Goal: Task Accomplishment & Management: Manage account settings

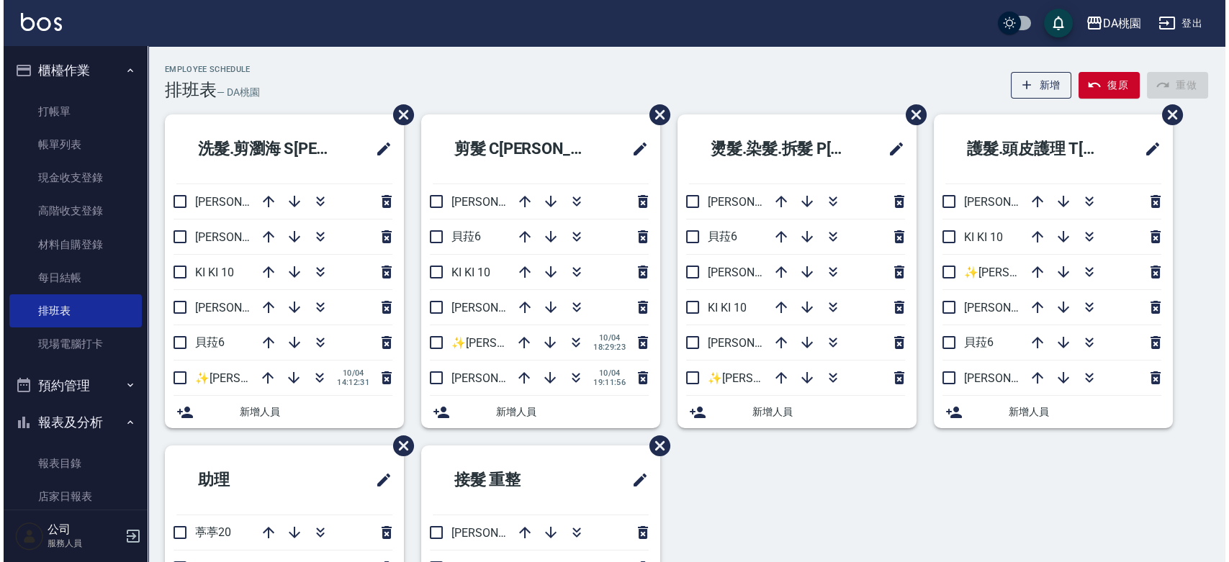
scroll to position [86, 0]
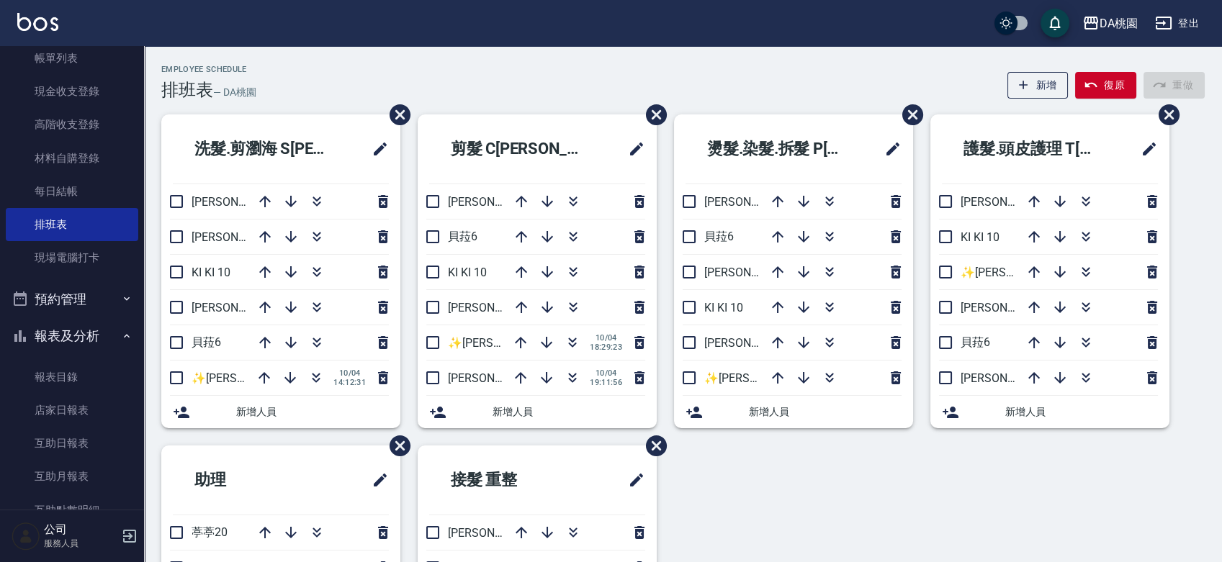
click at [1190, 21] on button "登出" at bounding box center [1176, 23] width 55 height 27
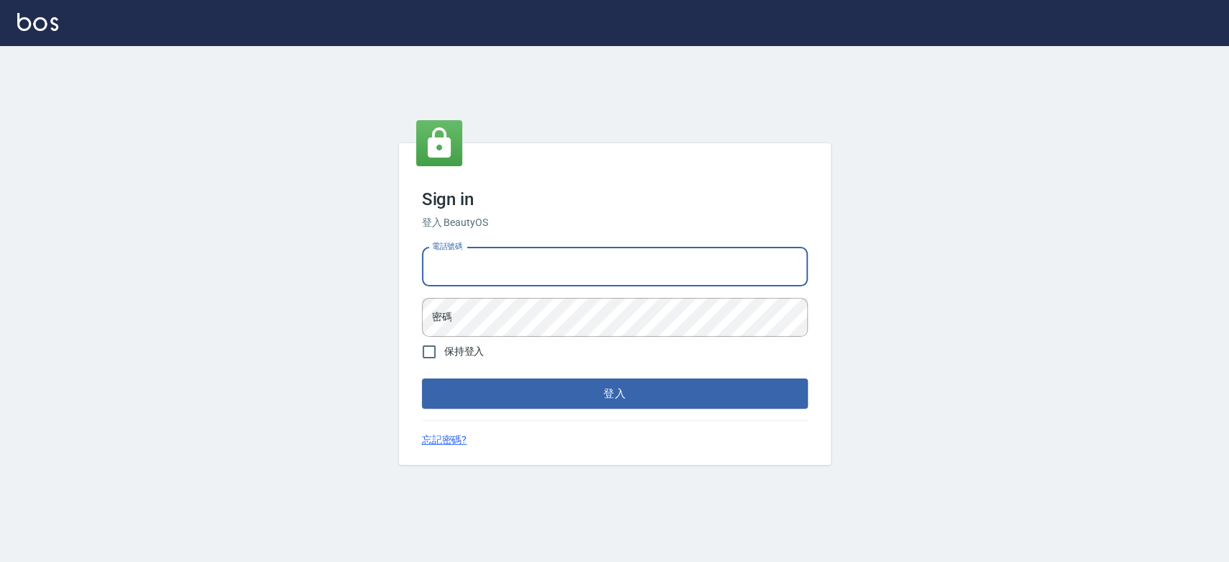
type input "0912906165"
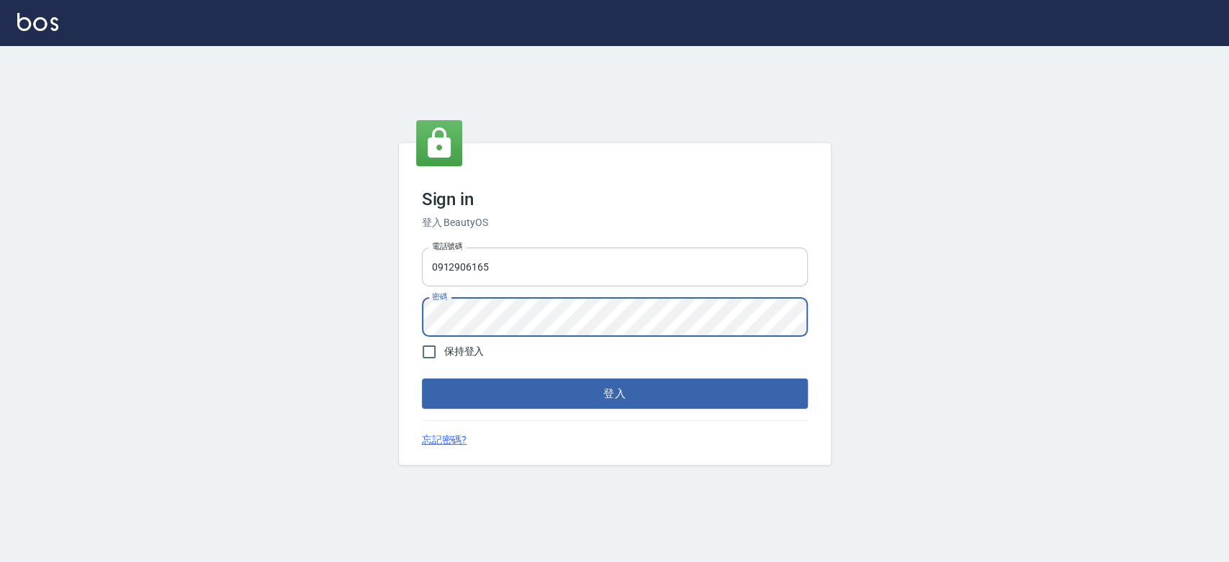
click at [422, 379] on button "登入" at bounding box center [615, 394] width 386 height 30
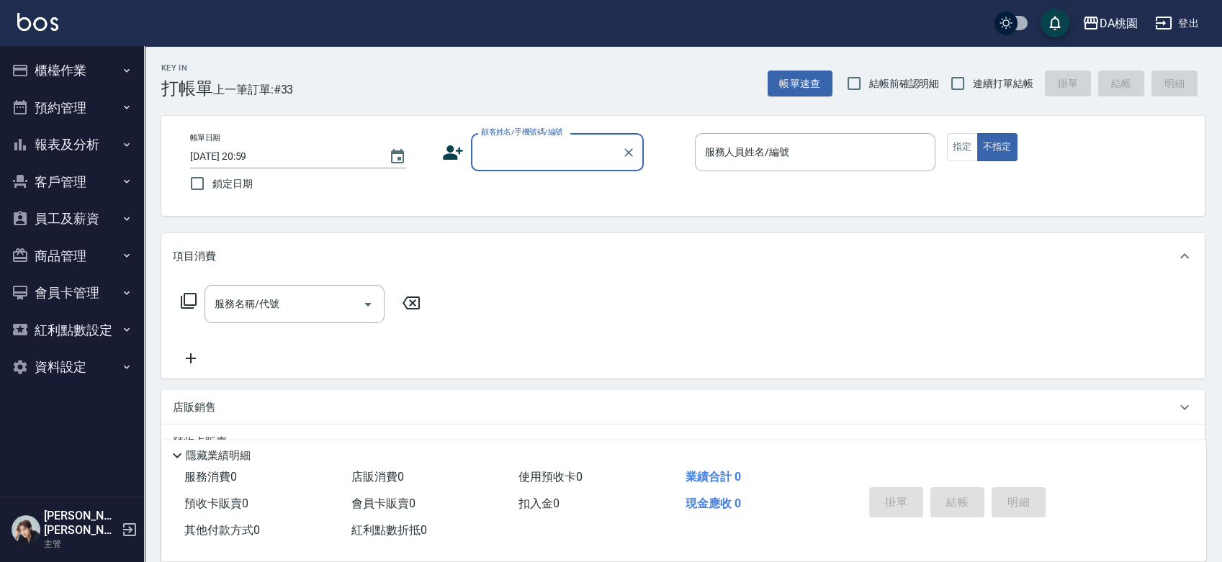
click at [79, 139] on button "報表及分析" at bounding box center [72, 144] width 132 height 37
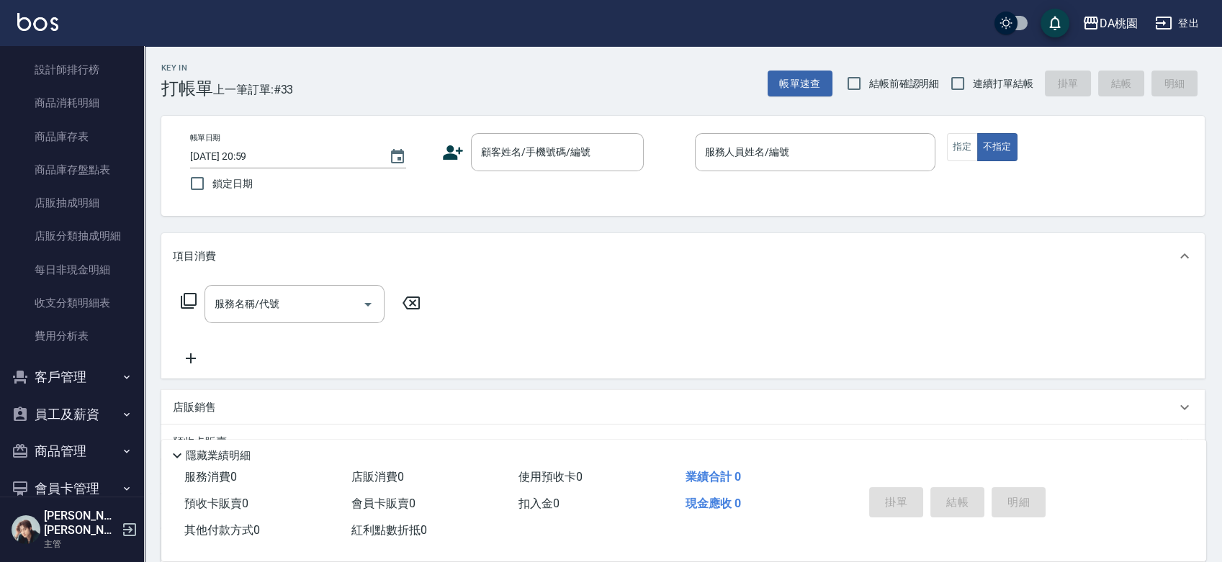
scroll to position [669, 0]
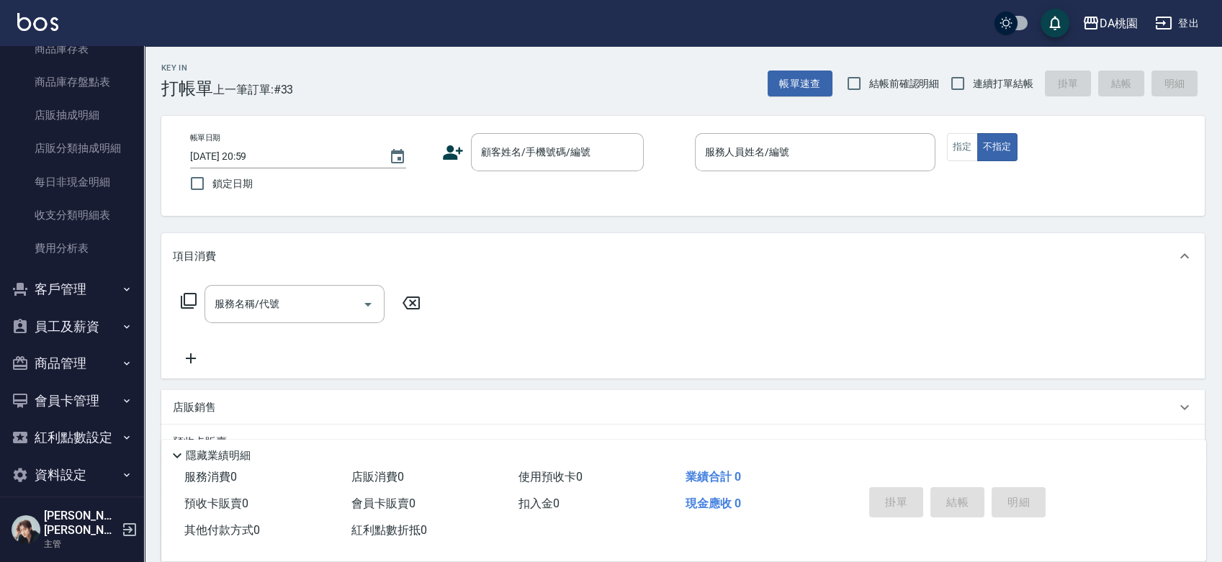
click at [88, 330] on button "員工及薪資" at bounding box center [72, 326] width 132 height 37
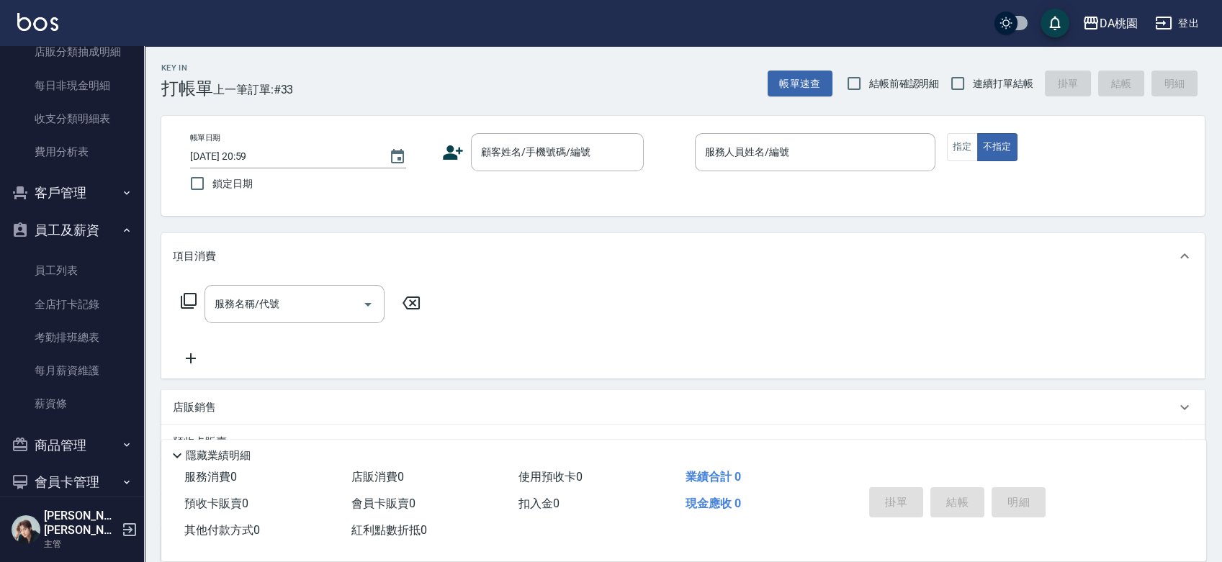
scroll to position [847, 0]
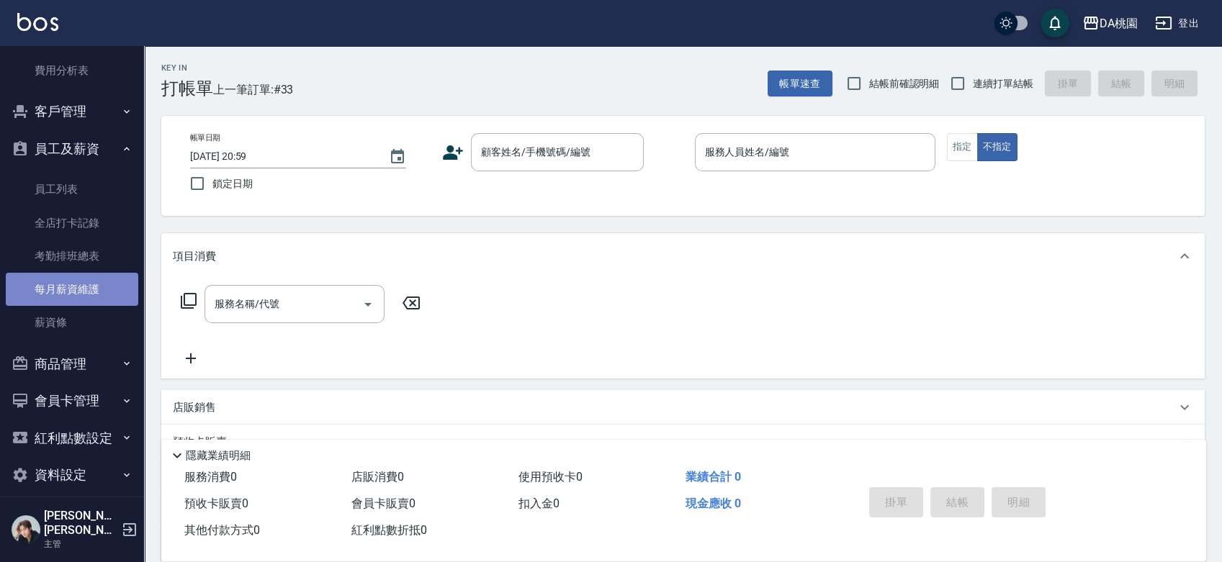
click at [84, 287] on link "每月薪資維護" at bounding box center [72, 289] width 132 height 33
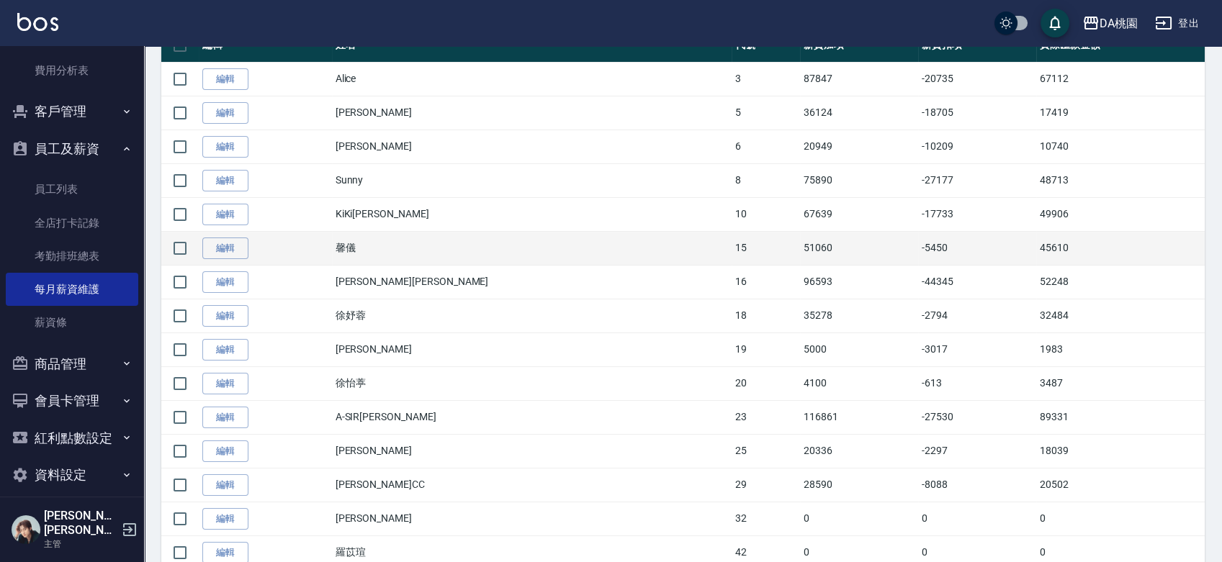
scroll to position [240, 0]
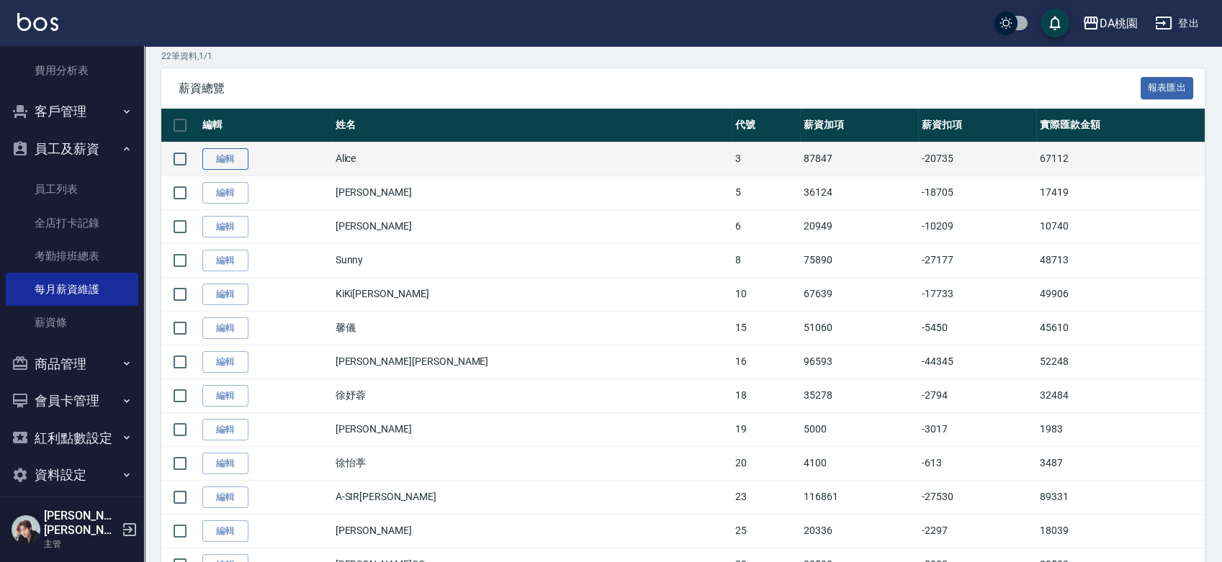
click at [225, 158] on link "編輯" at bounding box center [225, 159] width 46 height 22
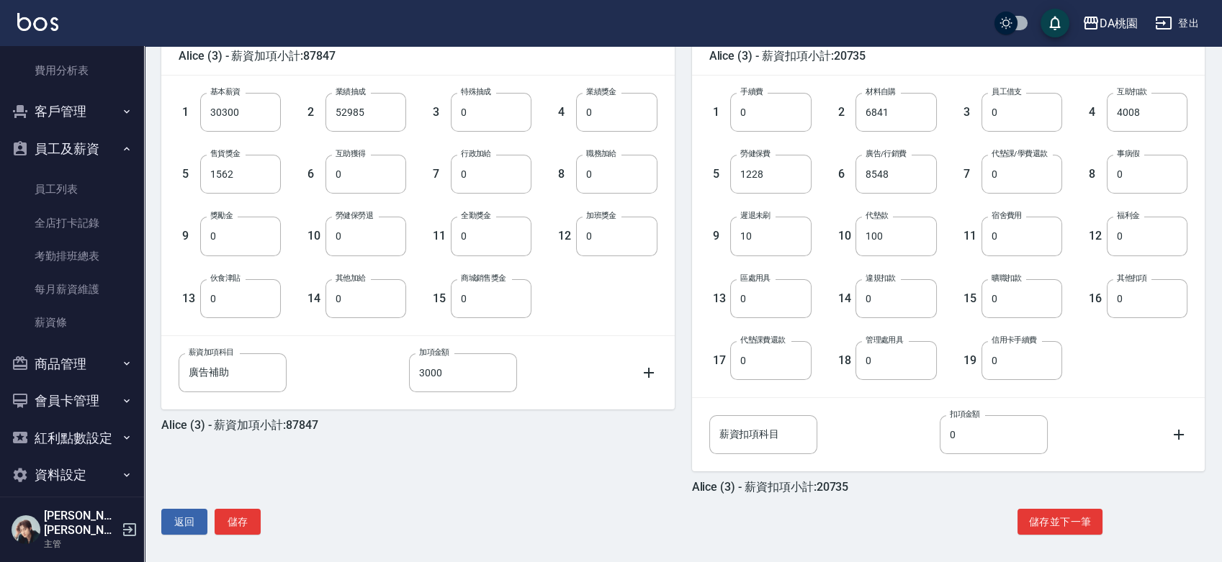
scroll to position [374, 0]
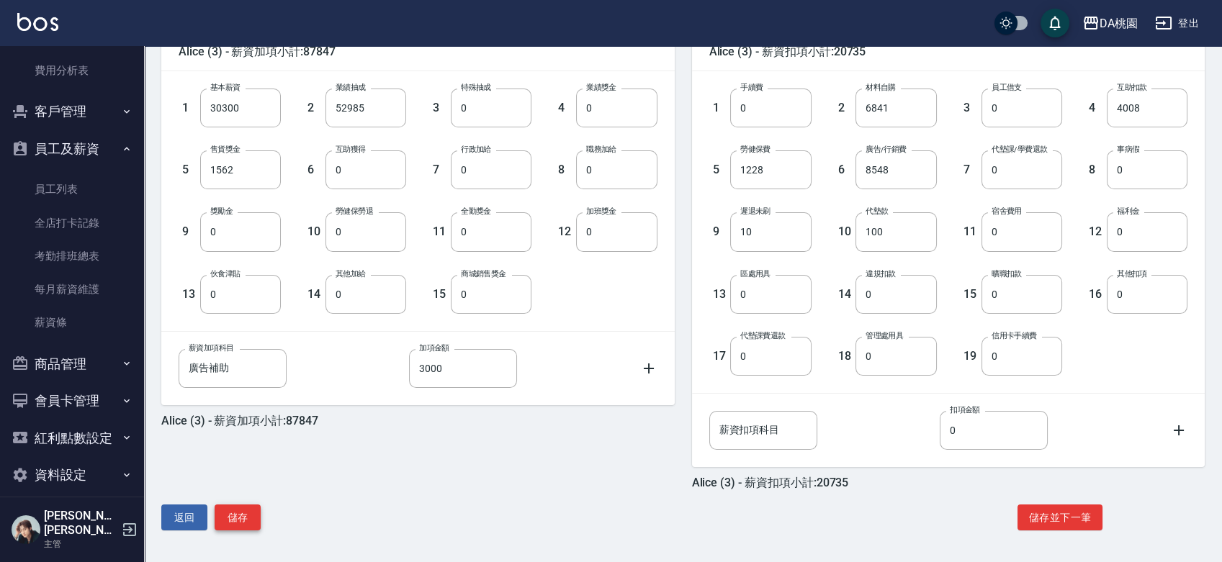
click at [248, 513] on button "儲存" at bounding box center [238, 518] width 46 height 27
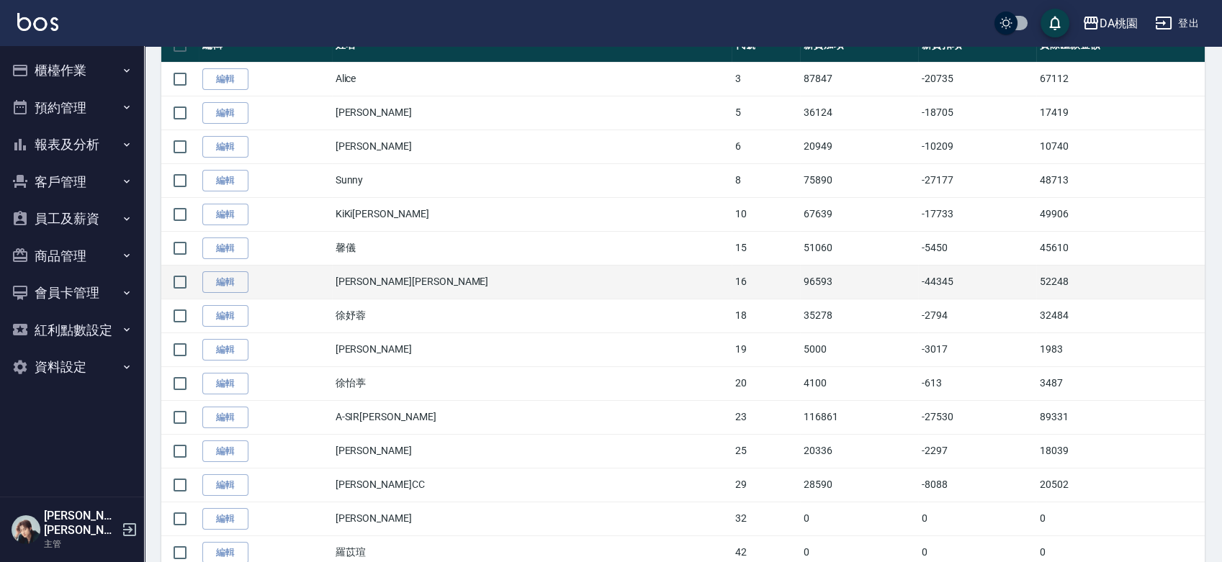
scroll to position [399, 0]
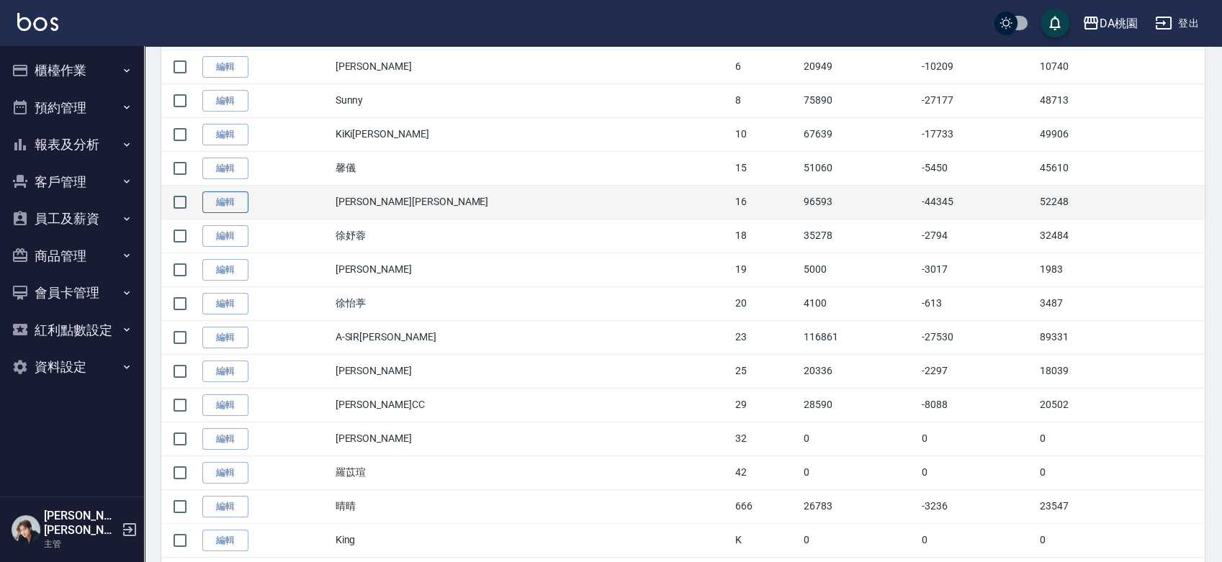
click at [238, 195] on link "編輯" at bounding box center [225, 202] width 46 height 22
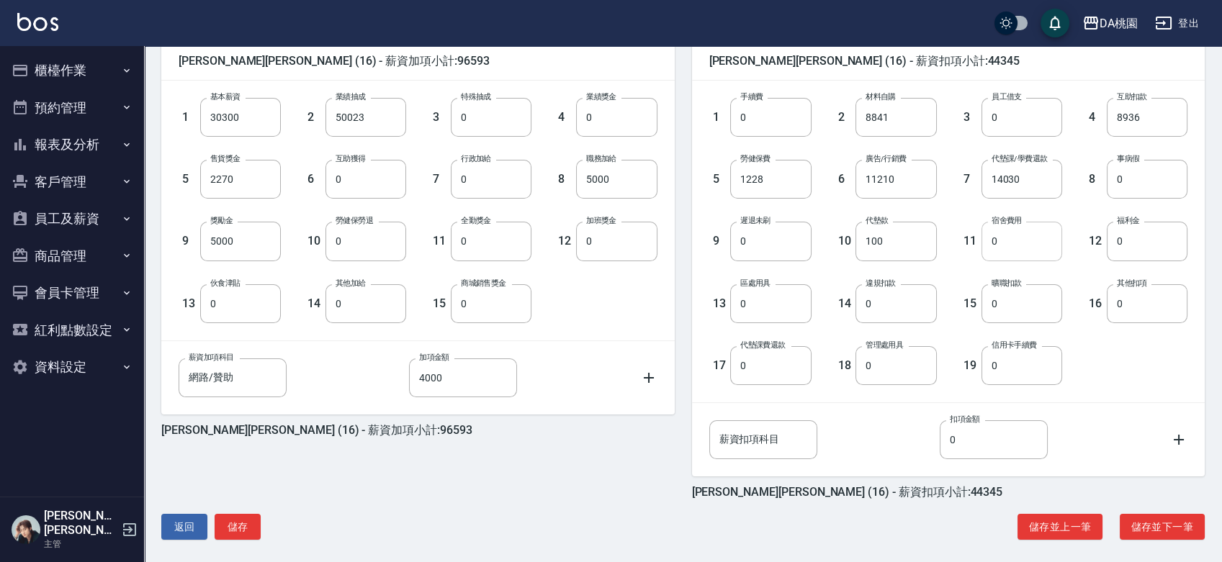
scroll to position [374, 0]
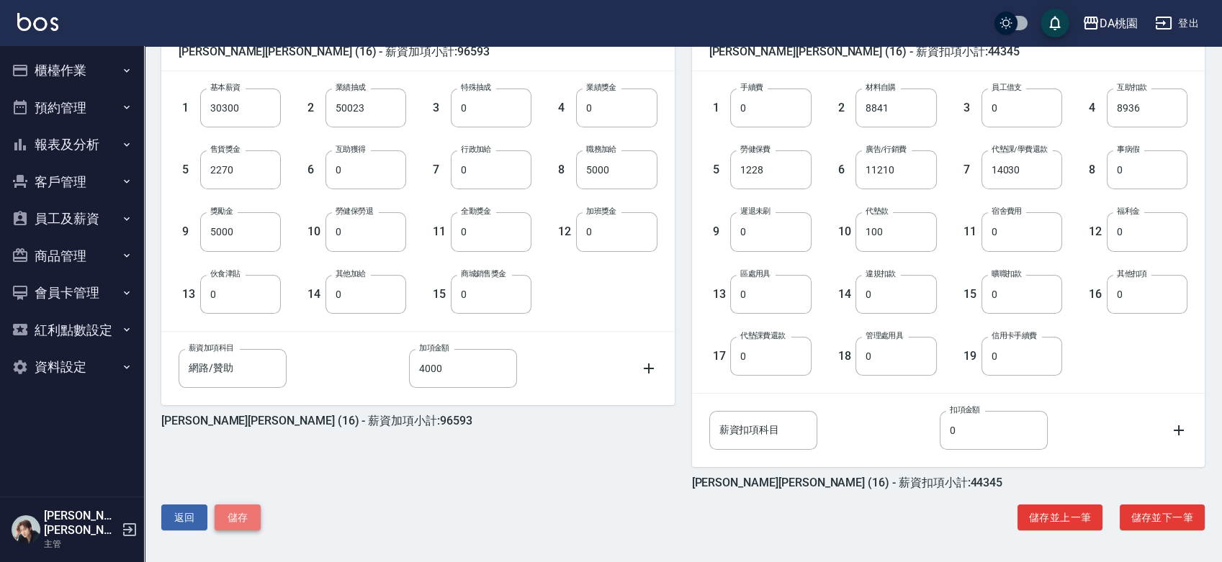
click at [240, 523] on button "儲存" at bounding box center [238, 518] width 46 height 27
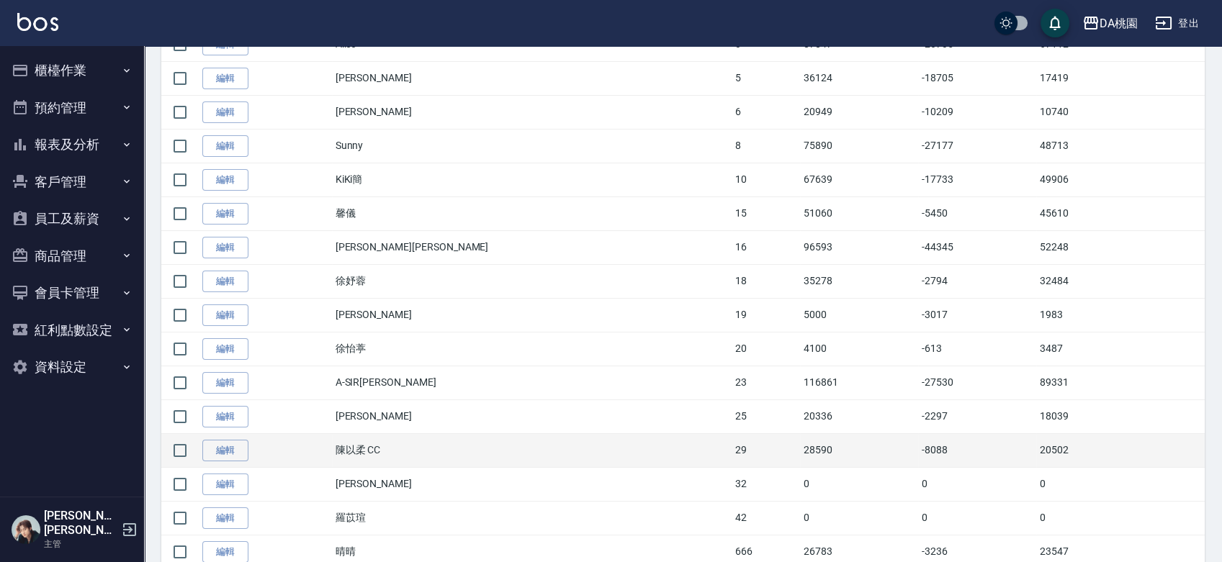
scroll to position [288, 0]
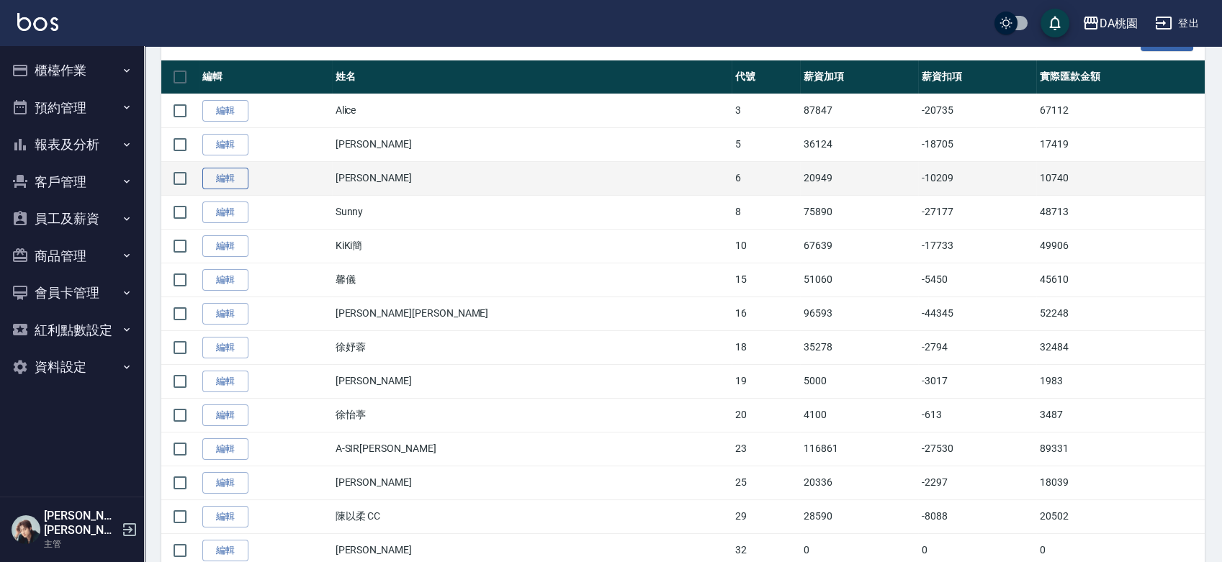
click at [236, 178] on link "編輯" at bounding box center [225, 179] width 46 height 22
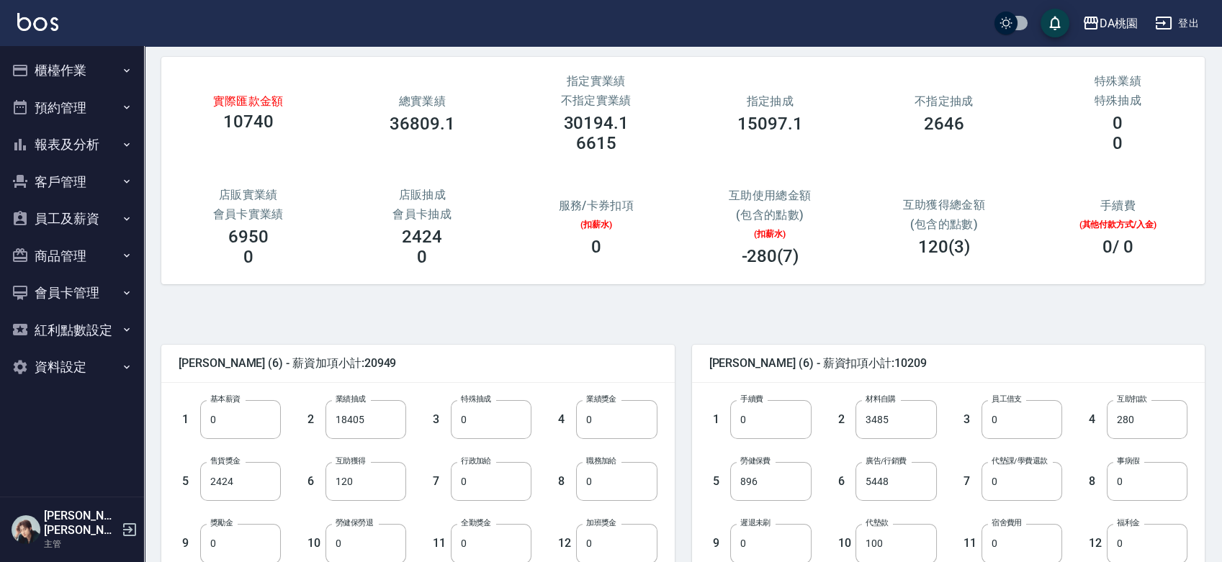
scroll to position [54, 0]
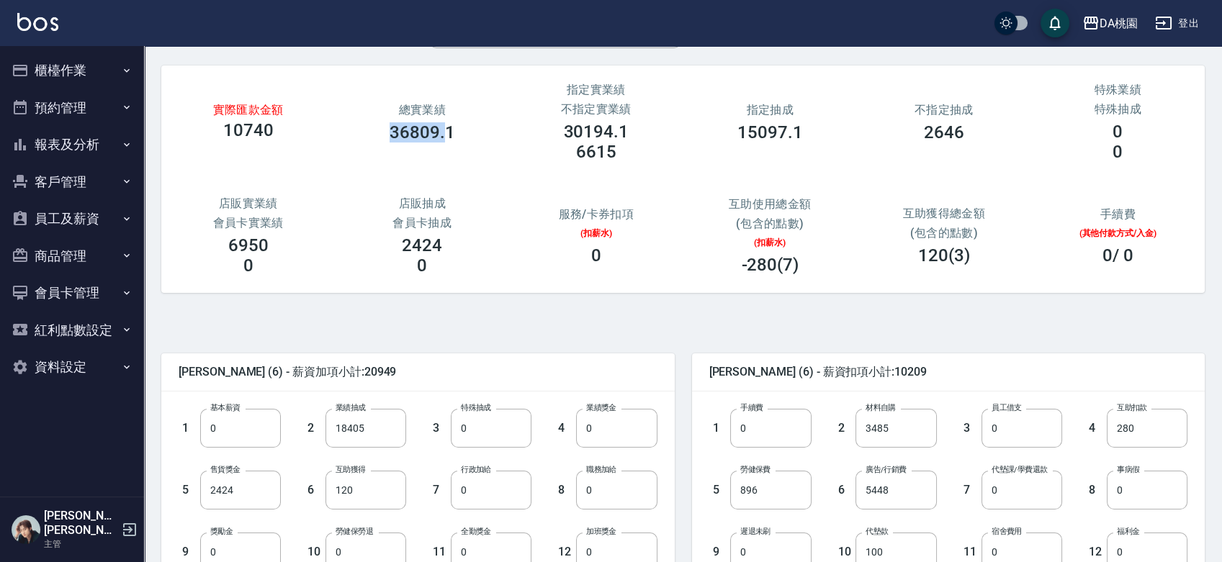
drag, startPoint x: 389, startPoint y: 127, endPoint x: 449, endPoint y: 125, distance: 60.5
click at [448, 125] on div "36809.1" at bounding box center [423, 132] width 140 height 20
click at [484, 139] on div "36809.1" at bounding box center [423, 132] width 140 height 20
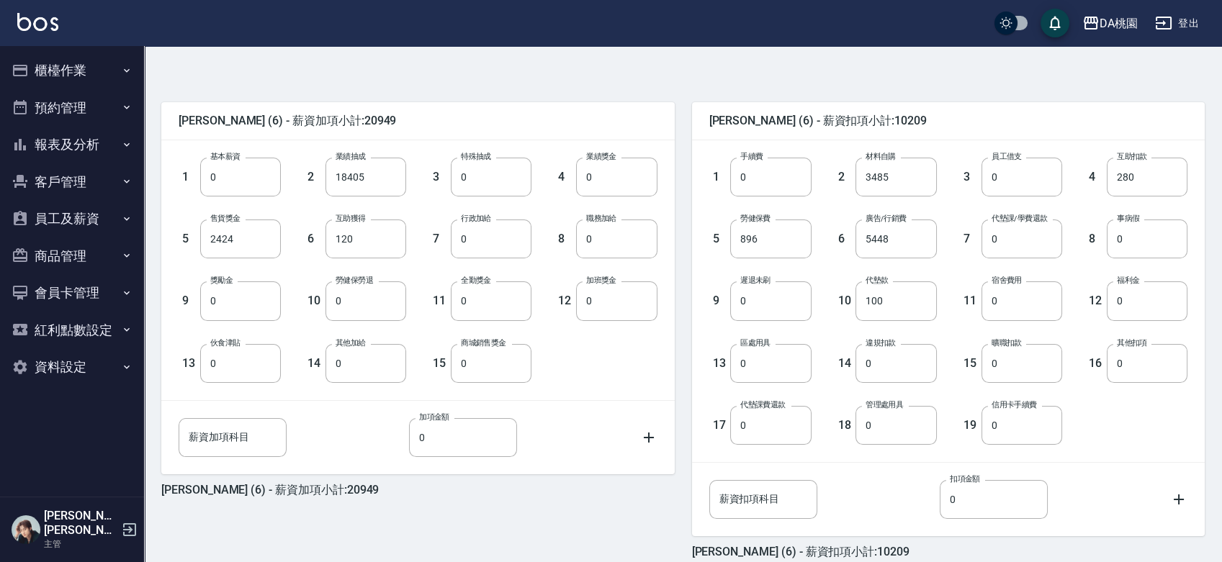
scroll to position [374, 0]
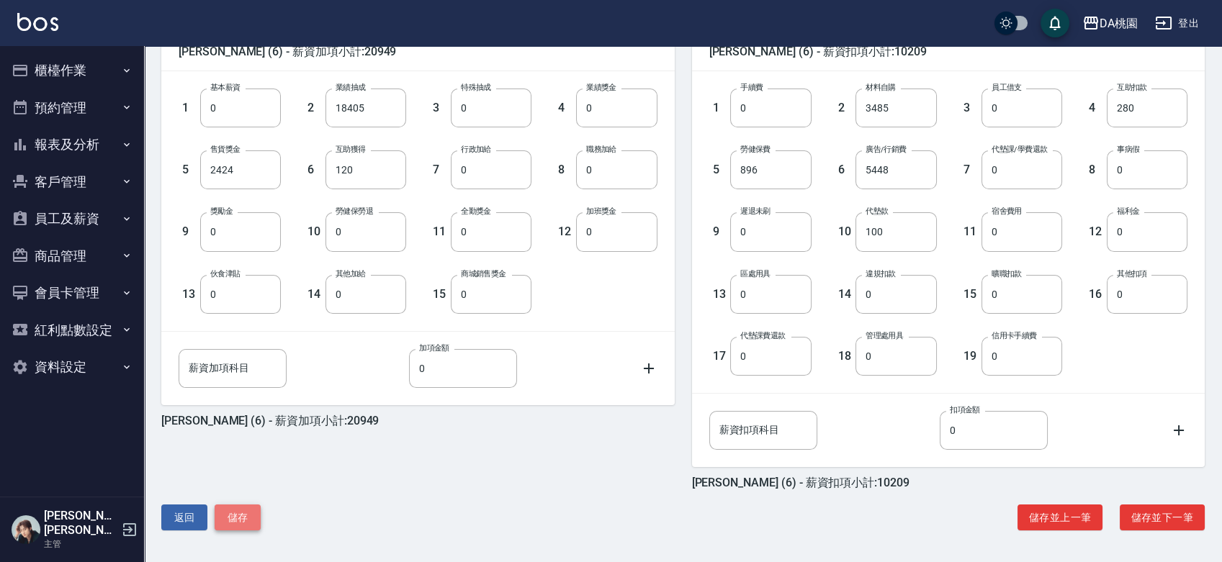
click at [245, 523] on button "儲存" at bounding box center [238, 518] width 46 height 27
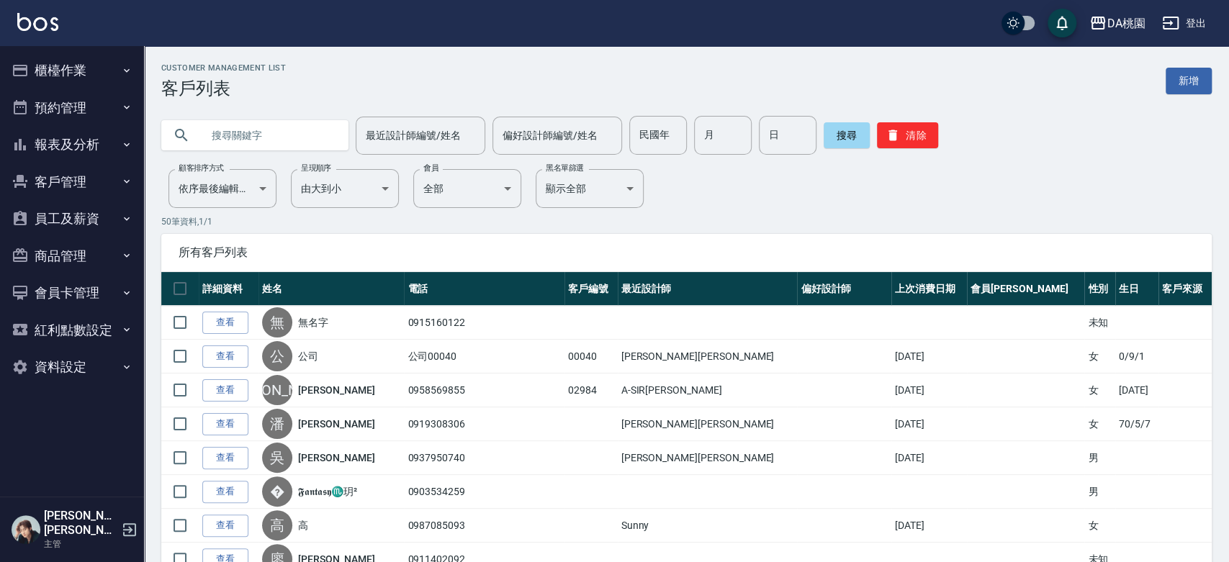
click at [74, 220] on button "員工及薪資" at bounding box center [72, 218] width 132 height 37
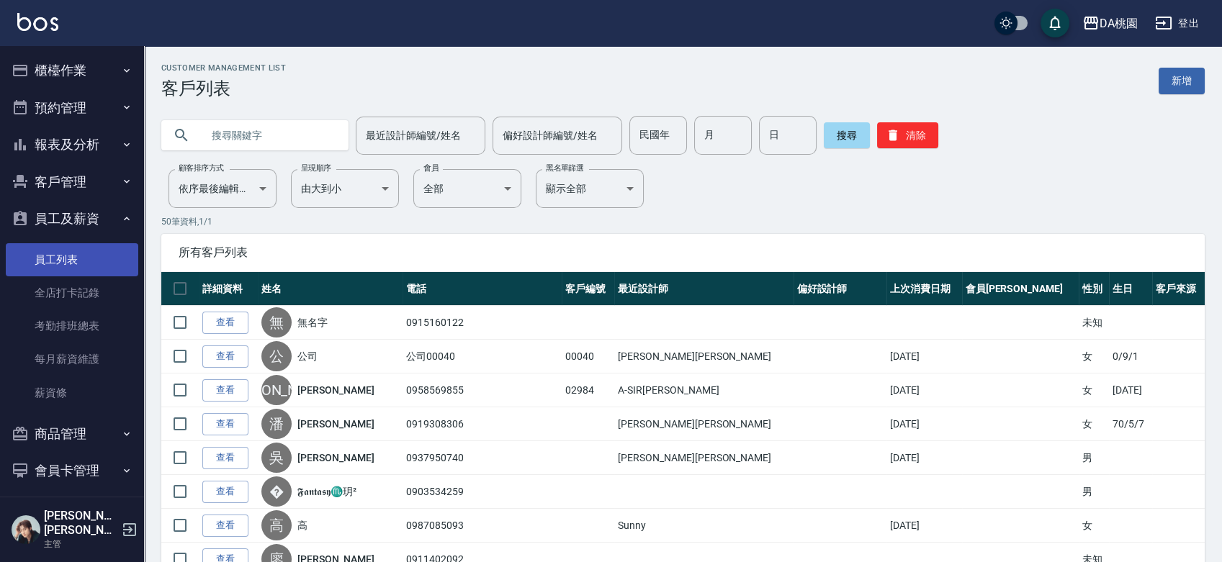
click at [86, 261] on link "員工列表" at bounding box center [72, 259] width 132 height 33
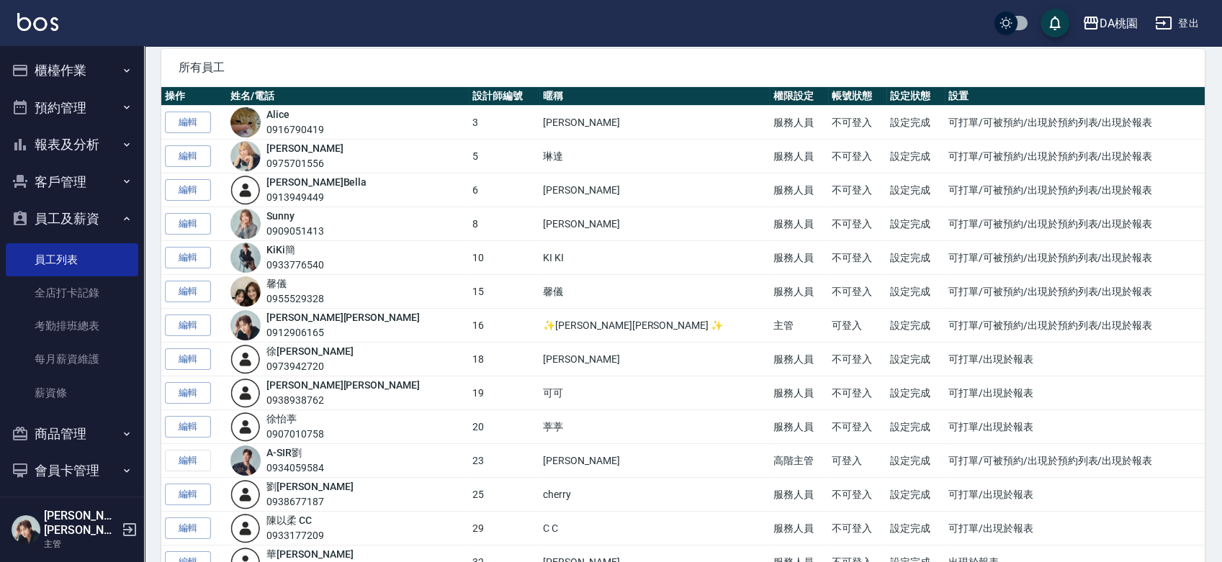
scroll to position [160, 0]
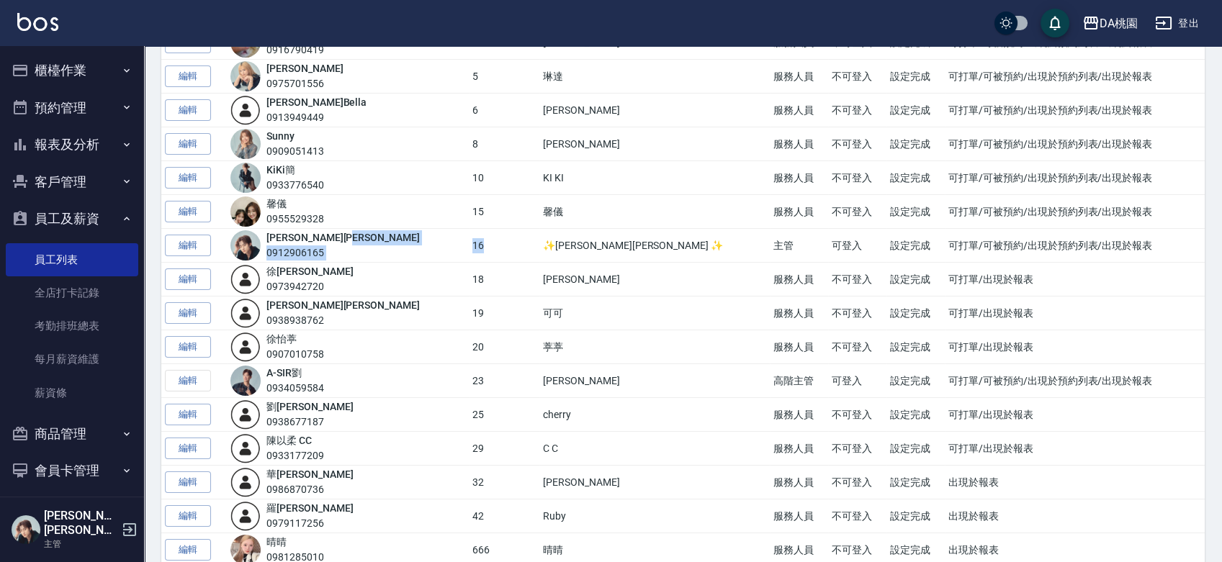
drag, startPoint x: 435, startPoint y: 239, endPoint x: 399, endPoint y: 244, distance: 35.6
click at [399, 244] on tr "編輯 GARY 蓋瑞 0912906165 16 ✨GARY蓋瑞 ✨ 主管 可登入 設定完成 可打單/可被預約/出現於預約列表/出現於報表" at bounding box center [682, 246] width 1043 height 34
click at [469, 240] on td "16" at bounding box center [504, 246] width 71 height 34
drag, startPoint x: 387, startPoint y: 240, endPoint x: 276, endPoint y: 240, distance: 111.6
click at [276, 240] on div "GARY 蓋瑞 0912906165" at bounding box center [347, 245] width 235 height 30
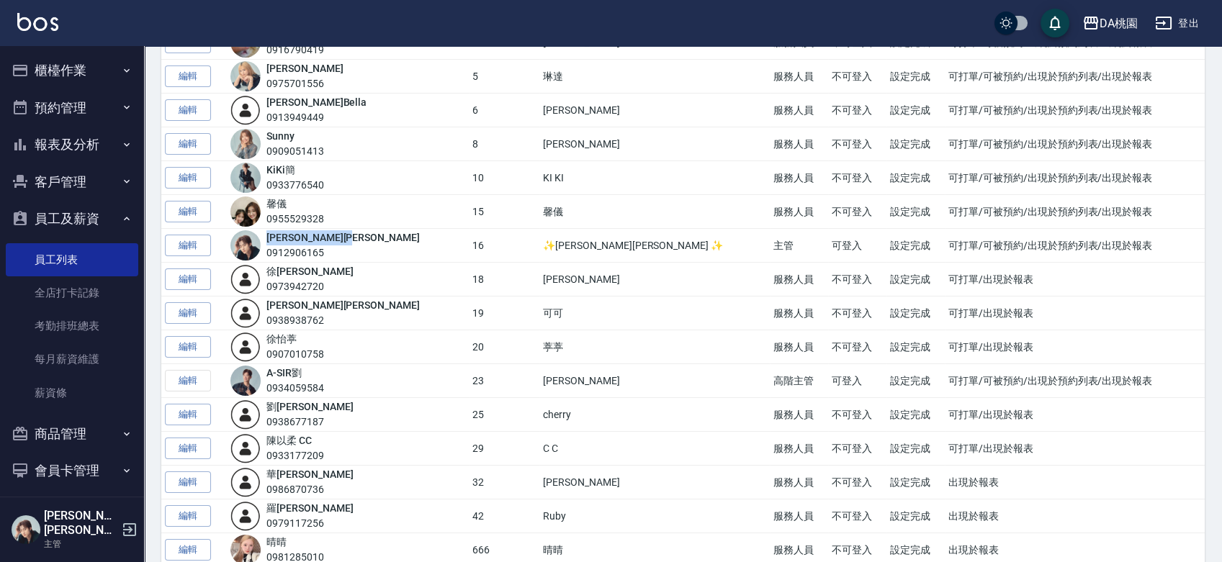
click at [386, 235] on div "GARY 蓋瑞 0912906165" at bounding box center [347, 245] width 235 height 30
drag, startPoint x: 469, startPoint y: 238, endPoint x: 384, endPoint y: 244, distance: 85.2
click at [384, 244] on tr "編輯 GARY 蓋瑞 0912906165 16 ✨GARY蓋瑞 ✨ 主管 可登入 設定完成 可打單/可被預約/出現於預約列表/出現於報表" at bounding box center [682, 246] width 1043 height 34
click at [476, 246] on td "16" at bounding box center [504, 246] width 71 height 34
drag, startPoint x: 620, startPoint y: 250, endPoint x: 679, endPoint y: 249, distance: 59.7
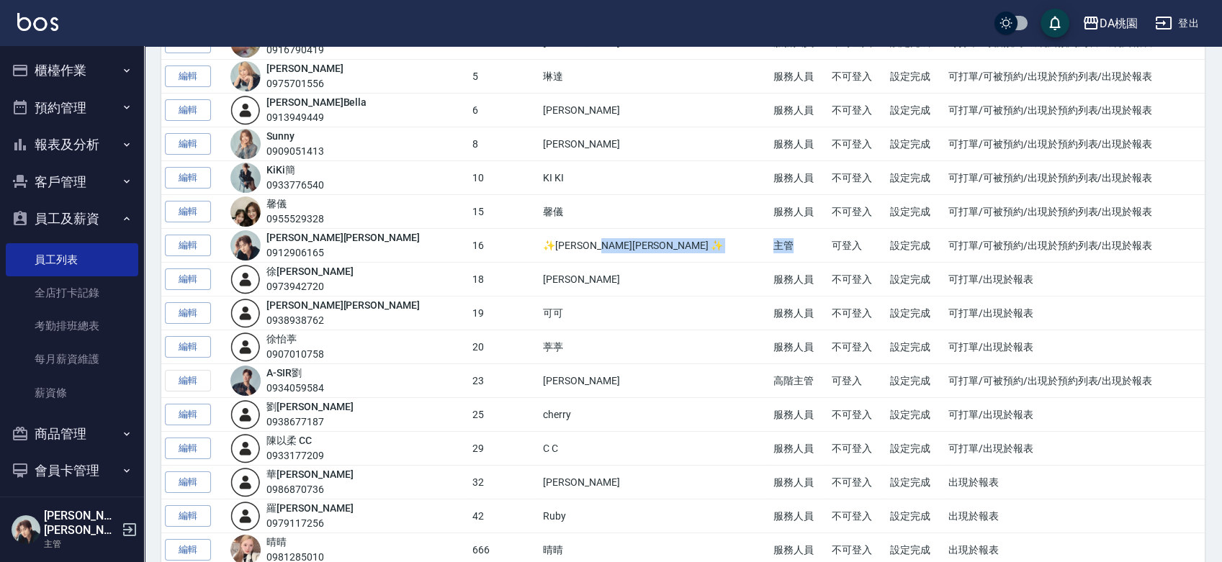
click at [679, 249] on tr "編輯 GARY 蓋瑞 0912906165 16 ✨GARY蓋瑞 ✨ 主管 可登入 設定完成 可打單/可被預約/出現於預約列表/出現於報表" at bounding box center [682, 246] width 1043 height 34
click at [1134, 327] on td "可打單/出現於報表" at bounding box center [1074, 314] width 260 height 34
drag, startPoint x: 670, startPoint y: 241, endPoint x: 615, endPoint y: 248, distance: 55.1
click at [618, 247] on tr "編輯 GARY 蓋瑞 0912906165 16 ✨GARY蓋瑞 ✨ 主管 可登入 設定完成 可打單/可被預約/出現於預約列表/出現於報表" at bounding box center [682, 246] width 1043 height 34
click at [595, 245] on td "✨GARY蓋瑞 ✨" at bounding box center [654, 246] width 230 height 34
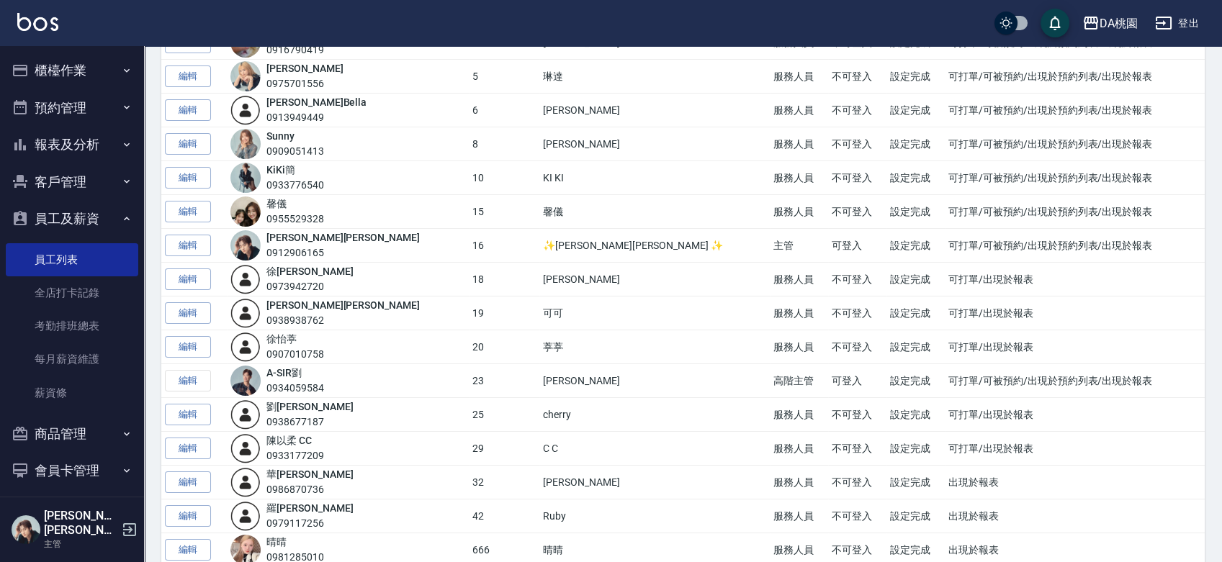
scroll to position [320, 0]
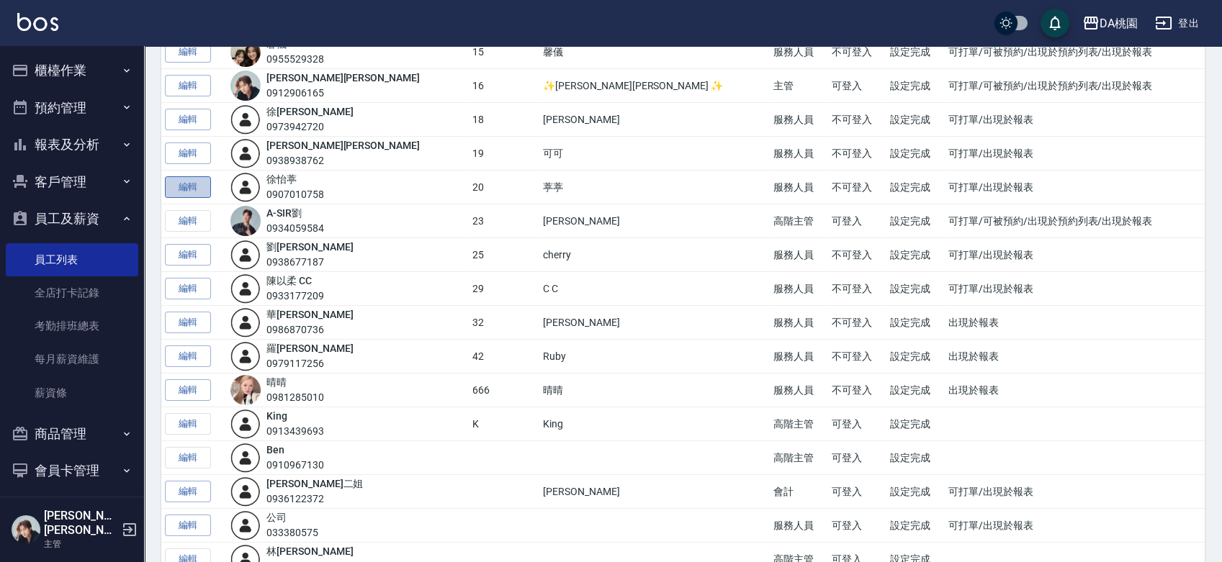
click at [196, 189] on link "編輯" at bounding box center [188, 187] width 46 height 22
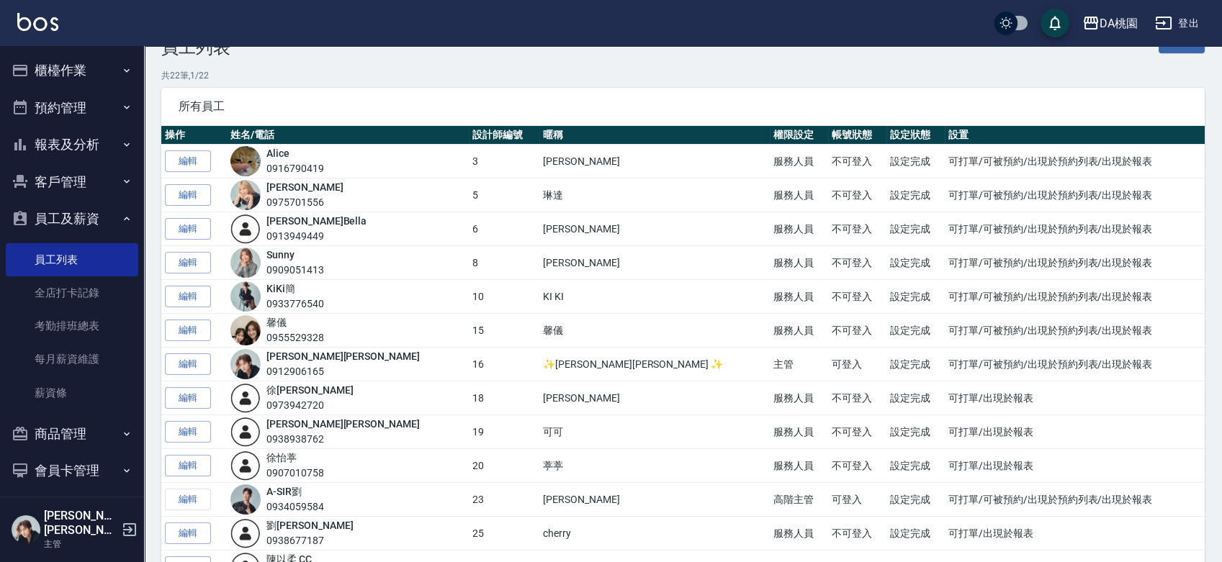
scroll to position [80, 0]
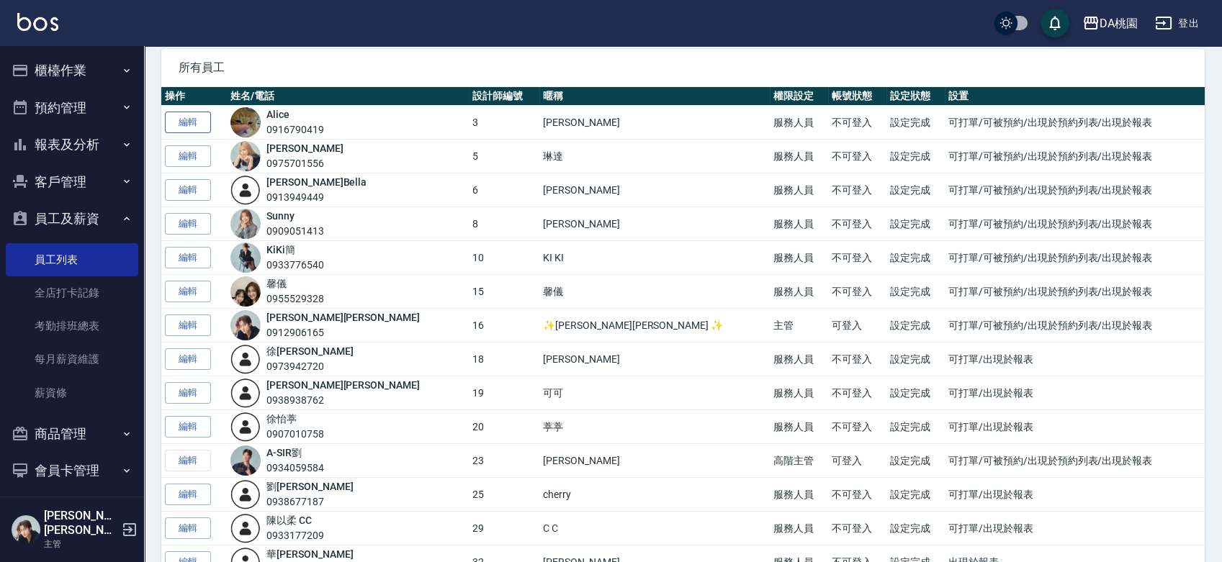
click at [189, 117] on link "編輯" at bounding box center [188, 123] width 46 height 22
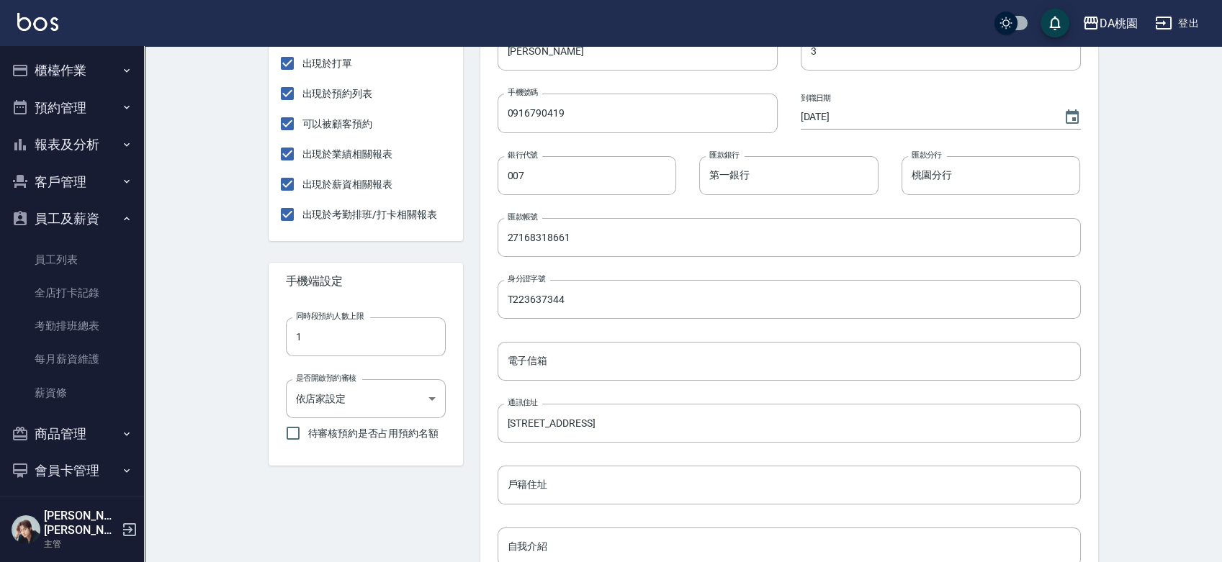
scroll to position [320, 0]
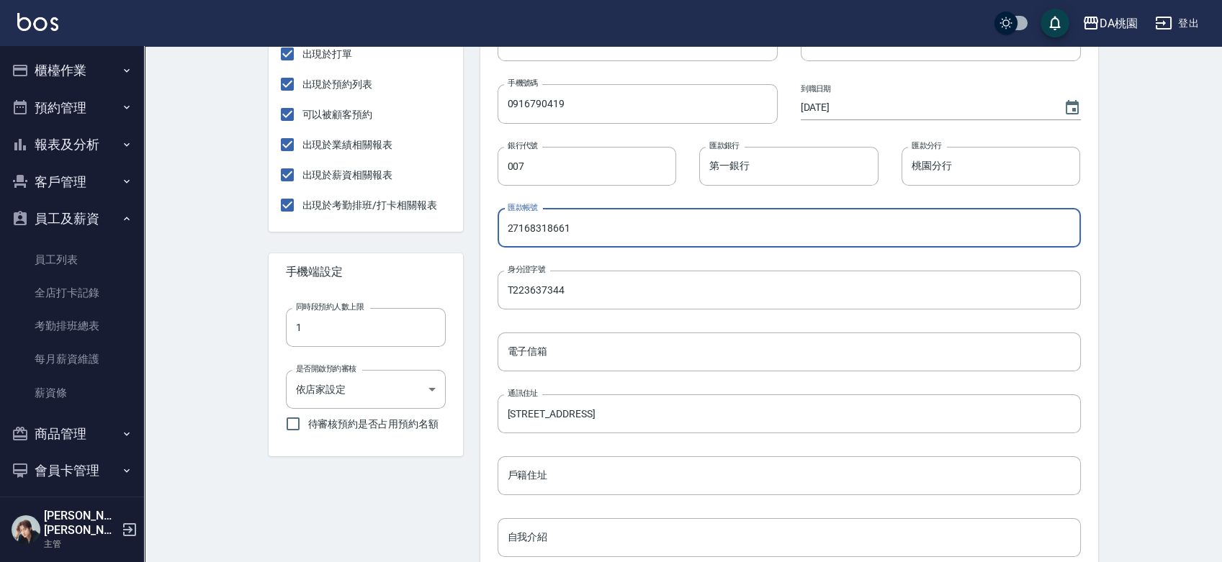
drag, startPoint x: 620, startPoint y: 230, endPoint x: 379, endPoint y: 230, distance: 241.1
click at [379, 230] on div "Alice 服務人員 無綁定 設置 出現於打單 出現於預約列表 可以被顧客預約 出現於業績相關報表 出現於薪資相關報表 出現於考勤排班/打卡相關報表 手機端…" at bounding box center [674, 315] width 846 height 990
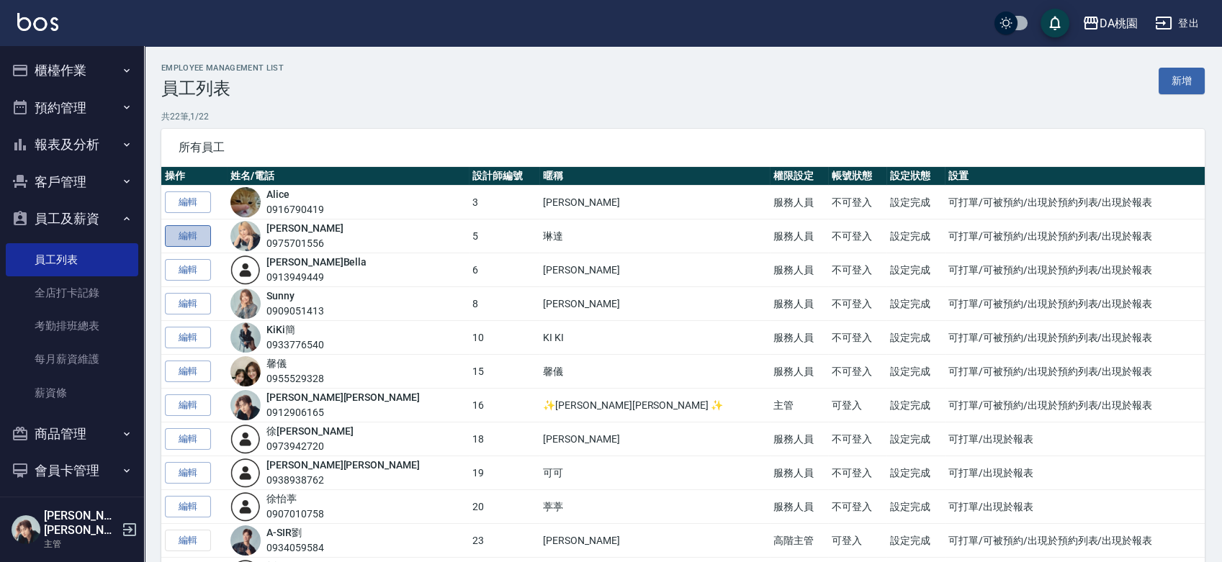
click at [179, 240] on link "編輯" at bounding box center [188, 236] width 46 height 22
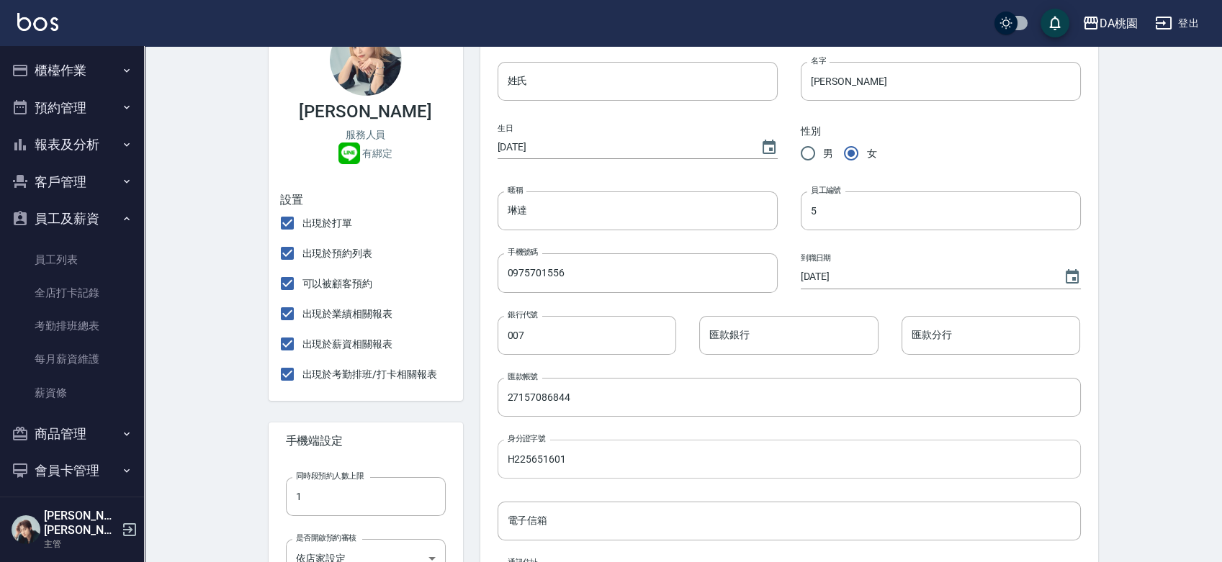
scroll to position [160, 0]
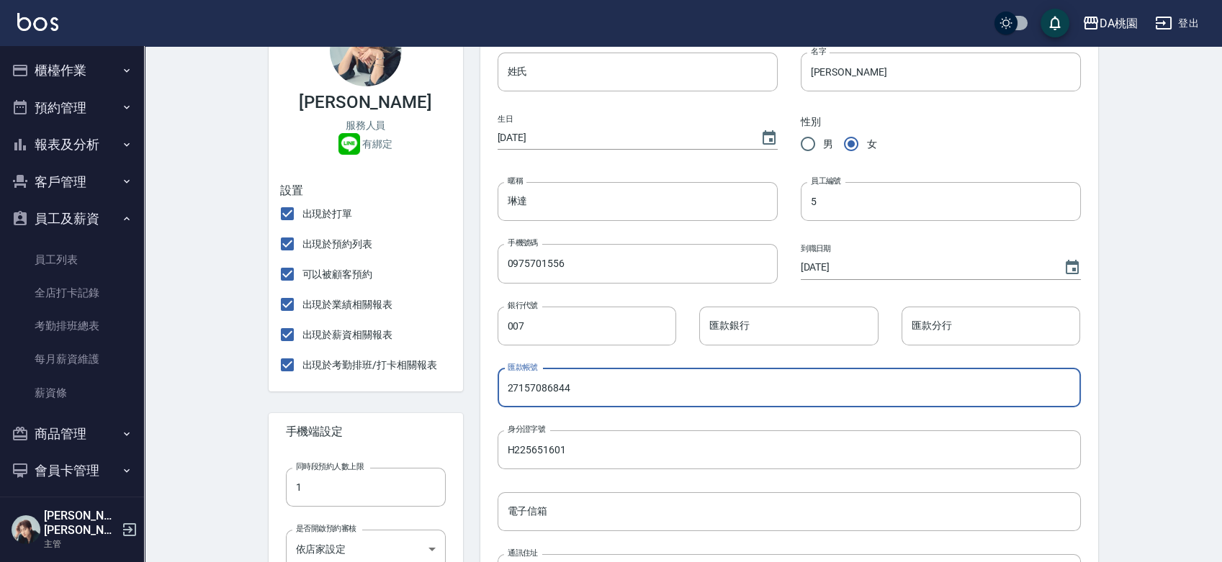
drag, startPoint x: 605, startPoint y: 379, endPoint x: 445, endPoint y: 379, distance: 160.5
click at [445, 379] on div "Linda 服務人員 有綁定 設置 出現於打單 出現於預約列表 可以被顧客預約 出現於業績相關報表 出現於薪資相關報表 出現於考勤排班/打卡相關報表 手機端…" at bounding box center [674, 475] width 846 height 990
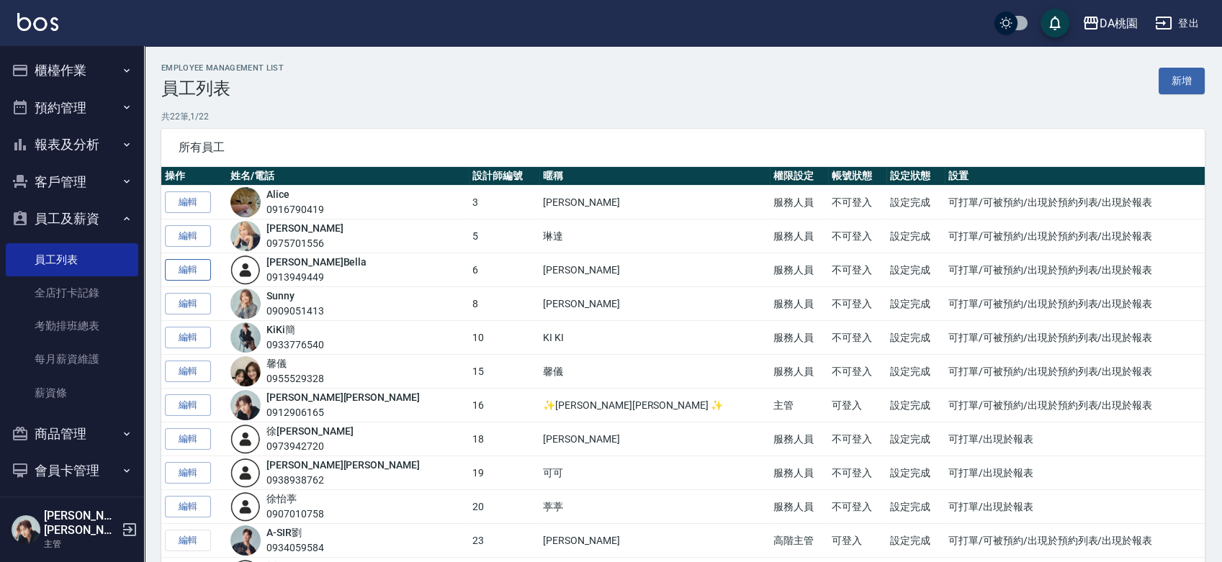
click at [184, 266] on link "編輯" at bounding box center [188, 270] width 46 height 22
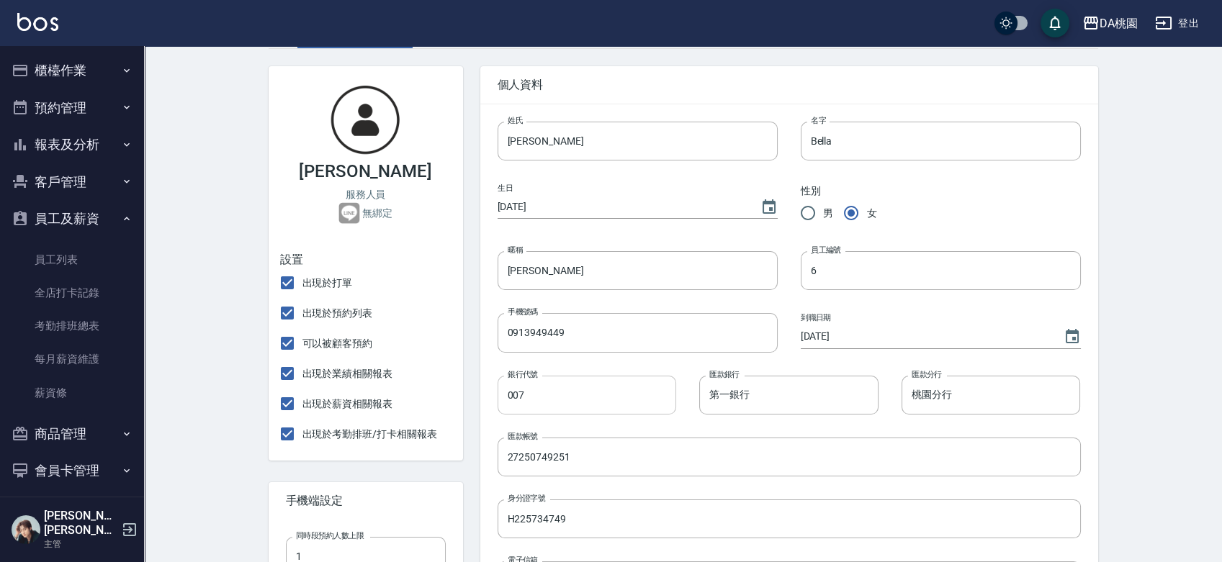
scroll to position [160, 0]
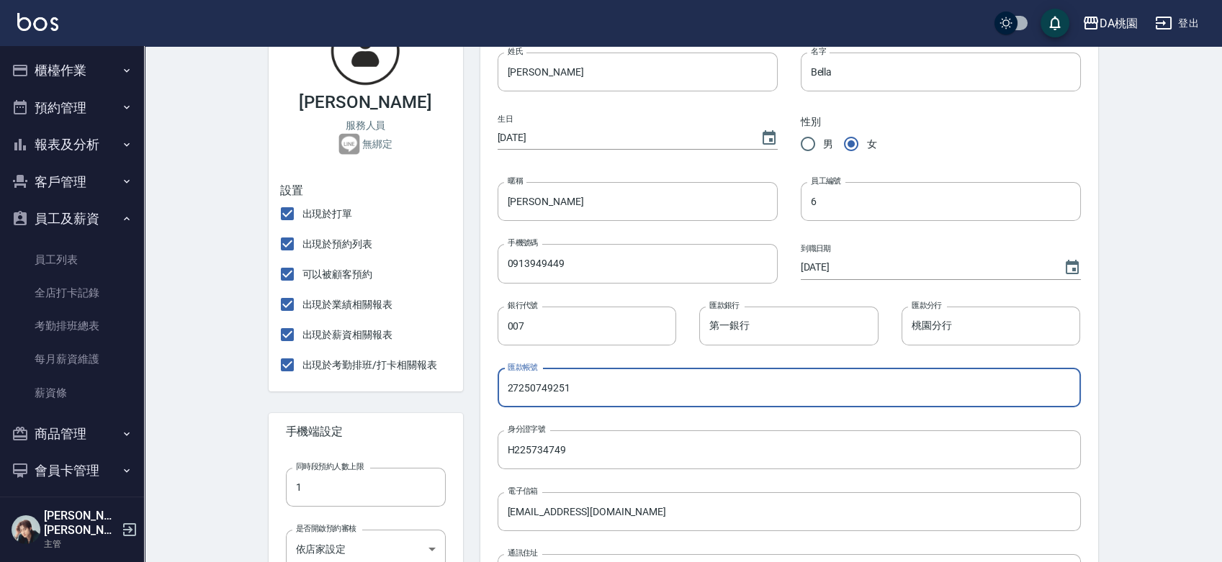
drag, startPoint x: 572, startPoint y: 395, endPoint x: 427, endPoint y: 398, distance: 144.7
click at [439, 398] on div "貝菈Bella 服務人員 無綁定 設置 出現於打單 出現於預約列表 可以被顧客預約 出現於業績相關報表 出現於薪資相關報表 出現於考勤排班/打卡相關報表 手…" at bounding box center [674, 475] width 846 height 990
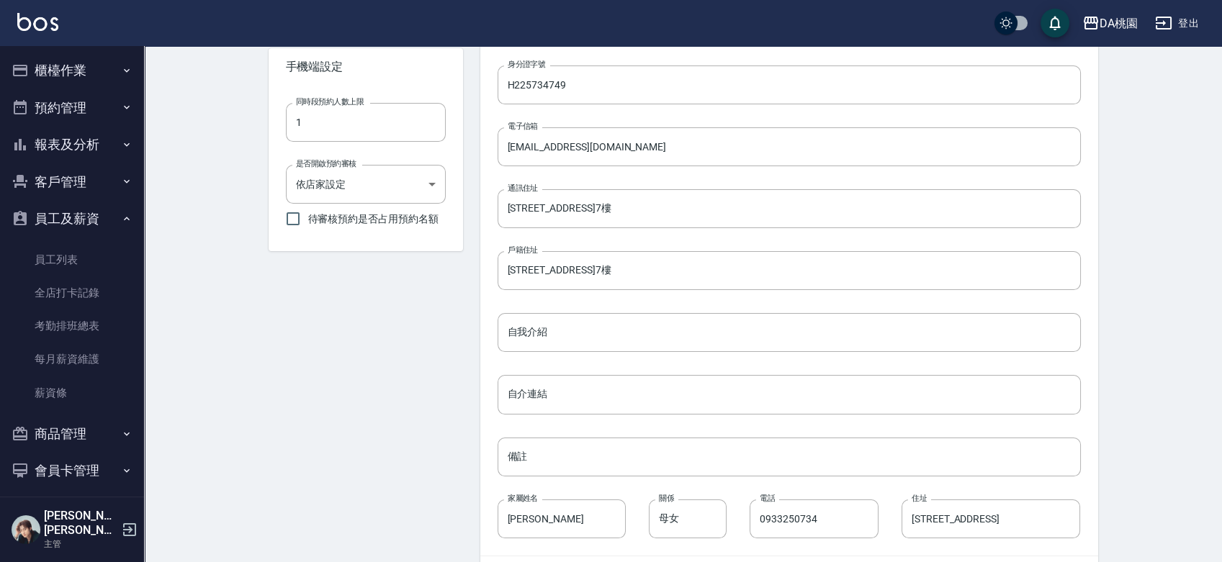
scroll to position [559, 0]
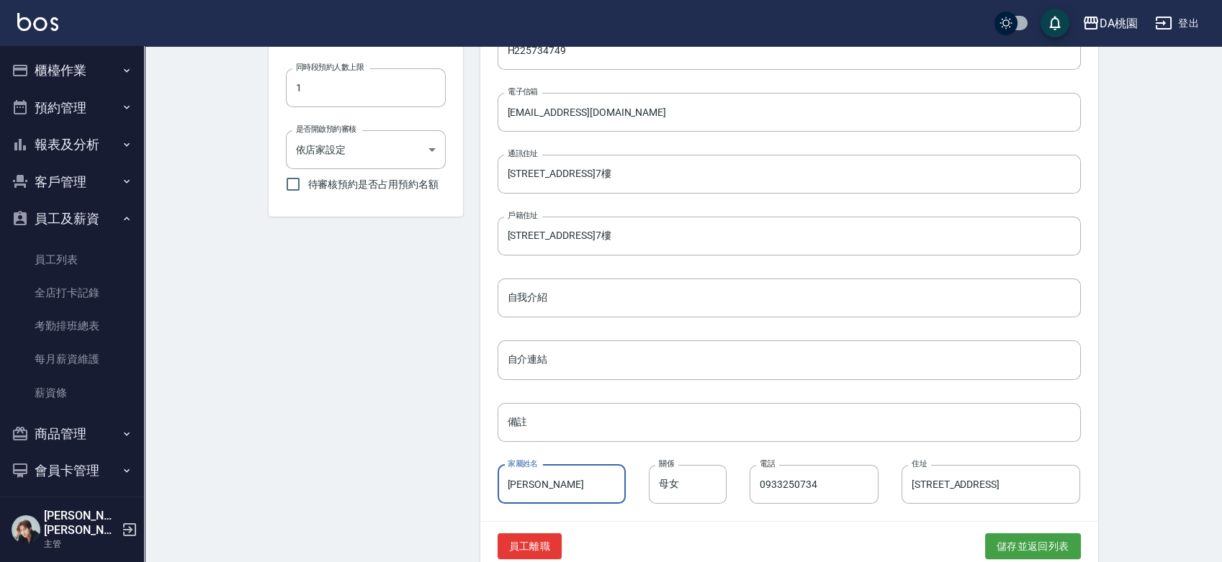
drag, startPoint x: 551, startPoint y: 483, endPoint x: 482, endPoint y: 489, distance: 69.4
click at [483, 489] on div "家屬姓名 蔡易璇 家屬姓名" at bounding box center [550, 473] width 152 height 62
click at [390, 360] on div "貝菈Bella 服務人員 無綁定 設置 出現於打單 出現於預約列表 可以被顧客預約 出現於業績相關報表 出現於薪資相關報表 出現於考勤排班/打卡相關報表 手…" at bounding box center [357, 75] width 212 height 990
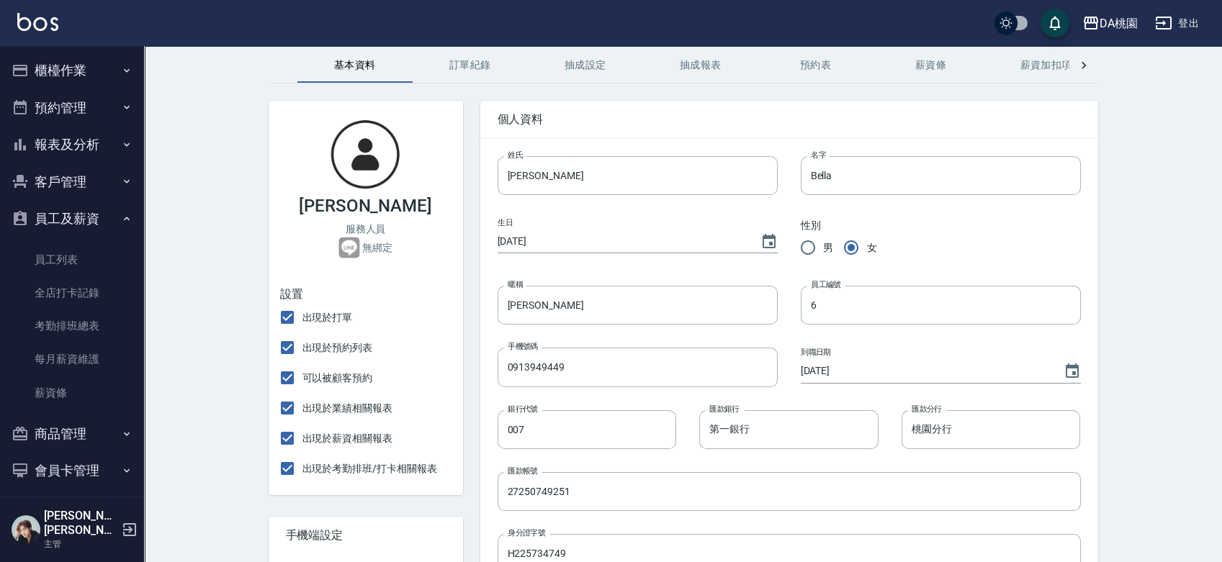
scroll to position [0, 0]
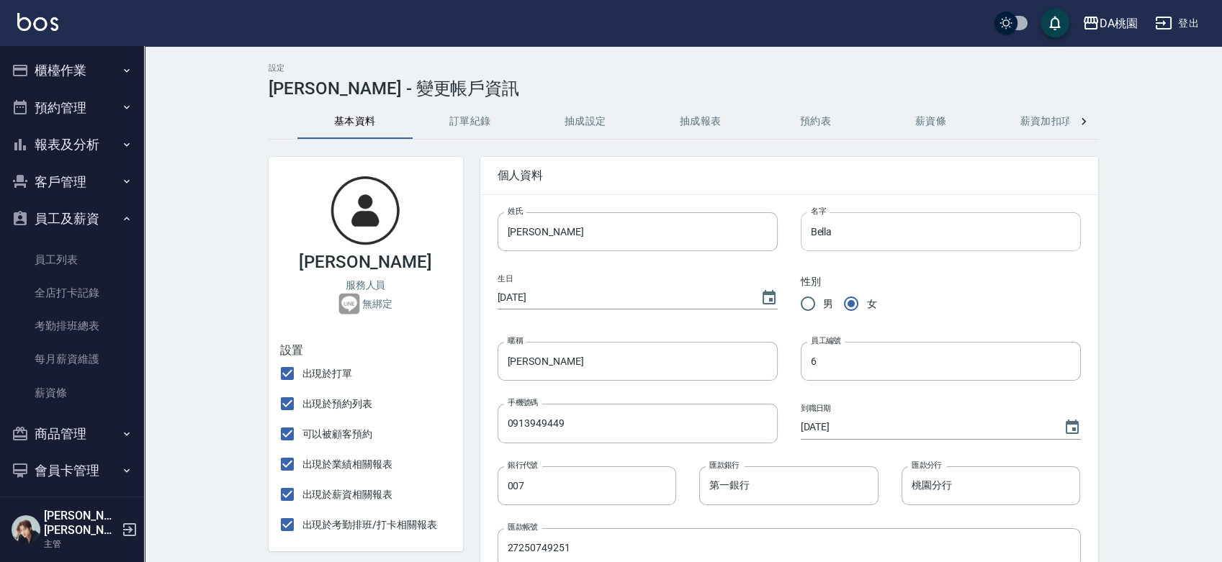
click at [924, 243] on input "Bella" at bounding box center [940, 231] width 280 height 39
type input "B"
type input "雲雲"
click at [672, 220] on input "貝菈" at bounding box center [637, 231] width 280 height 39
type input "貝"
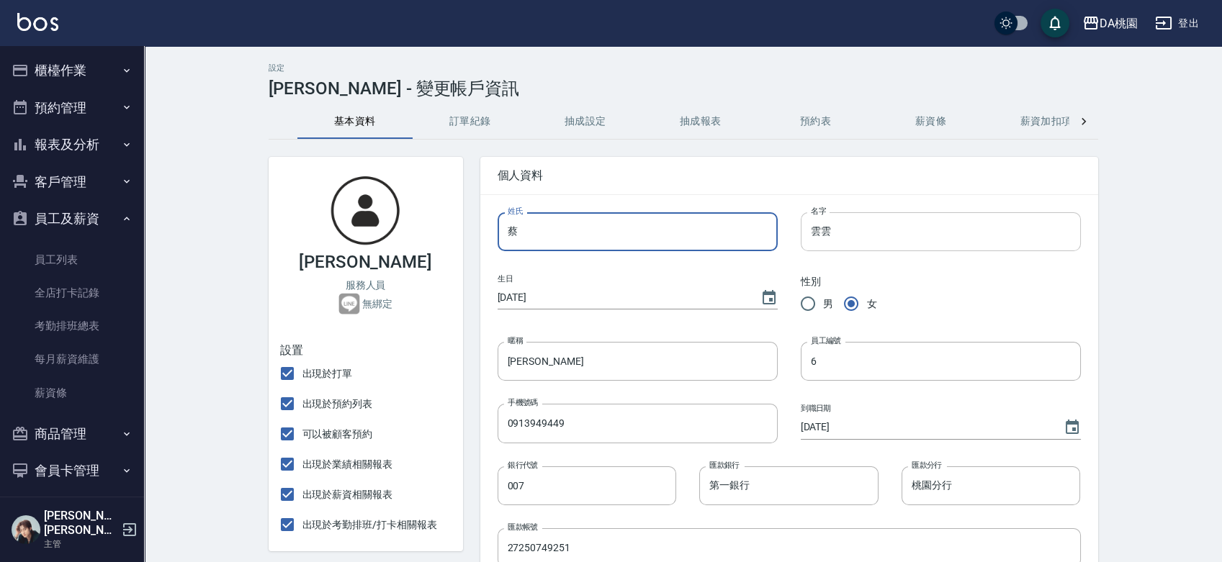
type input "蔡"
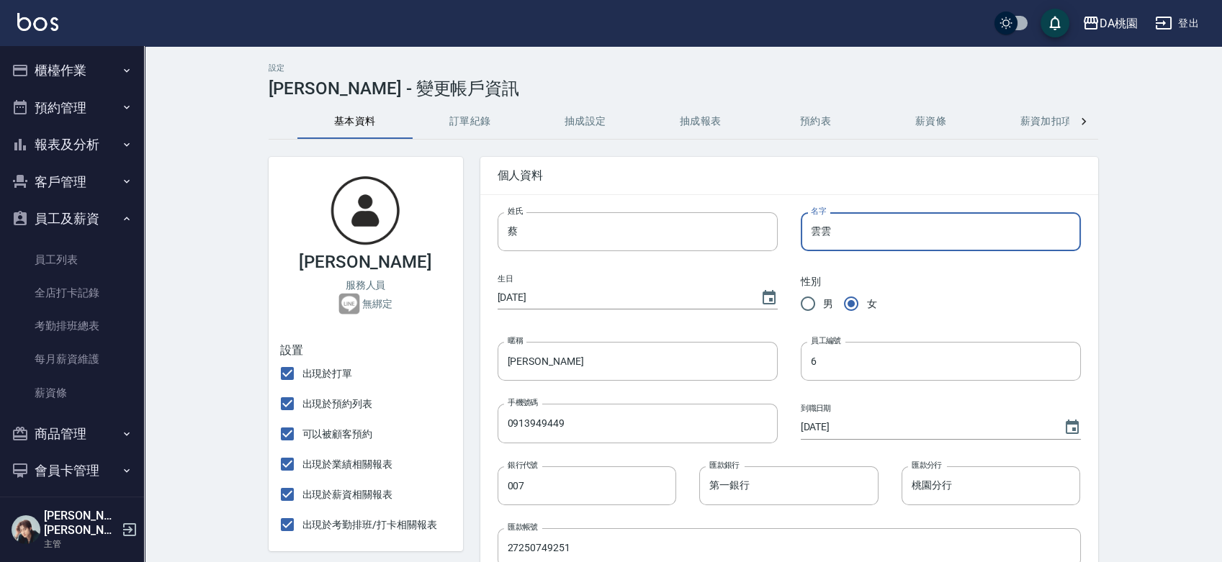
click at [927, 219] on input "雲雲" at bounding box center [940, 231] width 280 height 39
type input "雲"
type input "云蓁"
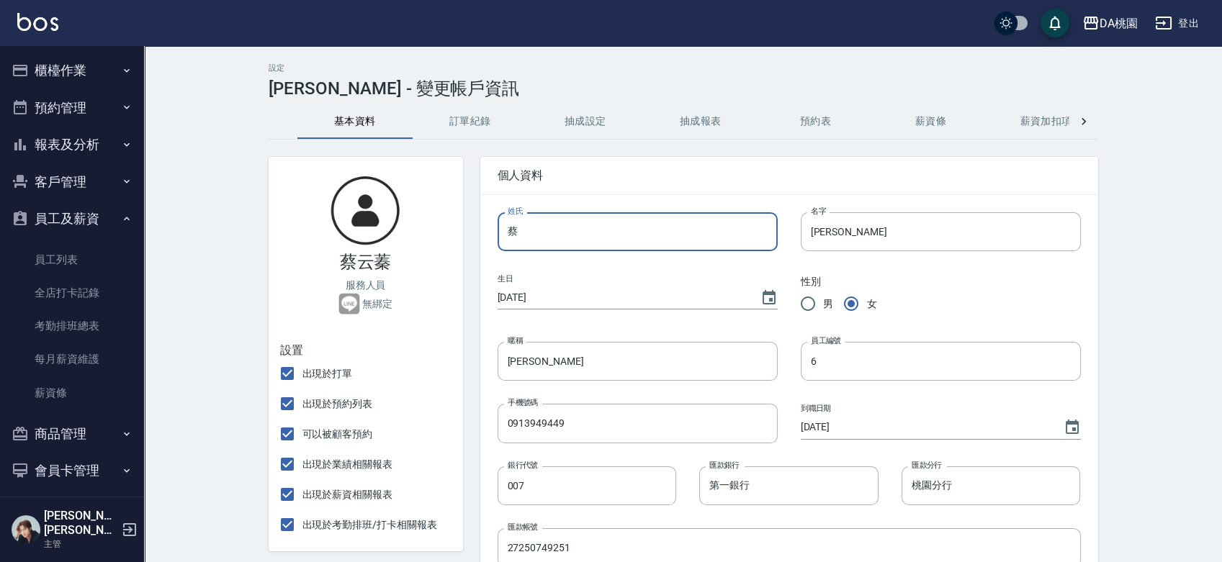
drag, startPoint x: 624, startPoint y: 235, endPoint x: 438, endPoint y: 235, distance: 185.7
click at [813, 238] on input "云蓁" at bounding box center [940, 231] width 280 height 39
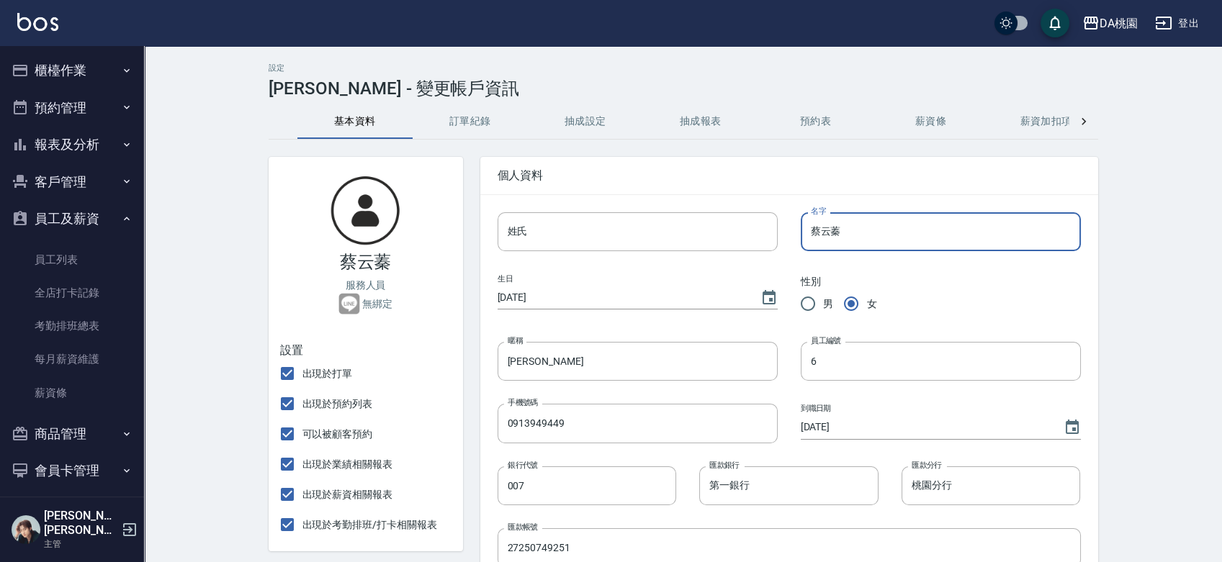
drag, startPoint x: 882, startPoint y: 230, endPoint x: 817, endPoint y: 240, distance: 65.6
click at [817, 240] on input "蔡云蓁" at bounding box center [940, 231] width 280 height 39
click at [881, 228] on input "蔡云蓁" at bounding box center [940, 231] width 280 height 39
drag, startPoint x: 805, startPoint y: 238, endPoint x: 787, endPoint y: 238, distance: 18.0
click at [787, 238] on div "名字 蔡云蓁 名字" at bounding box center [928, 220] width 303 height 62
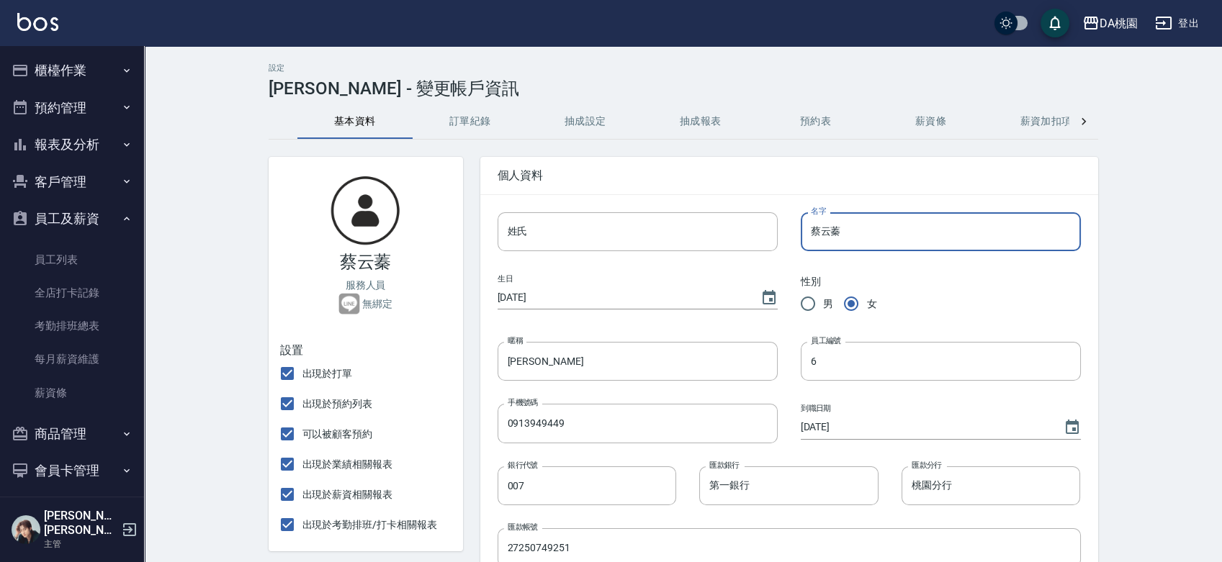
type input "蔡云蓁"
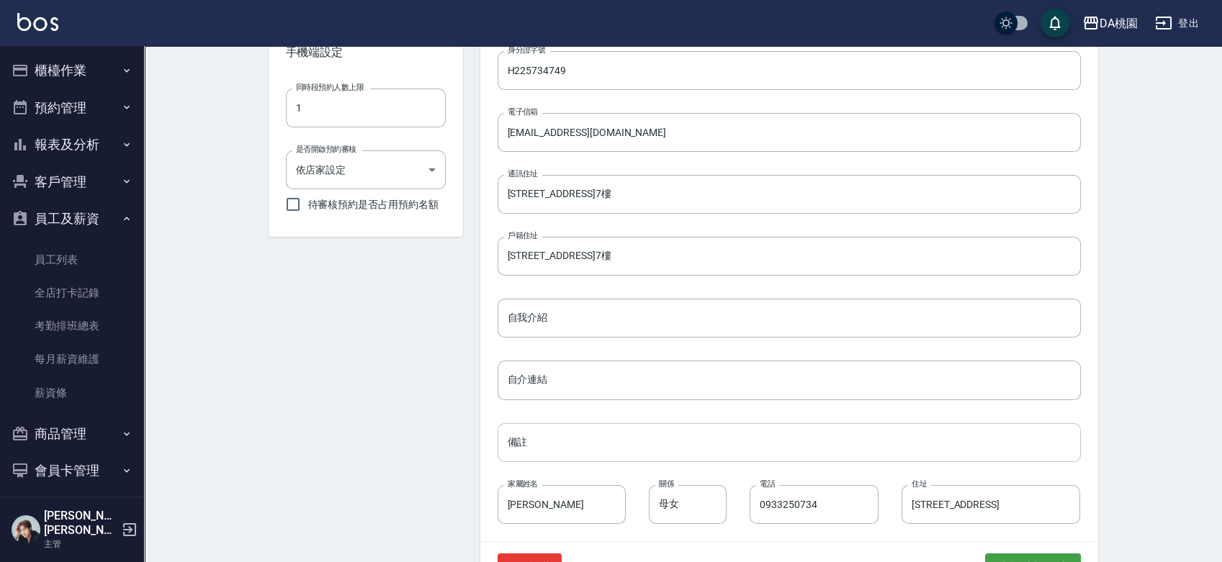
scroll to position [585, 0]
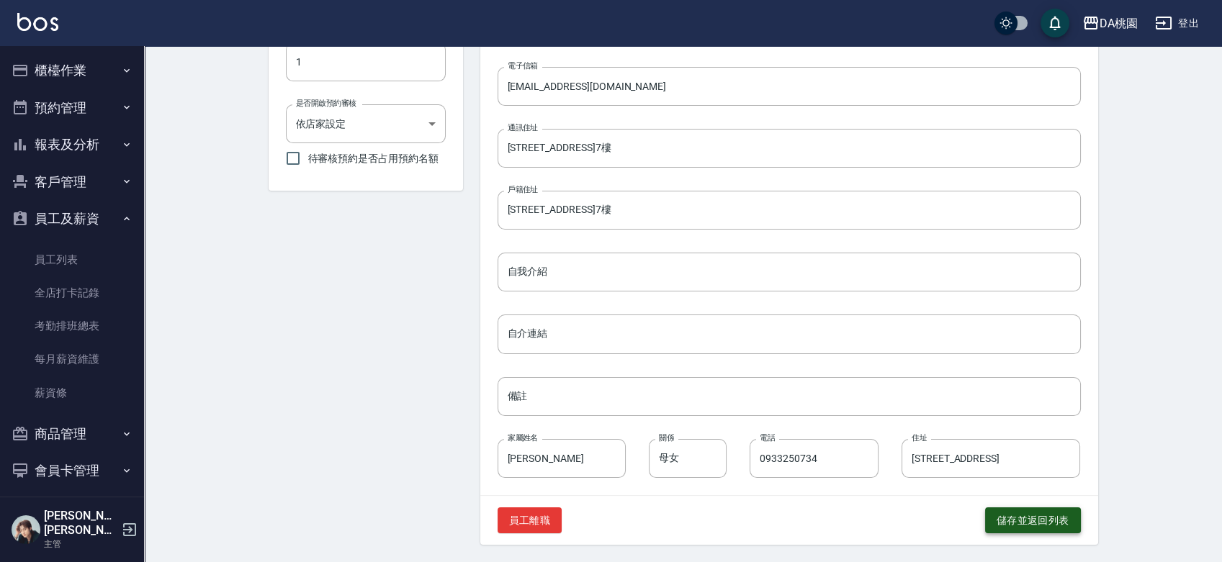
click at [1048, 518] on button "儲存並返回列表" at bounding box center [1033, 520] width 96 height 27
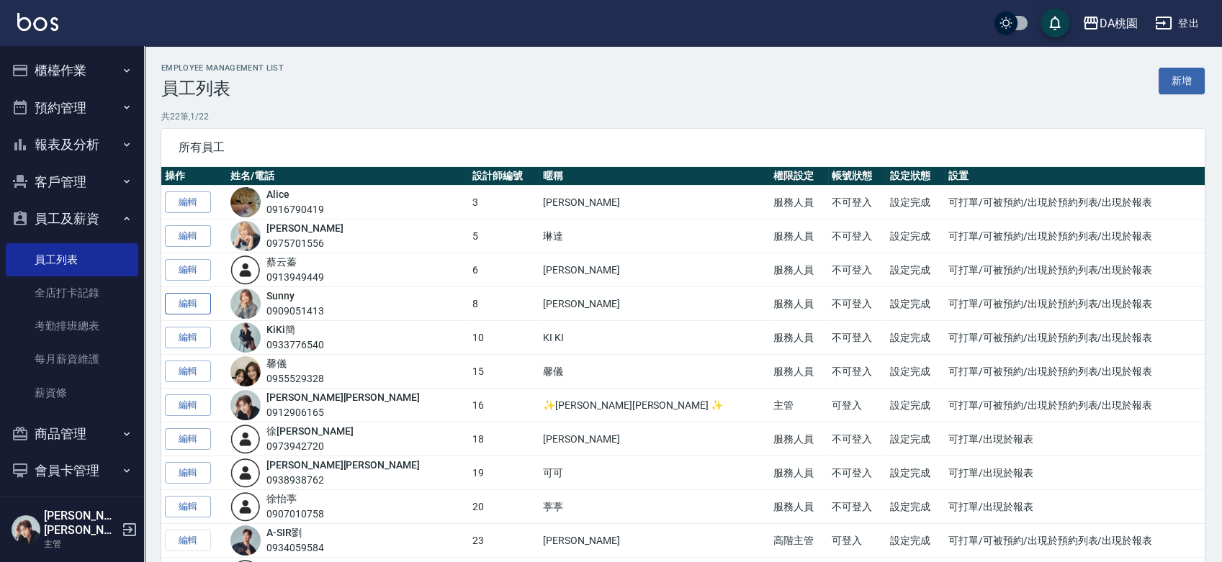
click at [192, 304] on link "編輯" at bounding box center [188, 304] width 46 height 22
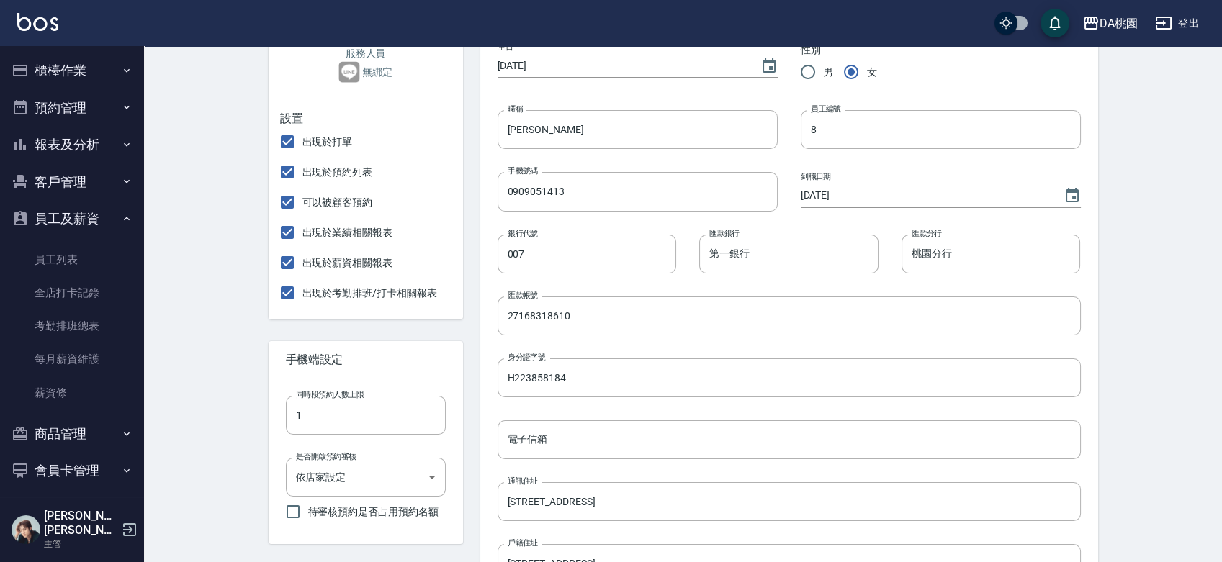
scroll to position [240, 0]
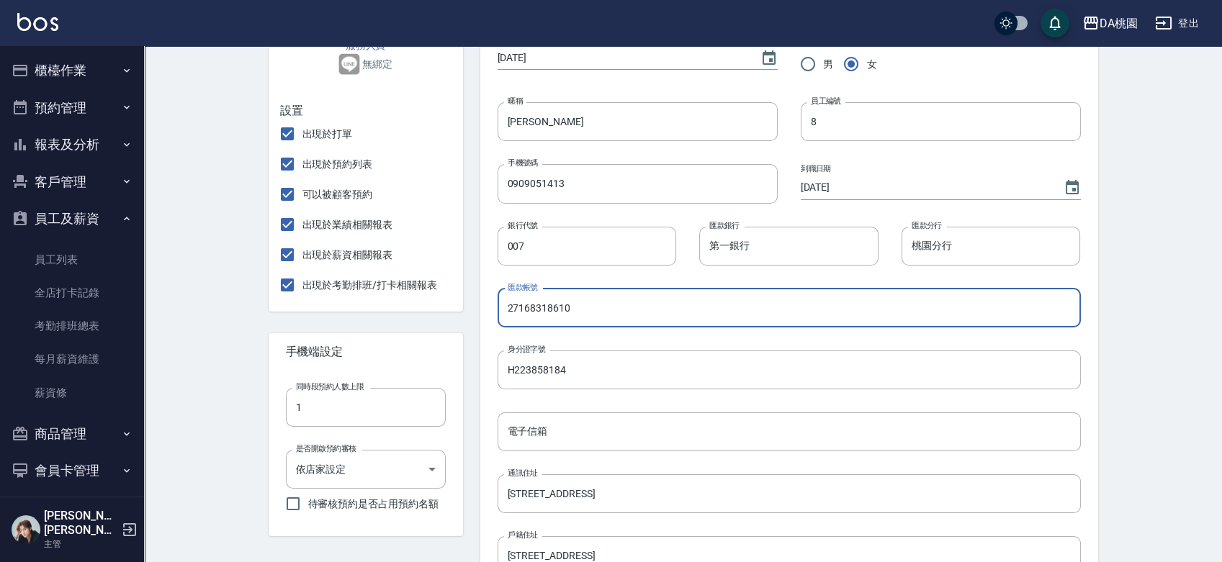
drag, startPoint x: 595, startPoint y: 310, endPoint x: 456, endPoint y: 307, distance: 139.0
click at [456, 307] on div "Sunny 服務人員 無綁定 設置 出現於打單 出現於預約列表 可以被顧客預約 出現於業績相關報表 出現於薪資相關報表 出現於考勤排班/打卡相關報表 手機端…" at bounding box center [674, 395] width 846 height 990
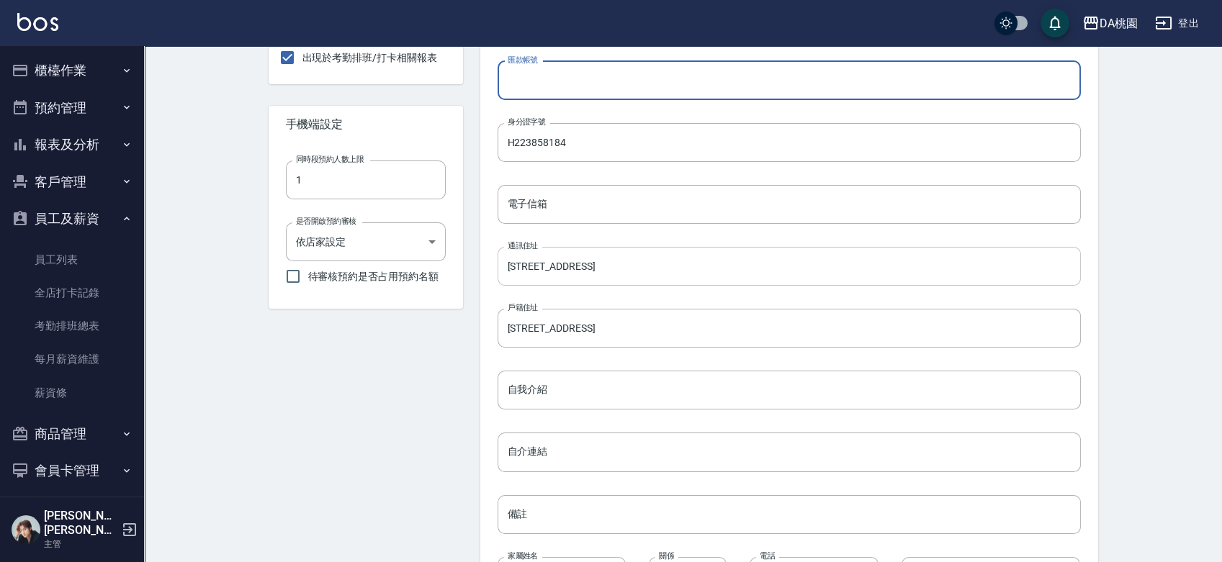
scroll to position [585, 0]
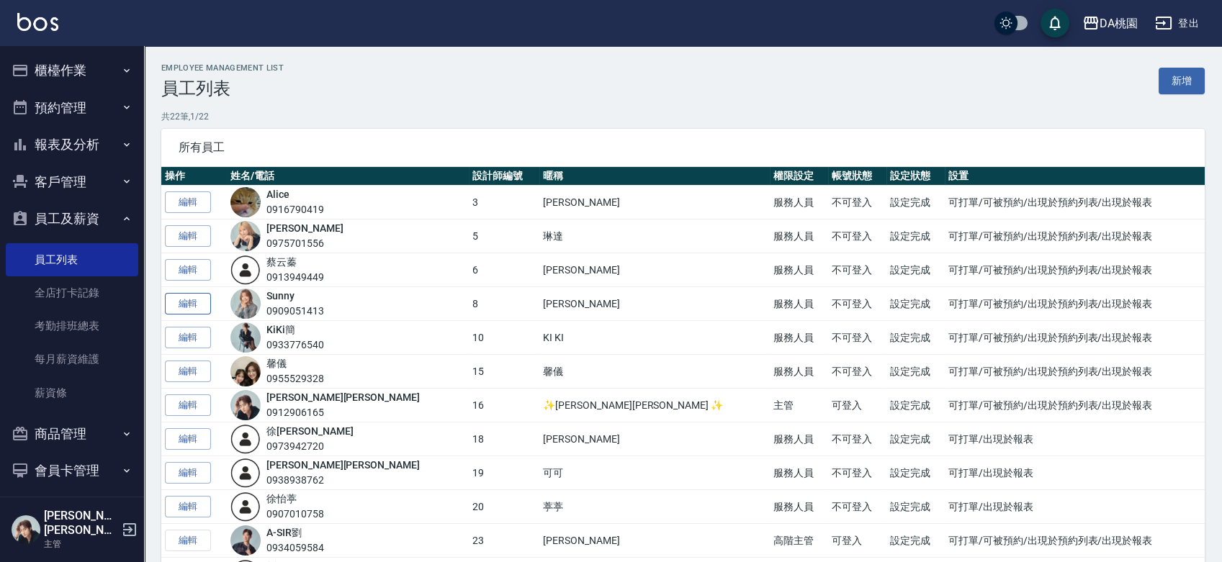
click at [190, 304] on link "編輯" at bounding box center [188, 304] width 46 height 22
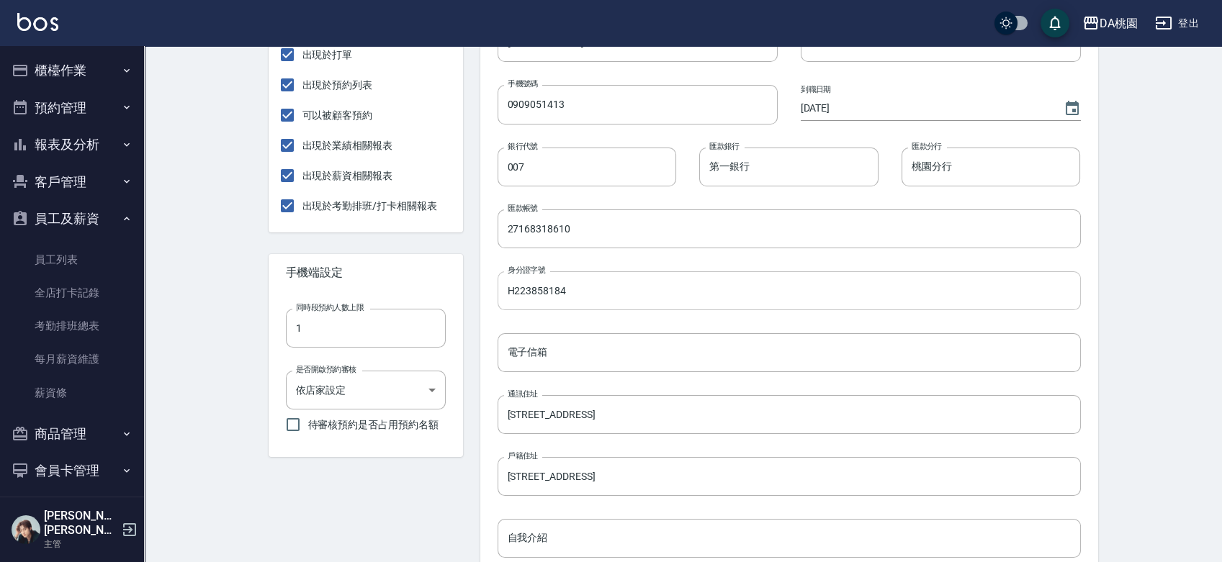
scroll to position [320, 0]
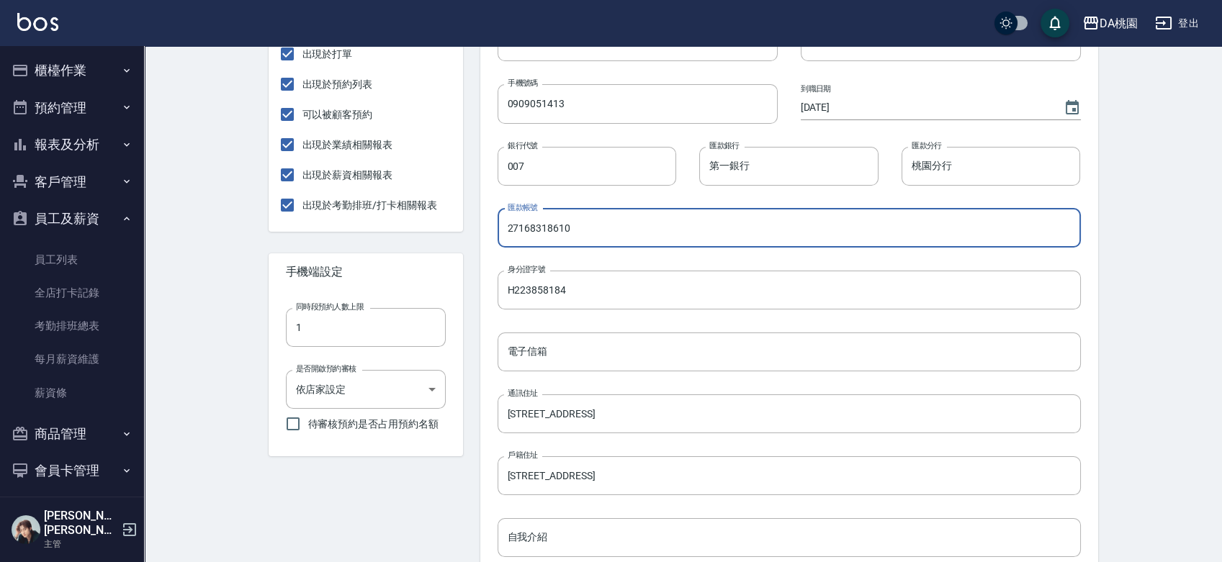
drag, startPoint x: 605, startPoint y: 222, endPoint x: 443, endPoint y: 235, distance: 162.4
click at [446, 235] on div "Sunny 服務人員 無綁定 設置 出現於打單 出現於預約列表 可以被顧客預約 出現於業績相關報表 出現於薪資相關報表 出現於考勤排班/打卡相關報表 手機端…" at bounding box center [674, 315] width 846 height 990
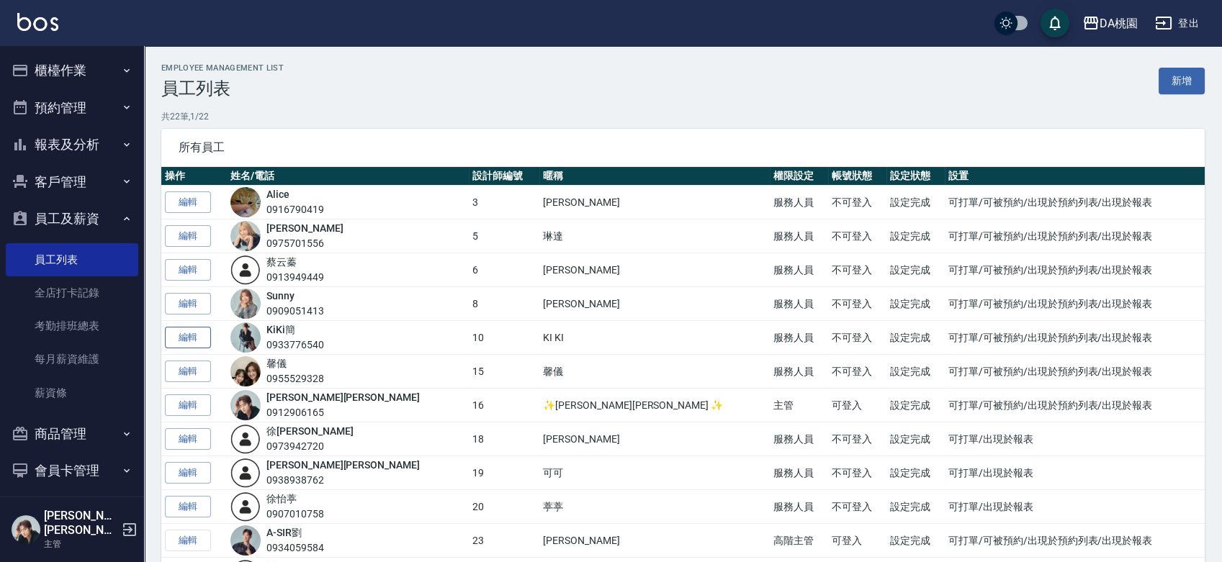
click at [197, 337] on link "編輯" at bounding box center [188, 338] width 46 height 22
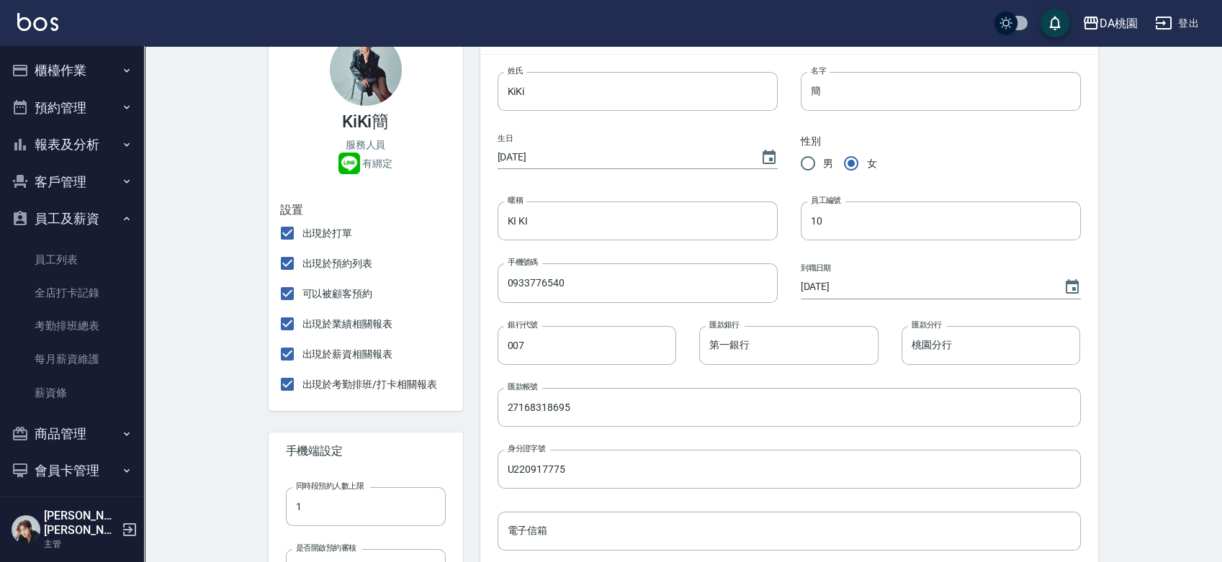
scroll to position [240, 0]
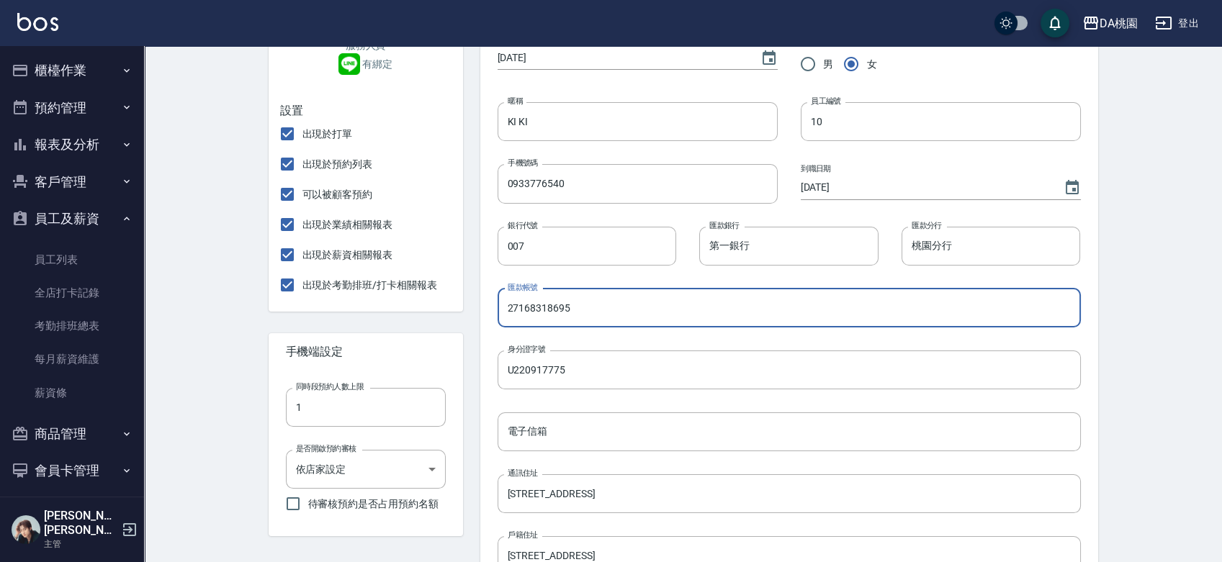
drag, startPoint x: 598, startPoint y: 309, endPoint x: 434, endPoint y: 309, distance: 164.1
click at [434, 309] on div "KiKi簡 服務人員 有綁定 設置 出現於打單 出現於預約列表 可以被顧客預約 出現於業績相關報表 出現於薪資相關報表 出現於考勤排班/打卡相關報表 手機端…" at bounding box center [674, 395] width 846 height 990
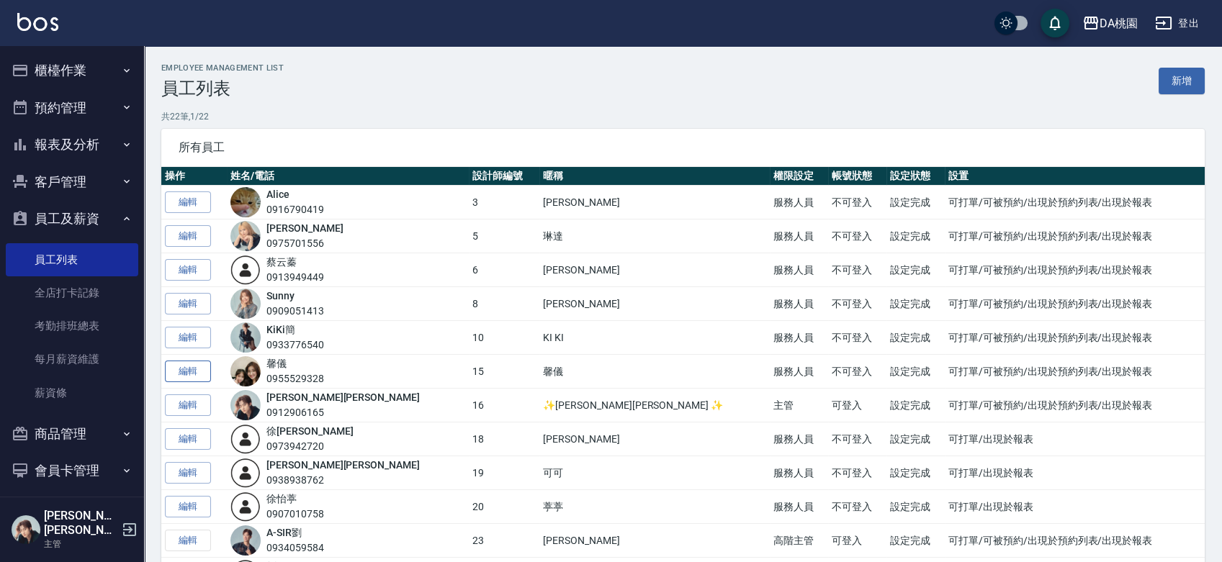
click at [187, 373] on link "編輯" at bounding box center [188, 372] width 46 height 22
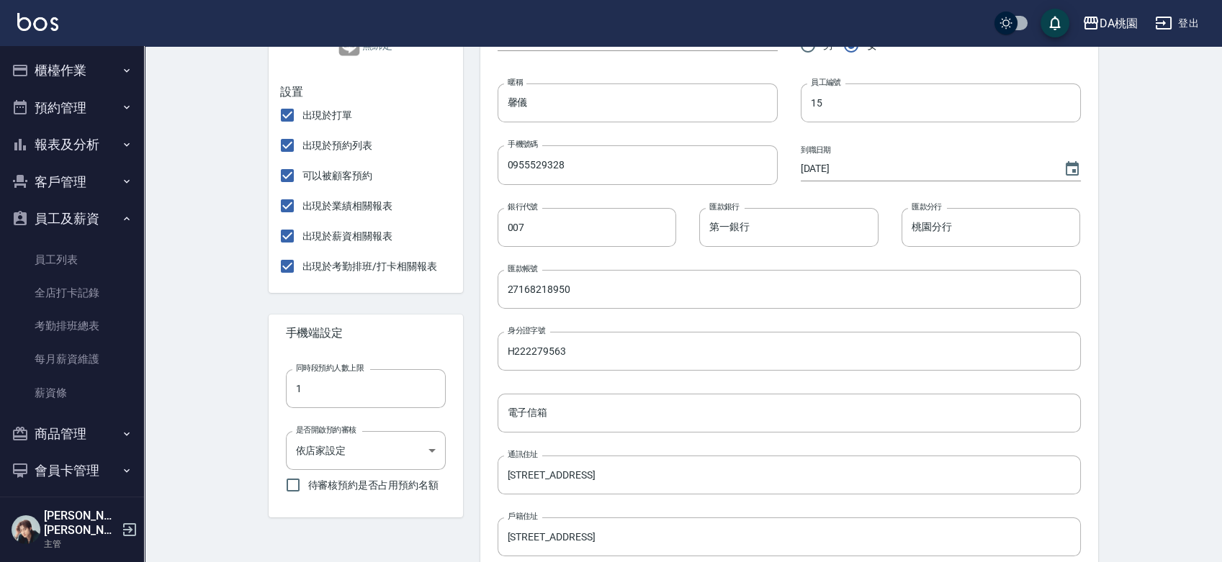
scroll to position [320, 0]
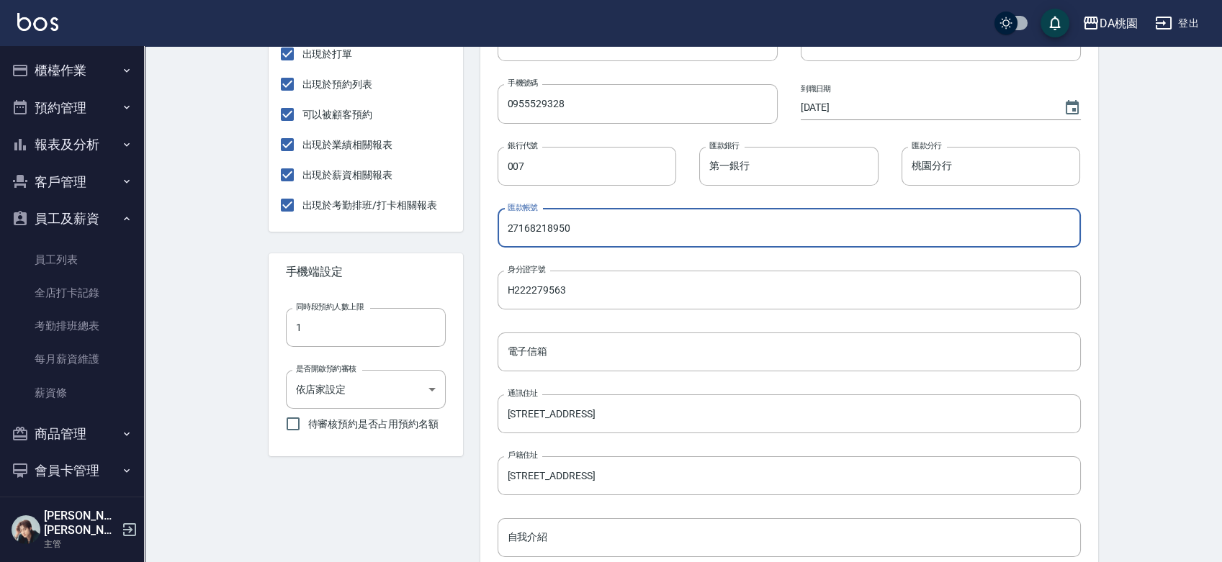
drag, startPoint x: 608, startPoint y: 236, endPoint x: 407, endPoint y: 231, distance: 201.6
click at [409, 231] on div "馨儀 服務人員 無綁定 設置 出現於打單 出現於預約列表 可以被顧客預約 出現於業績相關報表 出現於薪資相關報表 出現於考勤排班/打卡相關報表 手機端設定 …" at bounding box center [674, 315] width 846 height 990
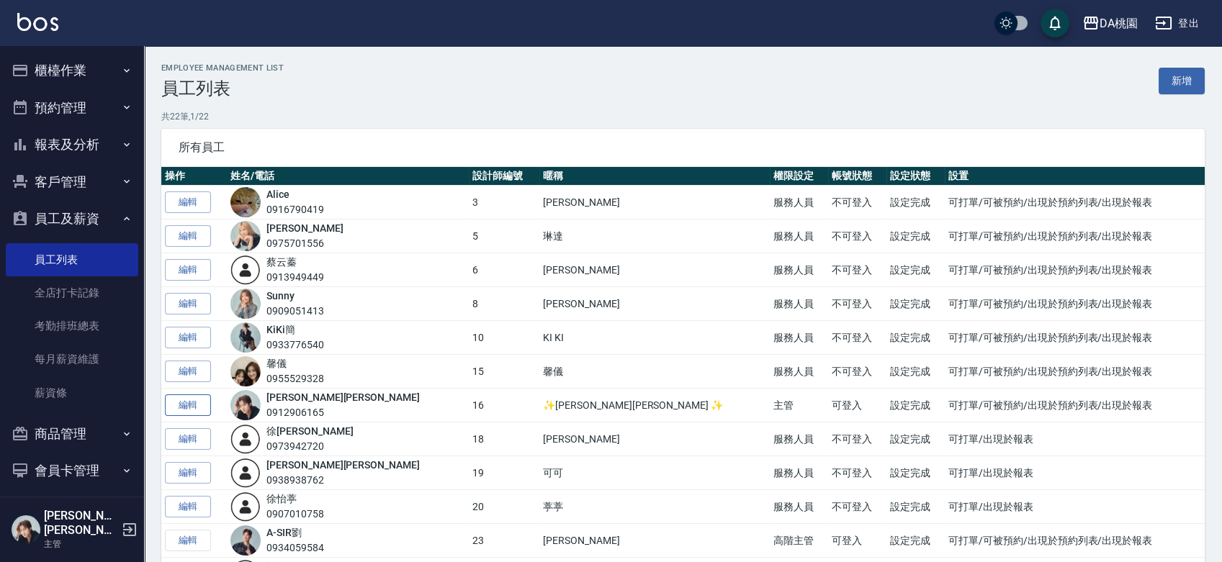
click at [187, 399] on link "編輯" at bounding box center [188, 405] width 46 height 22
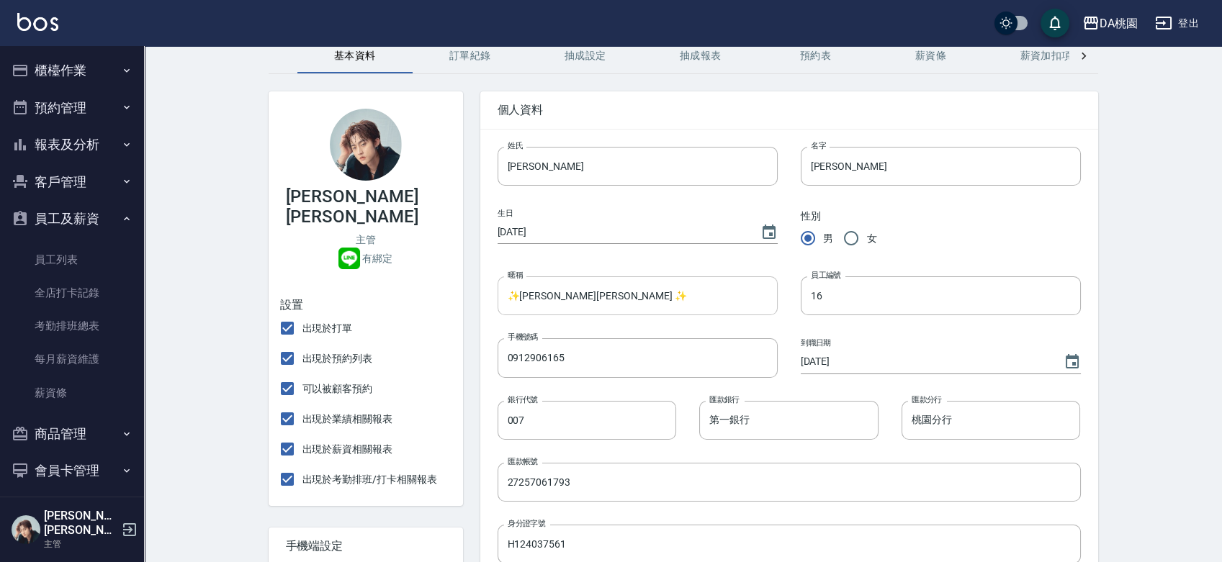
scroll to position [160, 0]
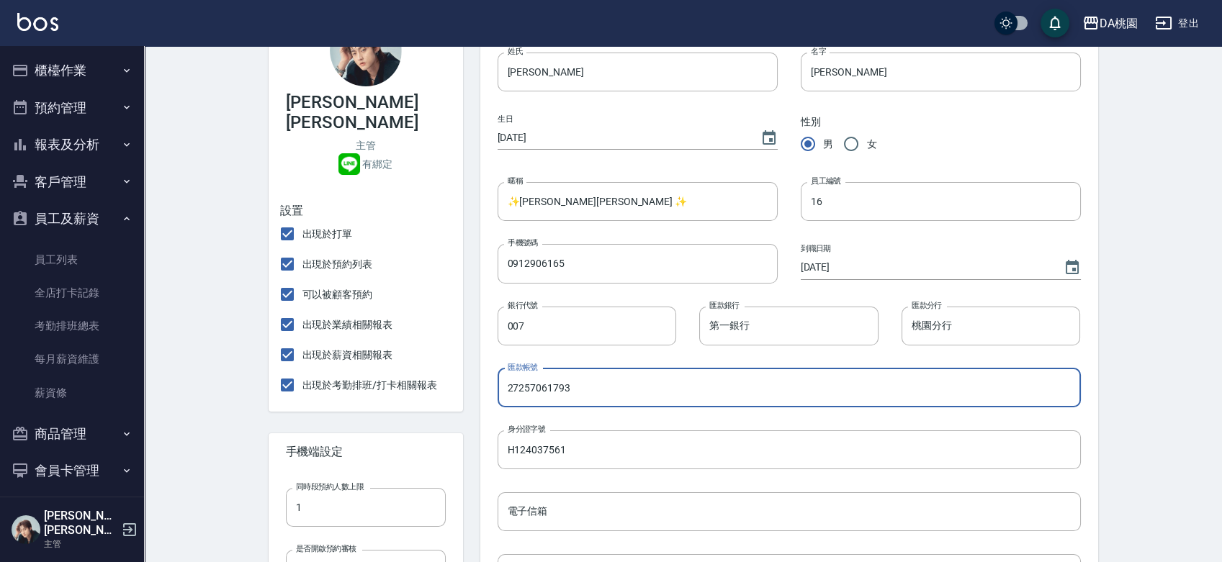
drag, startPoint x: 588, startPoint y: 391, endPoint x: 402, endPoint y: 391, distance: 186.4
click at [402, 391] on div "GARY蓋瑞 主管 有綁定 設置 出現於打單 出現於預約列表 可以被顧客預約 出現於業績相關報表 出現於薪資相關報表 出現於考勤排班/打卡相關報表 手機端設…" at bounding box center [674, 475] width 846 height 990
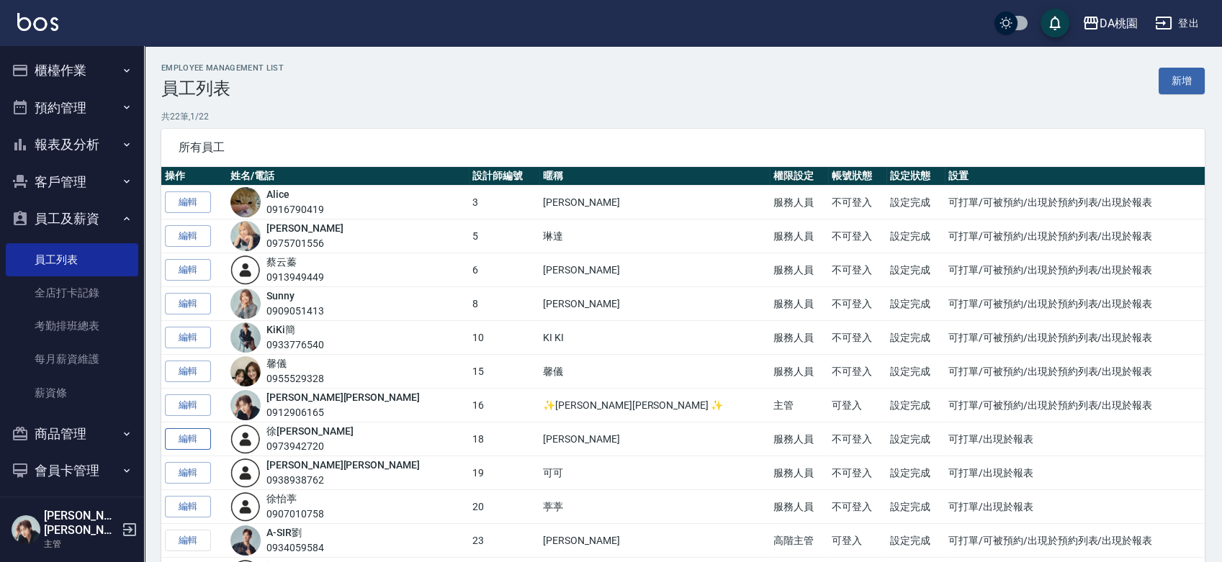
click at [178, 444] on link "編輯" at bounding box center [188, 439] width 46 height 22
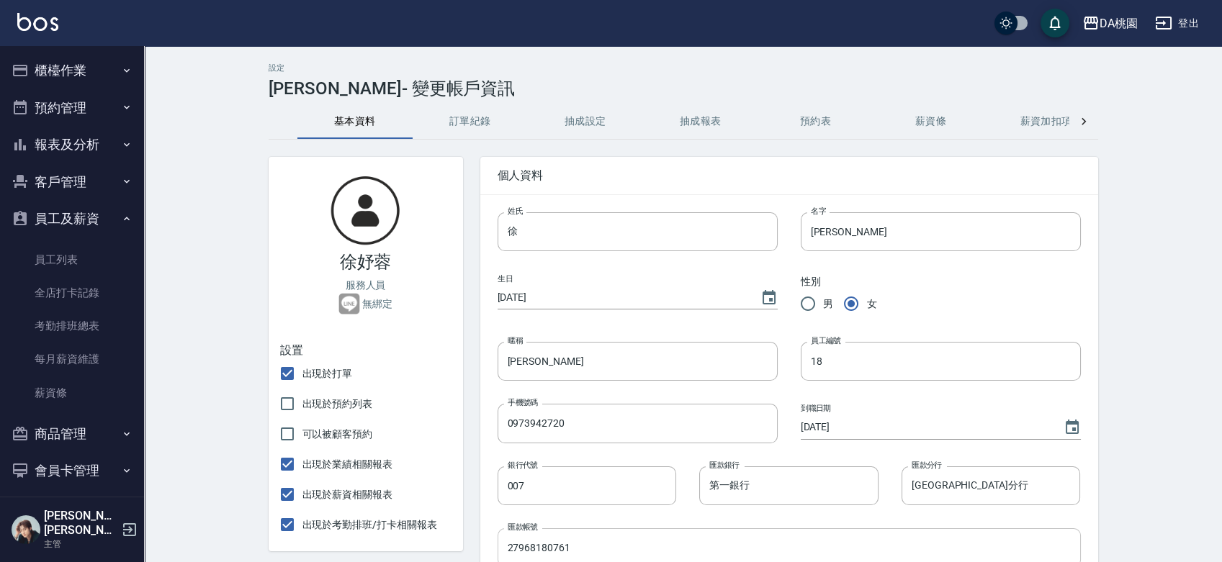
scroll to position [160, 0]
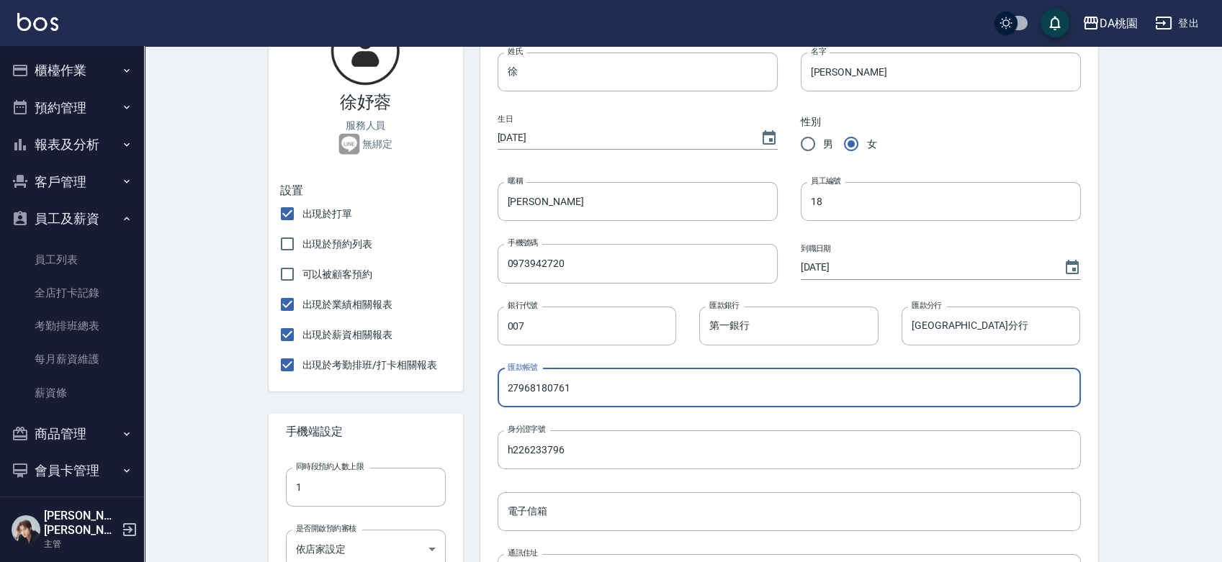
drag, startPoint x: 620, startPoint y: 380, endPoint x: 473, endPoint y: 395, distance: 148.3
click at [473, 395] on div "個人資料 姓氏 徐 姓氏 名字 妤蓉 名字 生日 2007/06/10 性別 男 女 暱稱 小妤 暱稱 員工編號 18 員工編號 手機號碼 097394272…" at bounding box center [780, 475] width 635 height 990
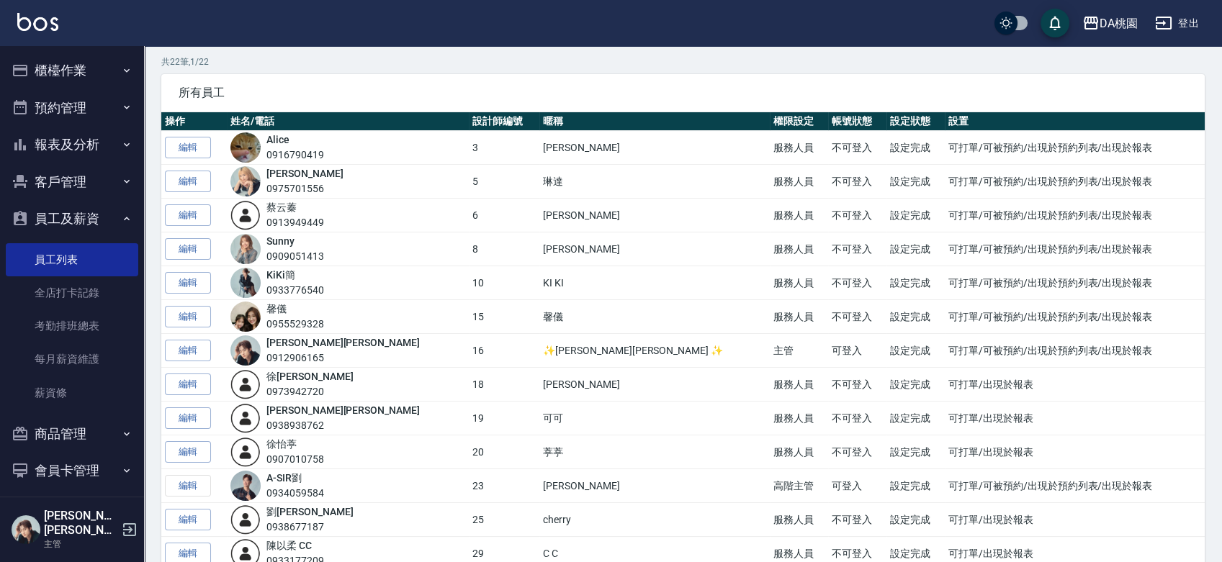
scroll to position [160, 0]
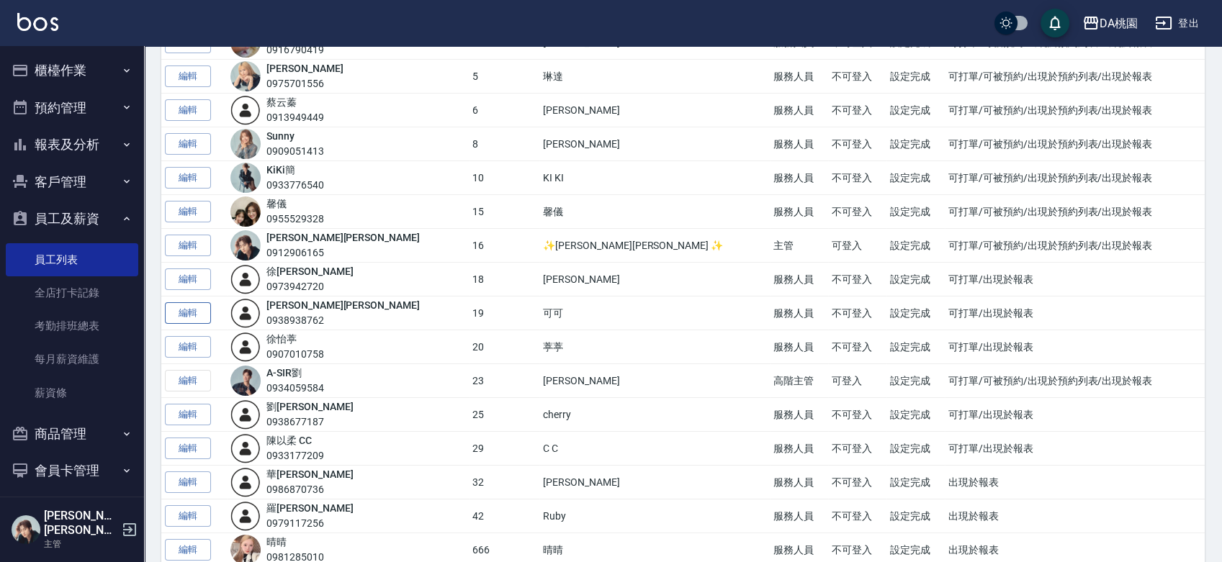
click at [203, 309] on link "編輯" at bounding box center [188, 313] width 46 height 22
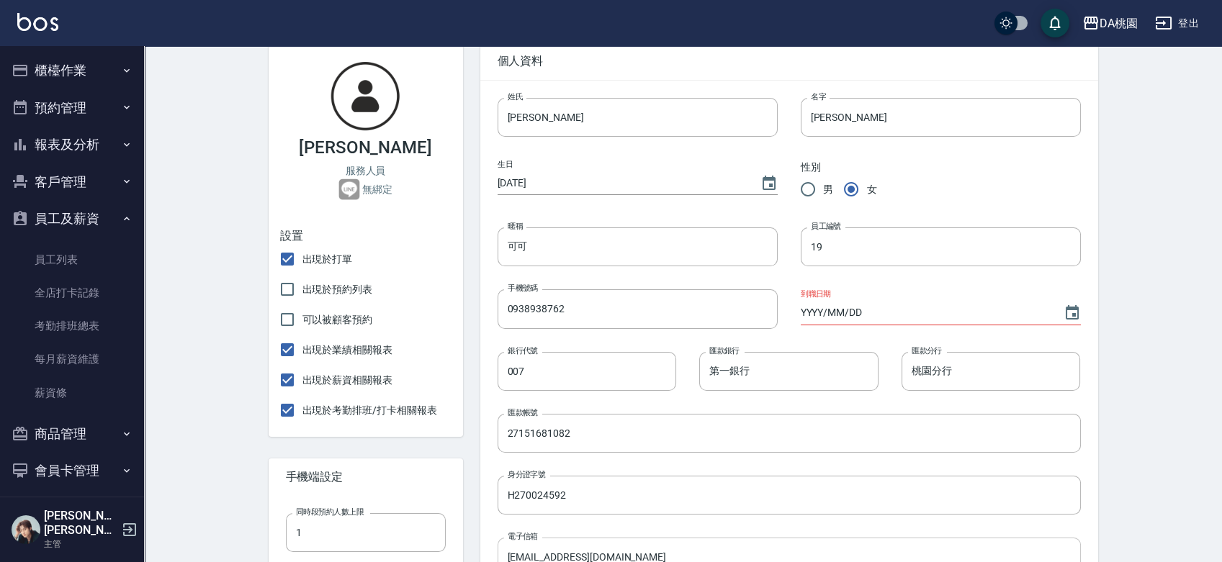
scroll to position [320, 0]
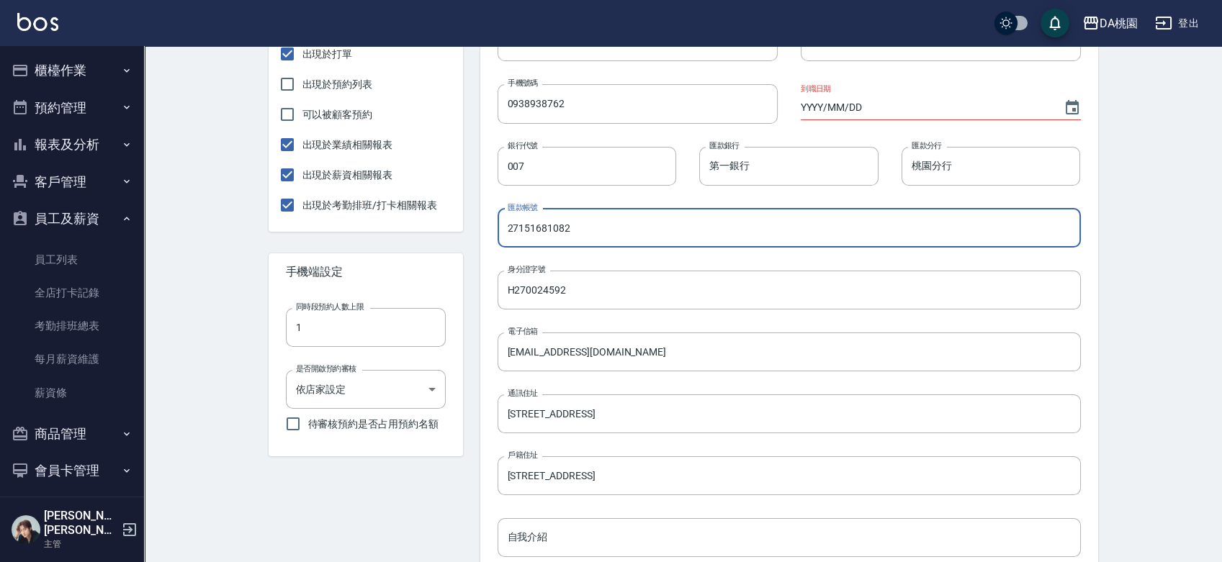
drag, startPoint x: 590, startPoint y: 229, endPoint x: 418, endPoint y: 222, distance: 172.2
click at [418, 222] on div "朱雅歆 服務人員 無綁定 設置 出現於打單 出現於預約列表 可以被顧客預約 出現於業績相關報表 出現於薪資相關報表 出現於考勤排班/打卡相關報表 手機端設定…" at bounding box center [674, 315] width 846 height 990
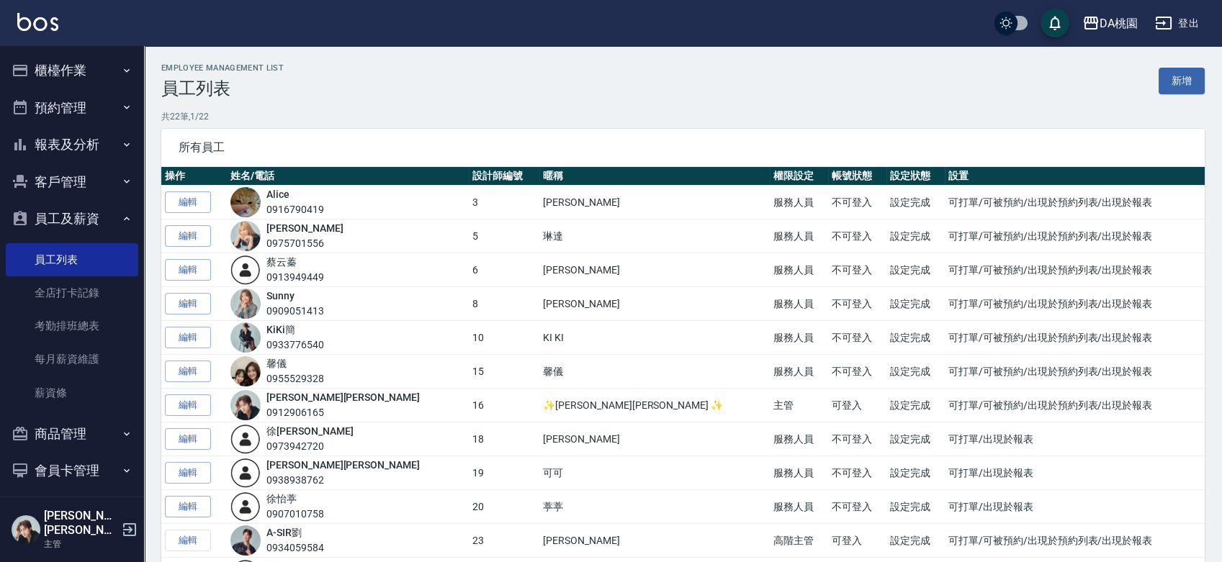
scroll to position [160, 0]
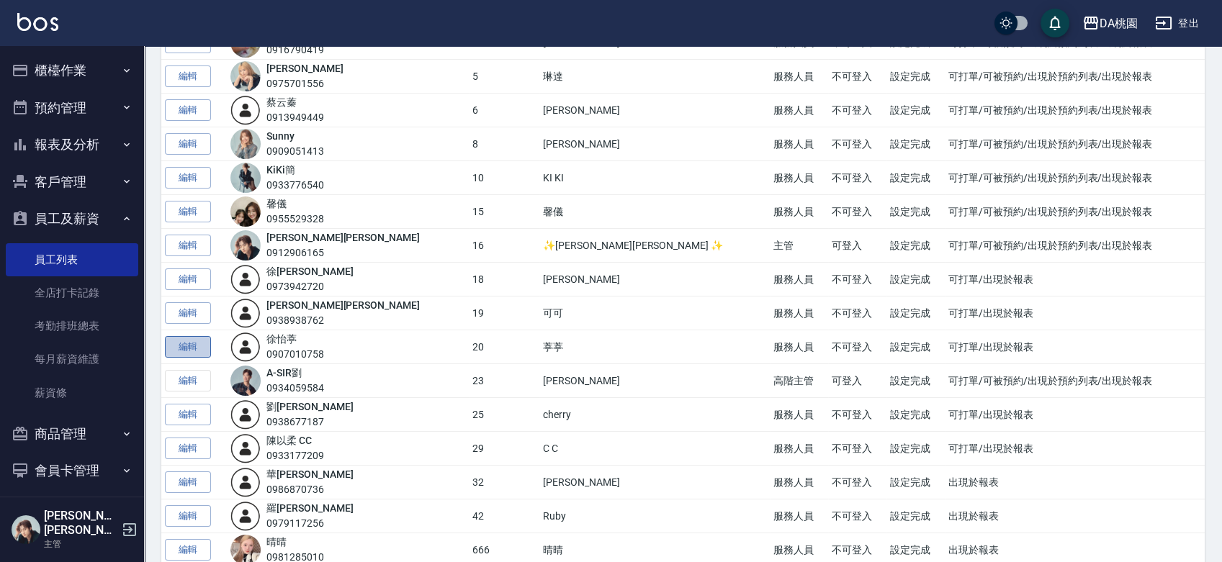
click at [197, 344] on link "編輯" at bounding box center [188, 347] width 46 height 22
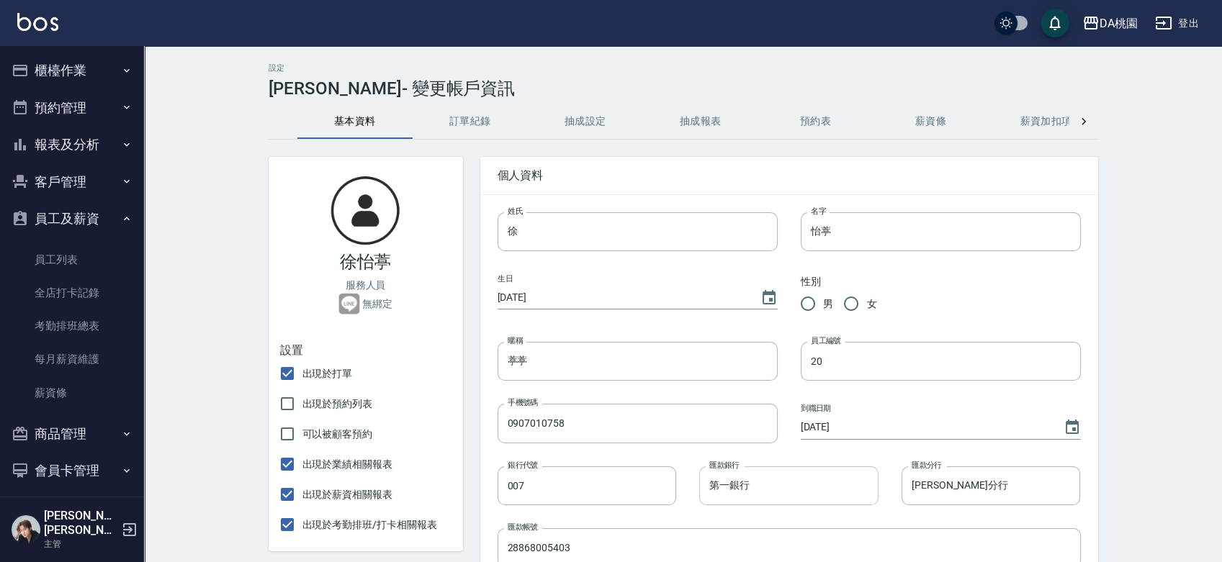
scroll to position [240, 0]
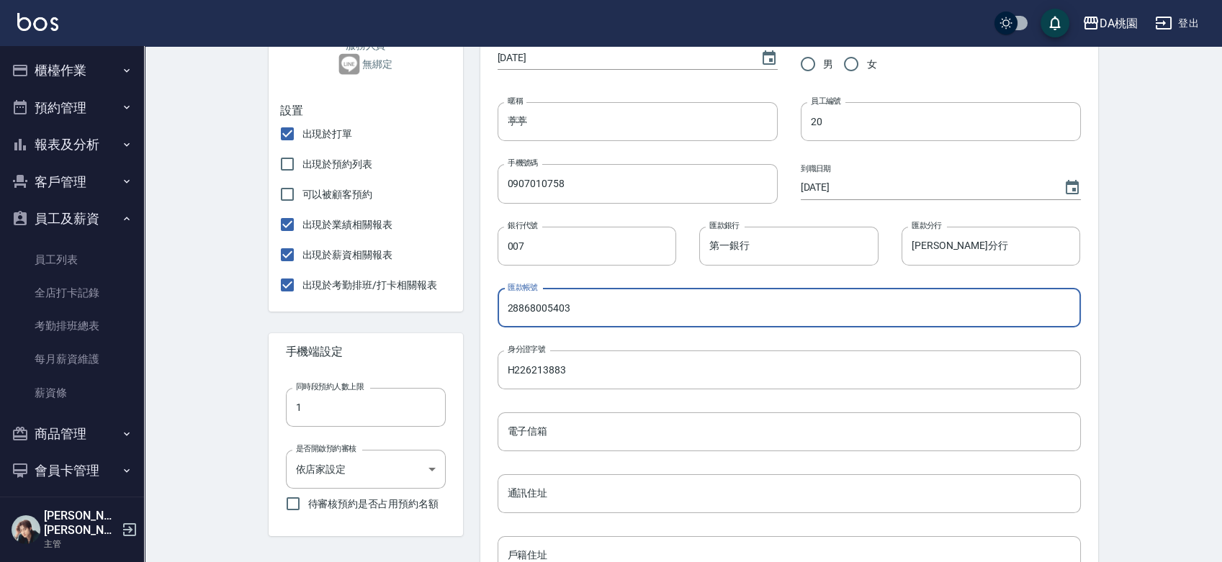
drag, startPoint x: 636, startPoint y: 317, endPoint x: 369, endPoint y: 317, distance: 267.0
click at [369, 317] on div "徐怡葶 服務人員 無綁定 設置 出現於打單 出現於預約列表 可以被顧客預約 出現於業績相關報表 出現於薪資相關報表 出現於考勤排班/打卡相關報表 手機端設定…" at bounding box center [674, 395] width 846 height 990
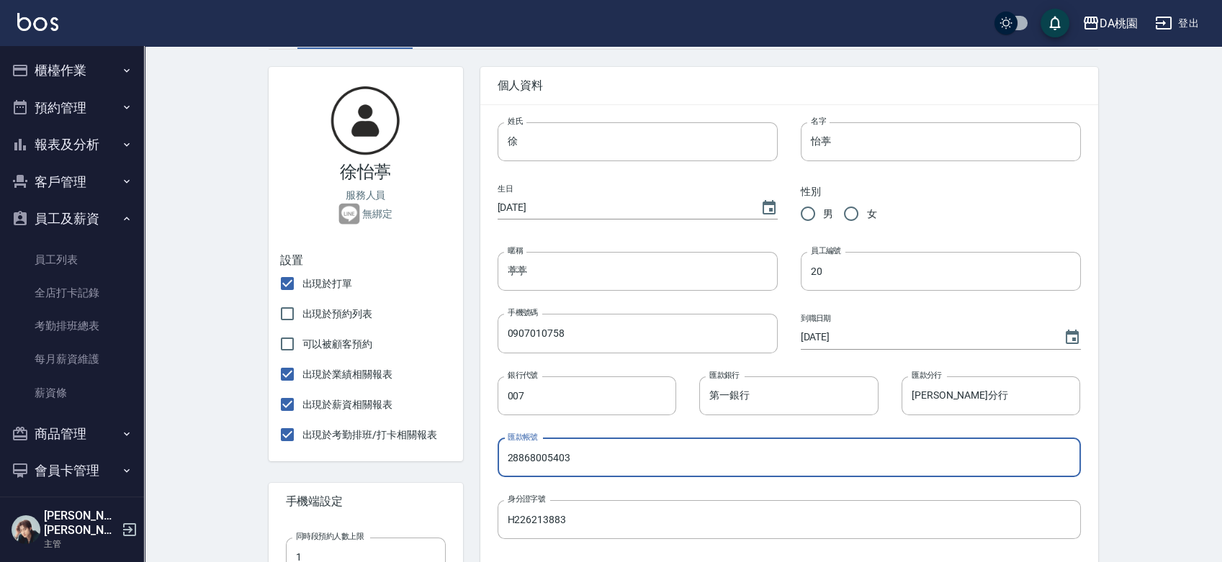
scroll to position [80, 0]
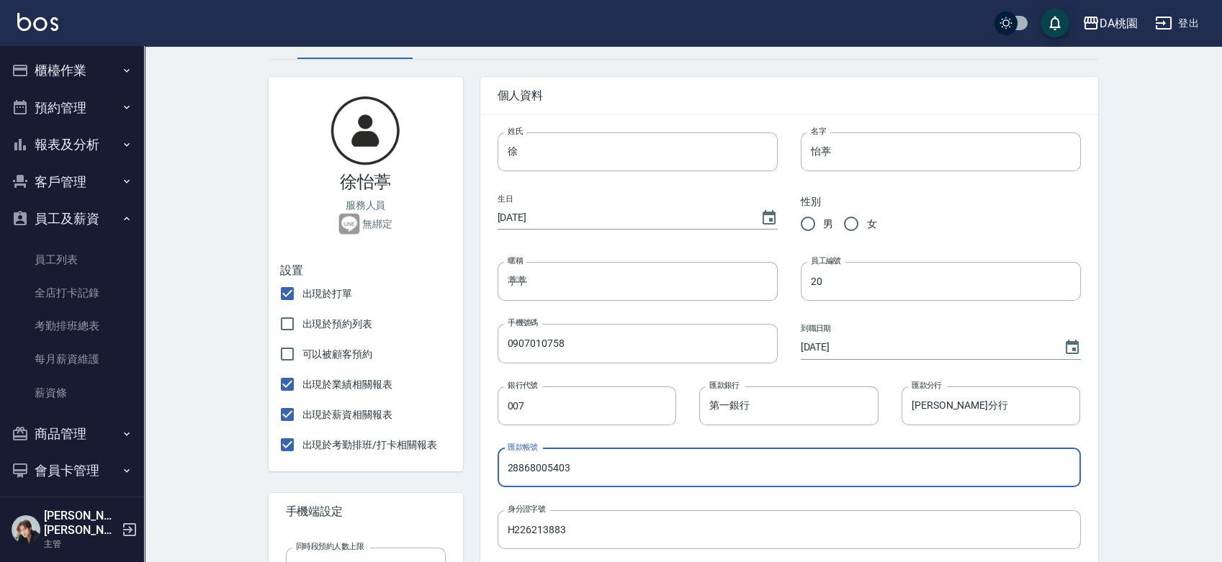
drag, startPoint x: 852, startPoint y: 153, endPoint x: 794, endPoint y: 154, distance: 58.3
click at [795, 154] on div "名字 怡葶 名字" at bounding box center [928, 140] width 303 height 62
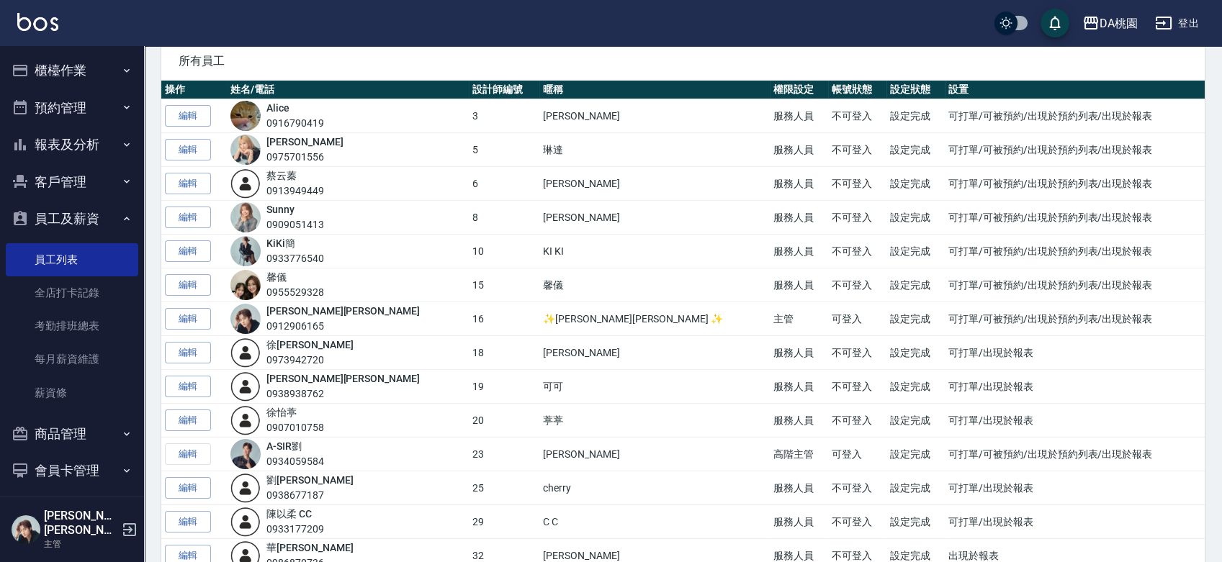
scroll to position [240, 0]
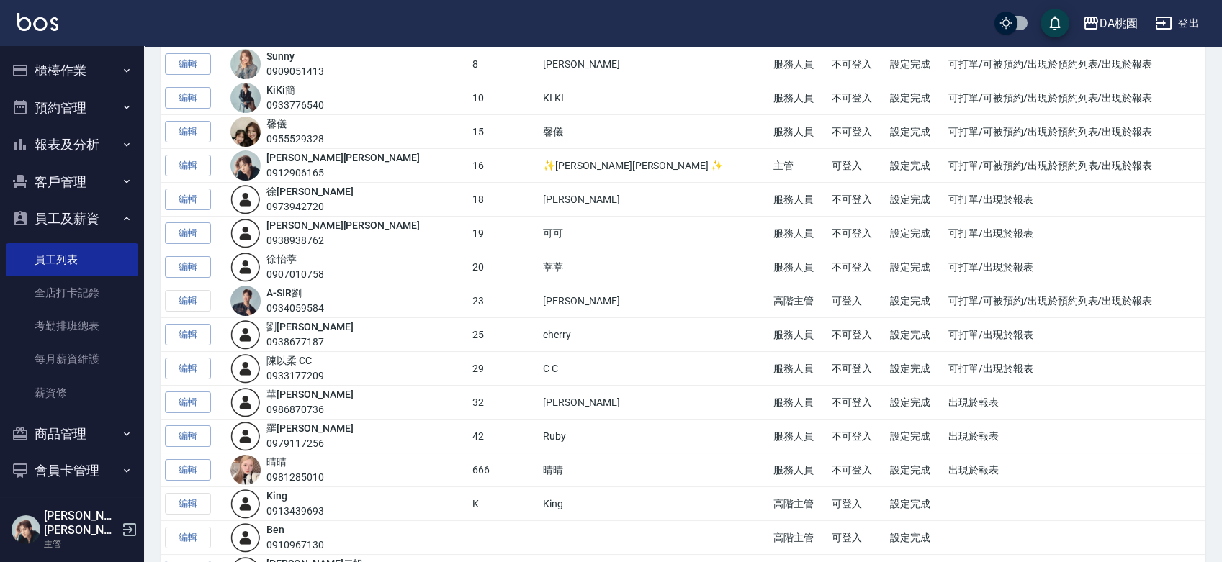
click at [315, 286] on div "A-SIR 劉 0934059584" at bounding box center [295, 301] width 58 height 30
click at [302, 289] on link "A-SIR 劉" at bounding box center [283, 293] width 35 height 12
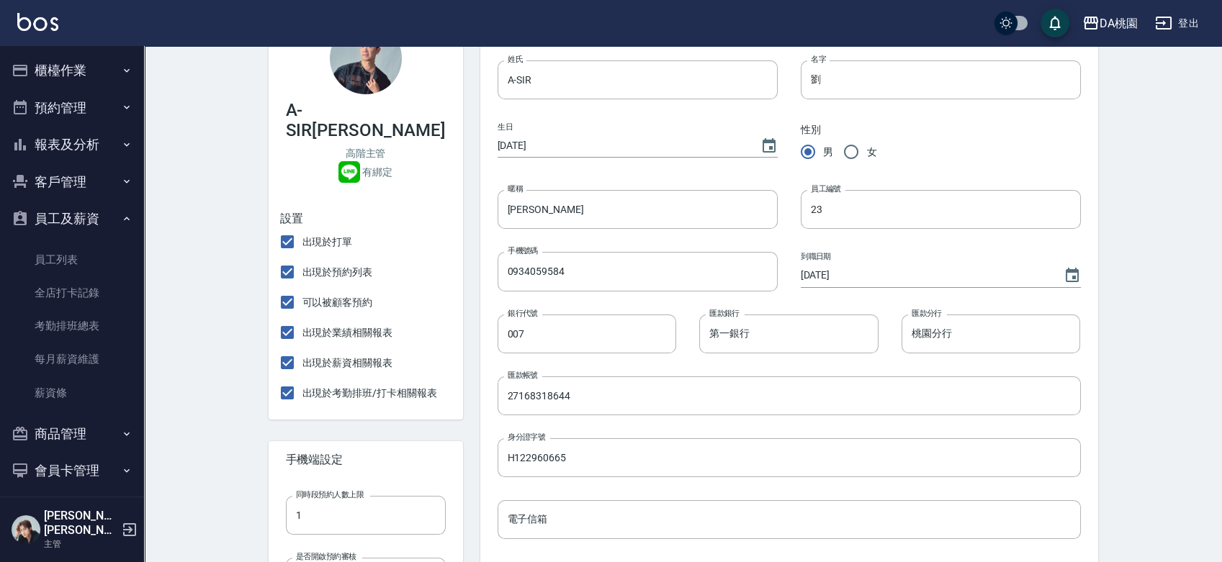
scroll to position [160, 0]
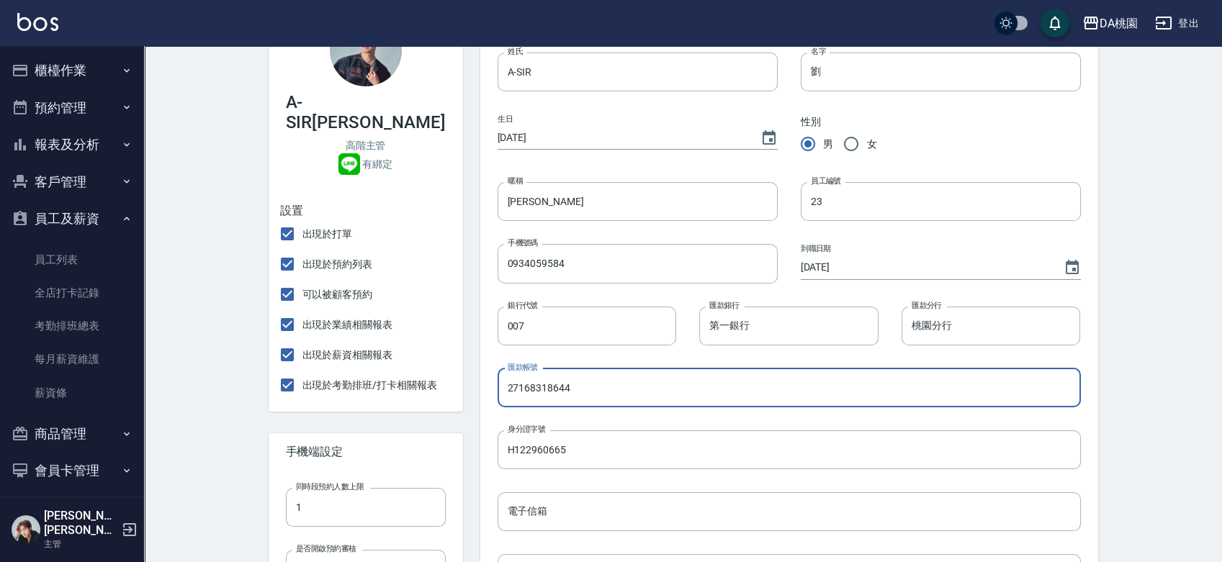
drag, startPoint x: 595, startPoint y: 385, endPoint x: 417, endPoint y: 402, distance: 177.8
click at [417, 402] on div "A-SIR劉 高階主管 有綁定 設置 出現於打單 出現於預約列表 可以被顧客預約 出現於業績相關報表 出現於薪資相關報表 出現於考勤排班/打卡相關報表 手機…" at bounding box center [674, 475] width 846 height 990
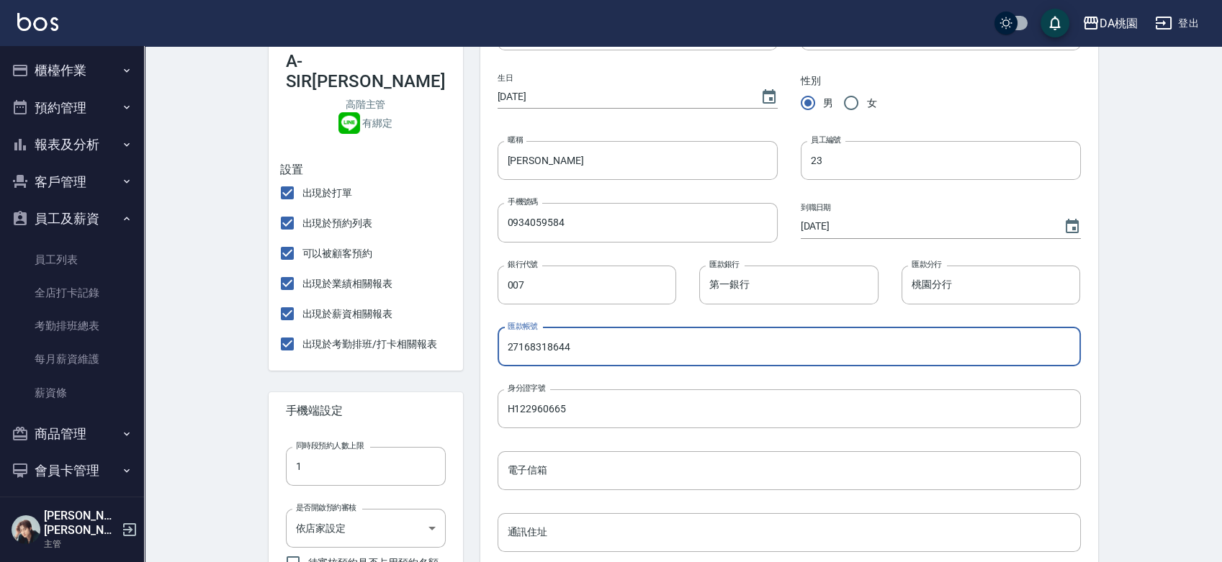
scroll to position [240, 0]
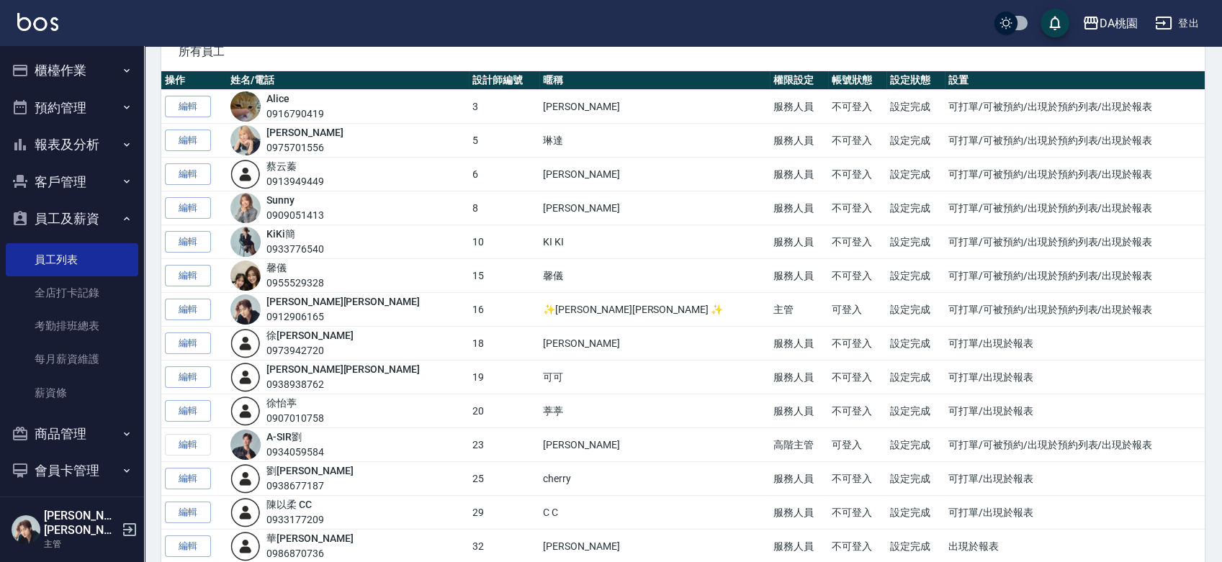
scroll to position [160, 0]
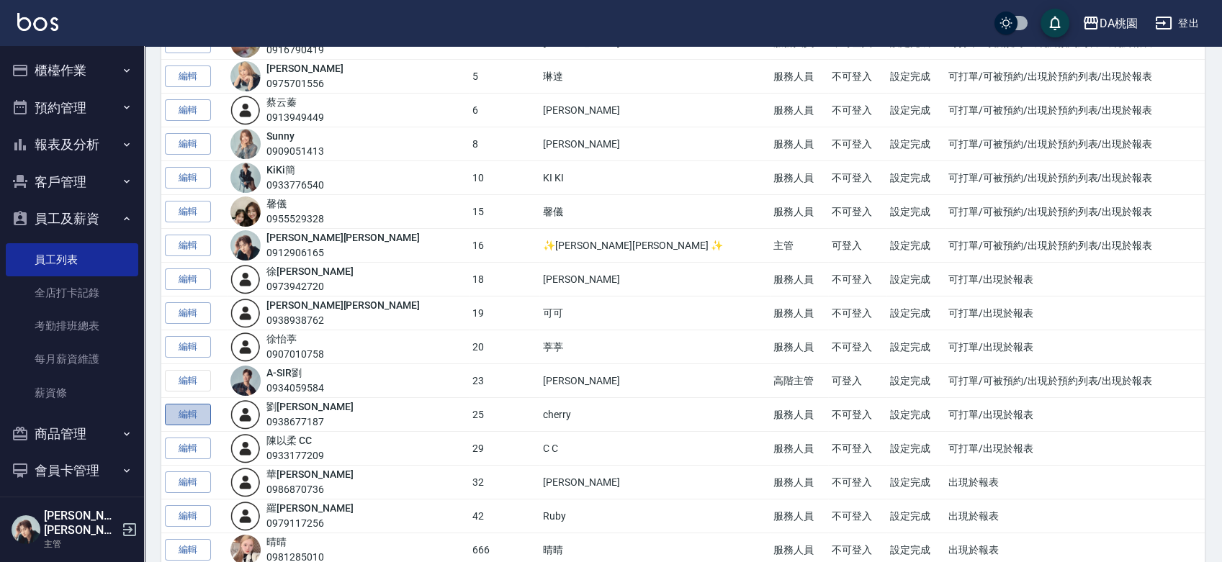
click at [195, 415] on link "編輯" at bounding box center [188, 415] width 46 height 22
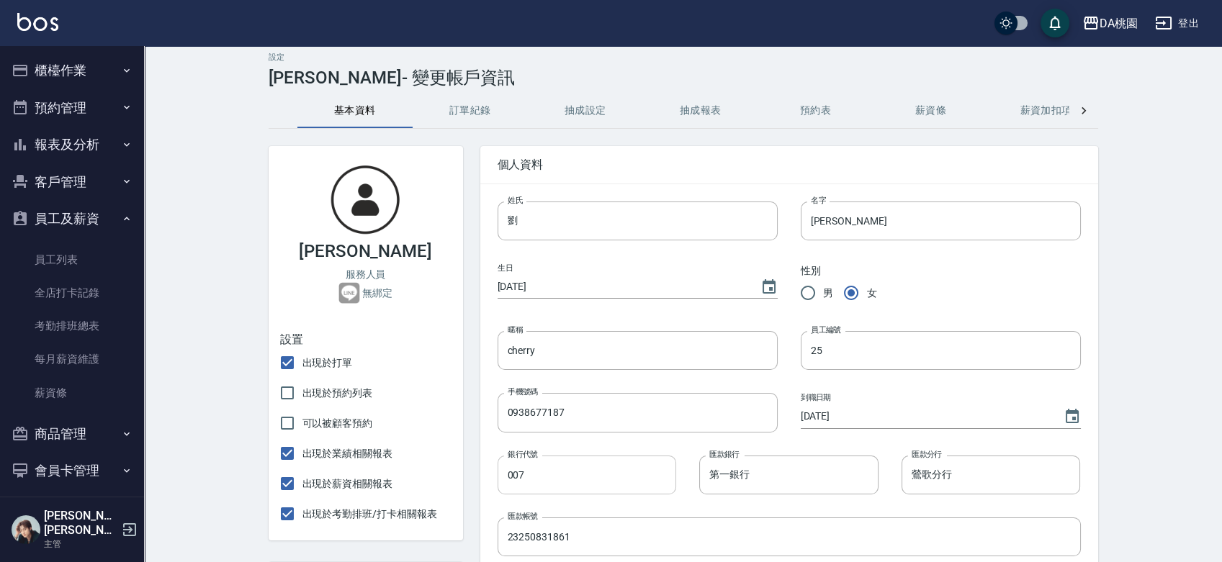
scroll to position [160, 0]
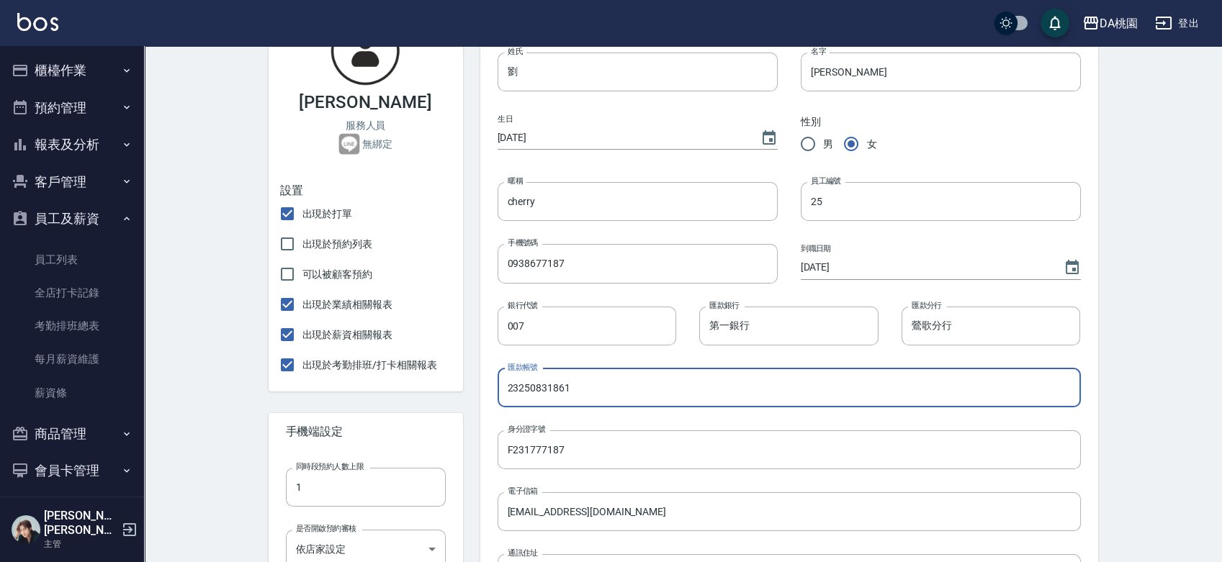
drag, startPoint x: 591, startPoint y: 390, endPoint x: 449, endPoint y: 380, distance: 142.2
click at [451, 385] on div "劉瑋萱 服務人員 無綁定 設置 出現於打單 出現於預約列表 可以被顧客預約 出現於業績相關報表 出現於薪資相關報表 出現於考勤排班/打卡相關報表 手機端設定…" at bounding box center [674, 475] width 846 height 990
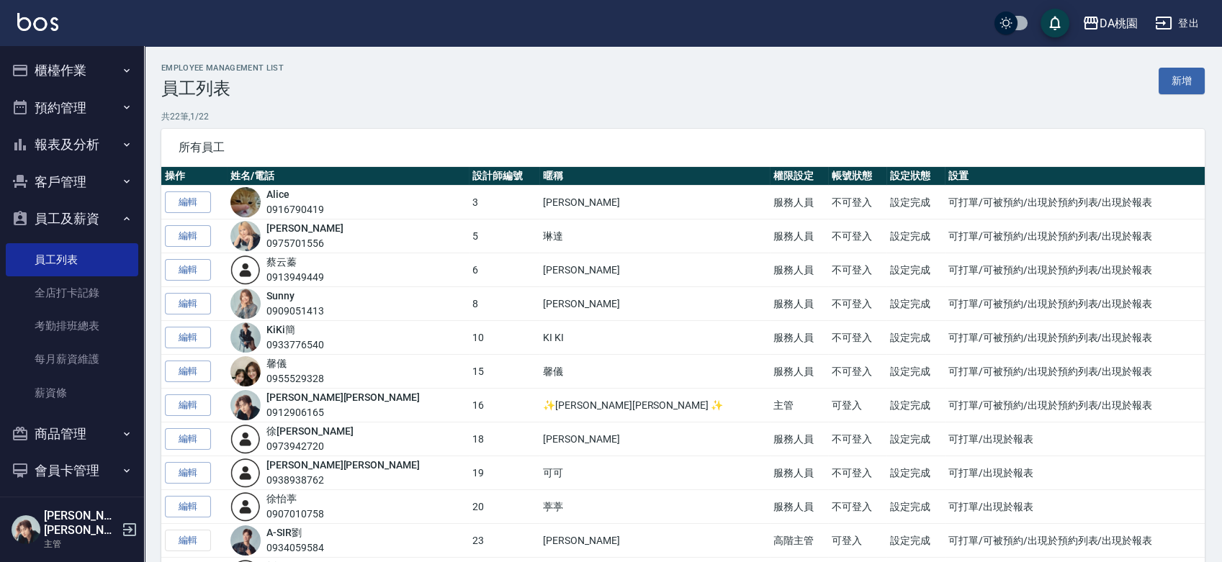
scroll to position [320, 0]
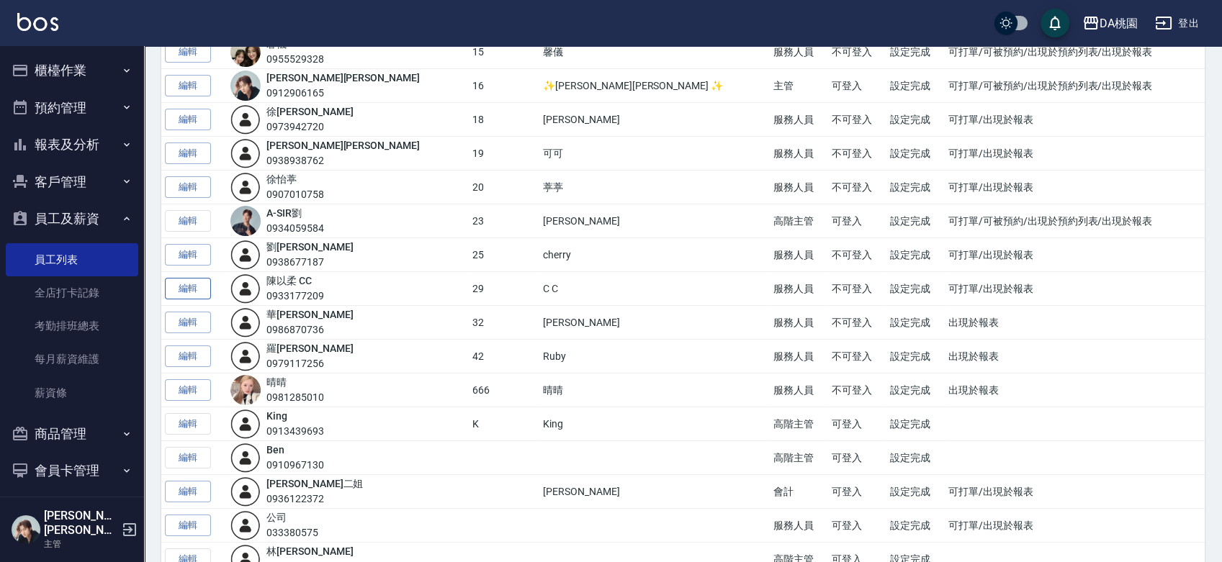
click at [182, 290] on link "編輯" at bounding box center [188, 289] width 46 height 22
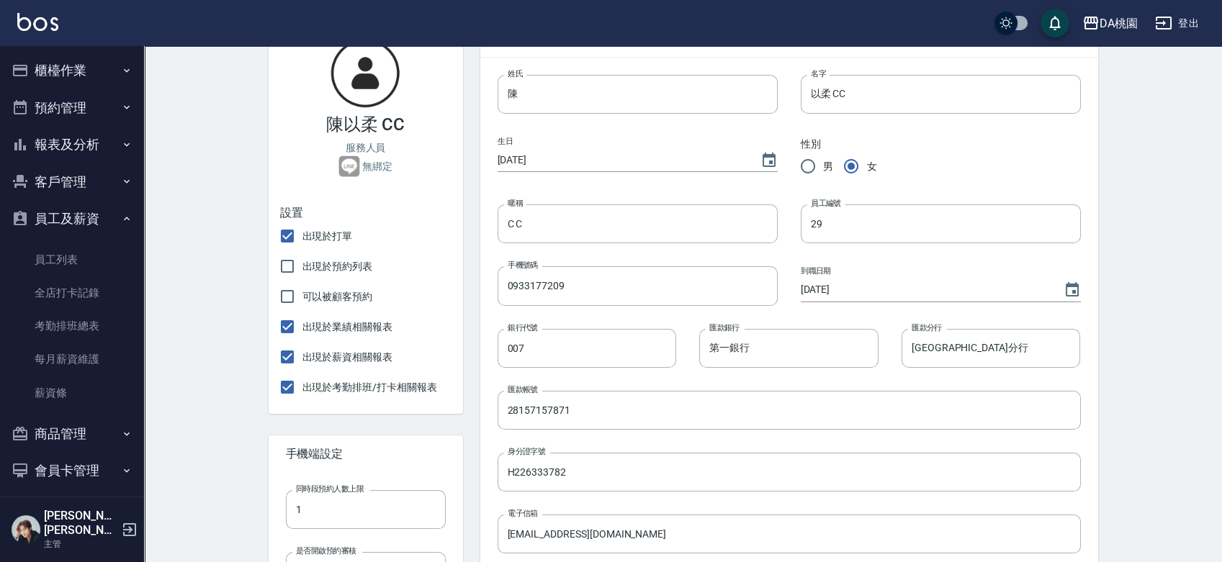
scroll to position [160, 0]
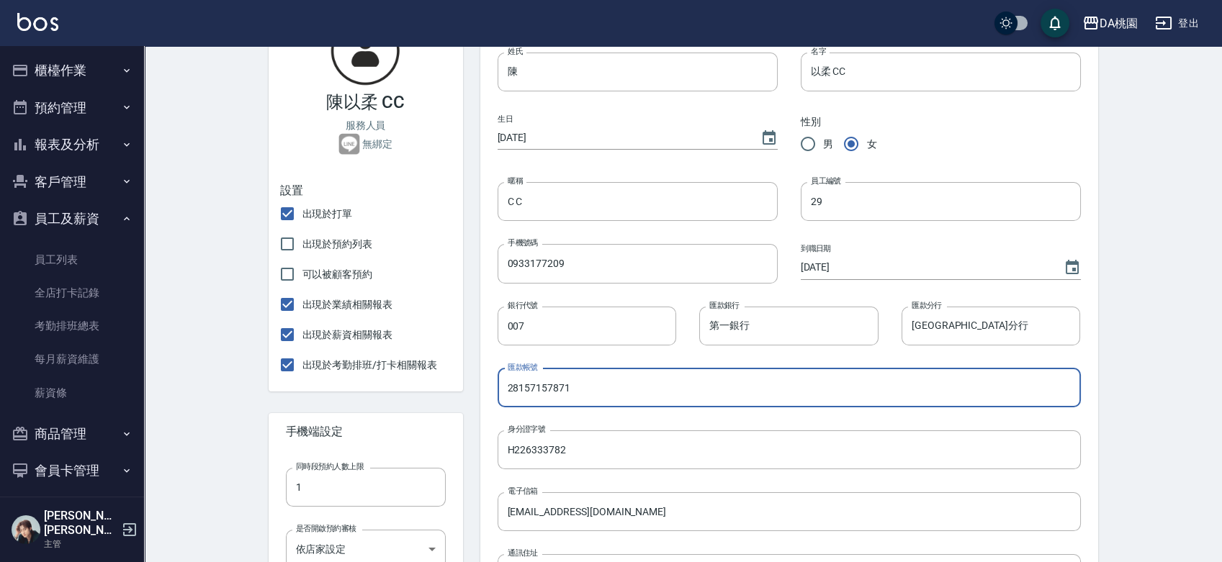
drag, startPoint x: 592, startPoint y: 385, endPoint x: 370, endPoint y: 390, distance: 222.5
click at [370, 390] on div "陳以柔 CC 服務人員 無綁定 設置 出現於打單 出現於預約列表 可以被顧客預約 出現於業績相關報表 出現於薪資相關報表 出現於考勤排班/打卡相關報表 手機…" at bounding box center [674, 475] width 846 height 990
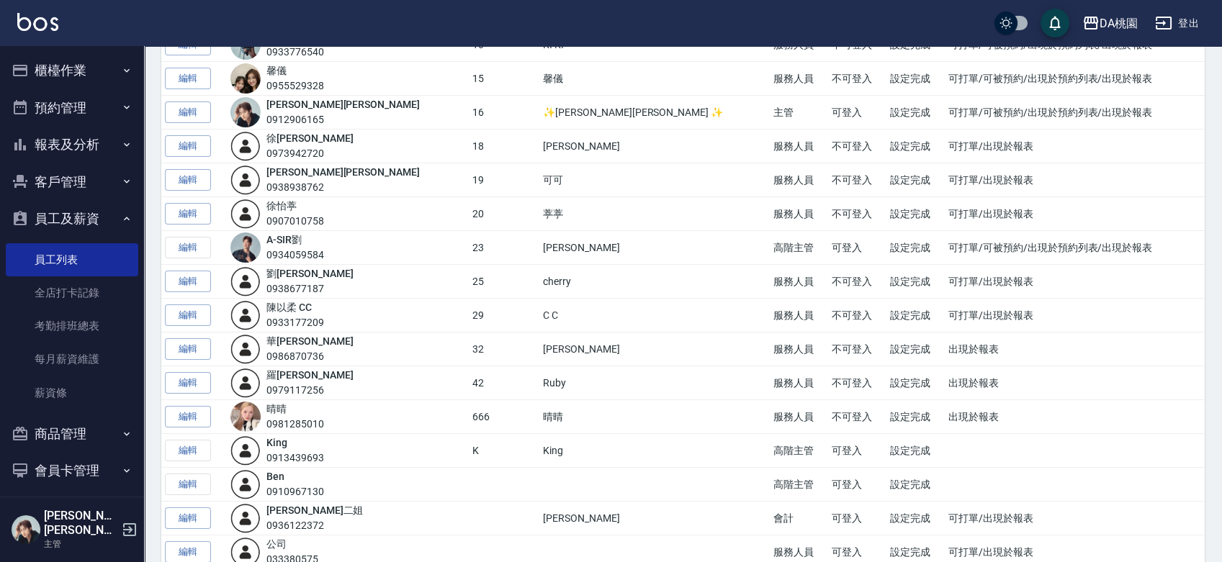
scroll to position [320, 0]
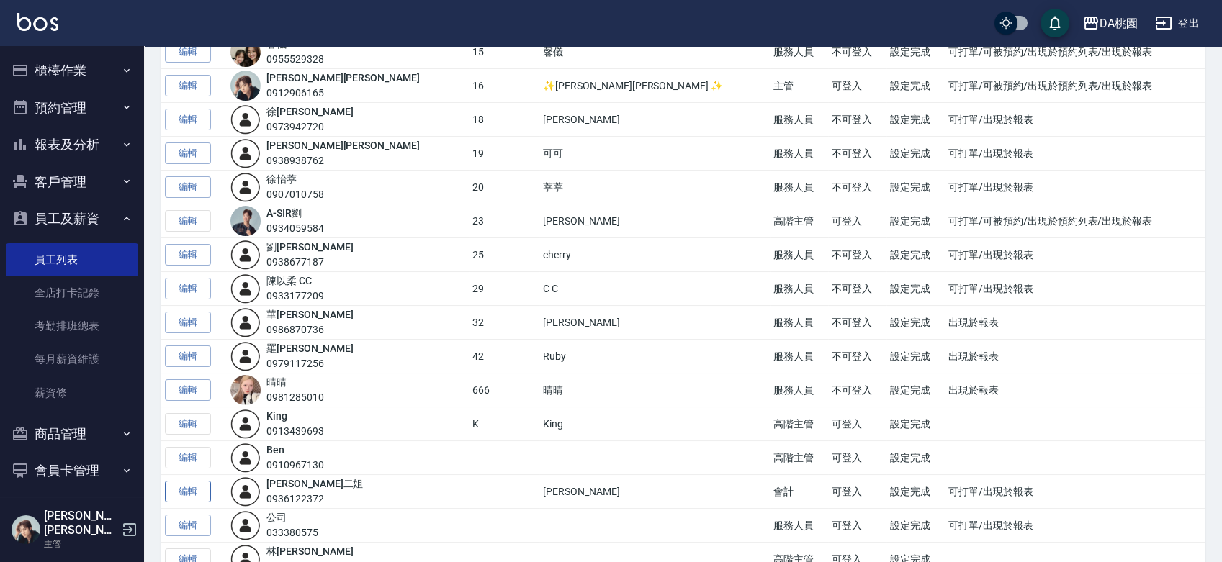
click at [207, 482] on link "編輯" at bounding box center [188, 492] width 46 height 22
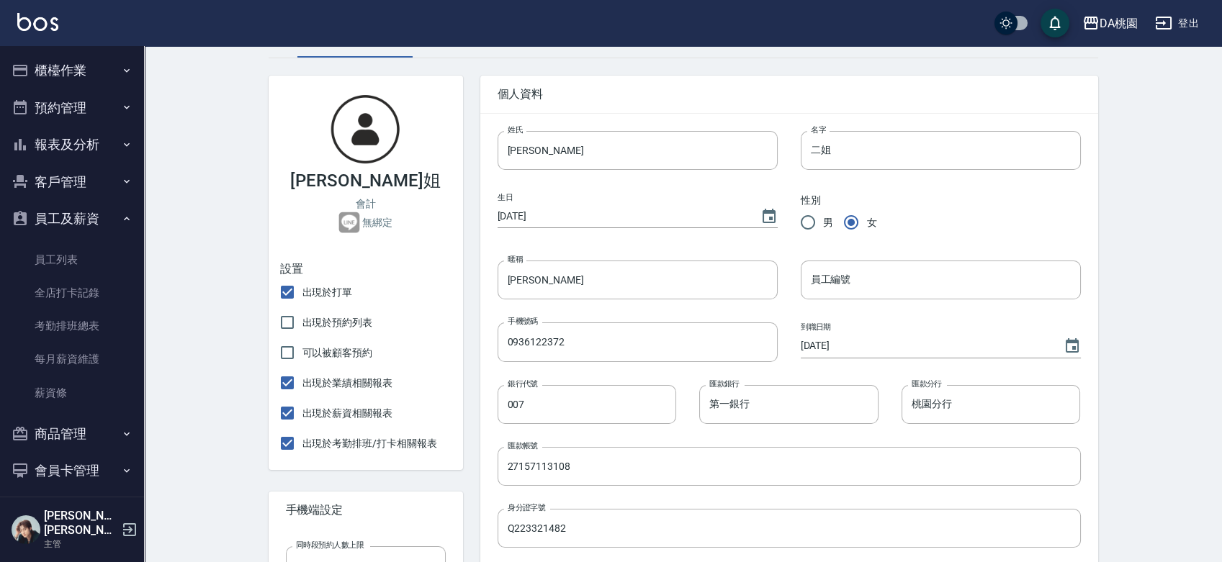
scroll to position [240, 0]
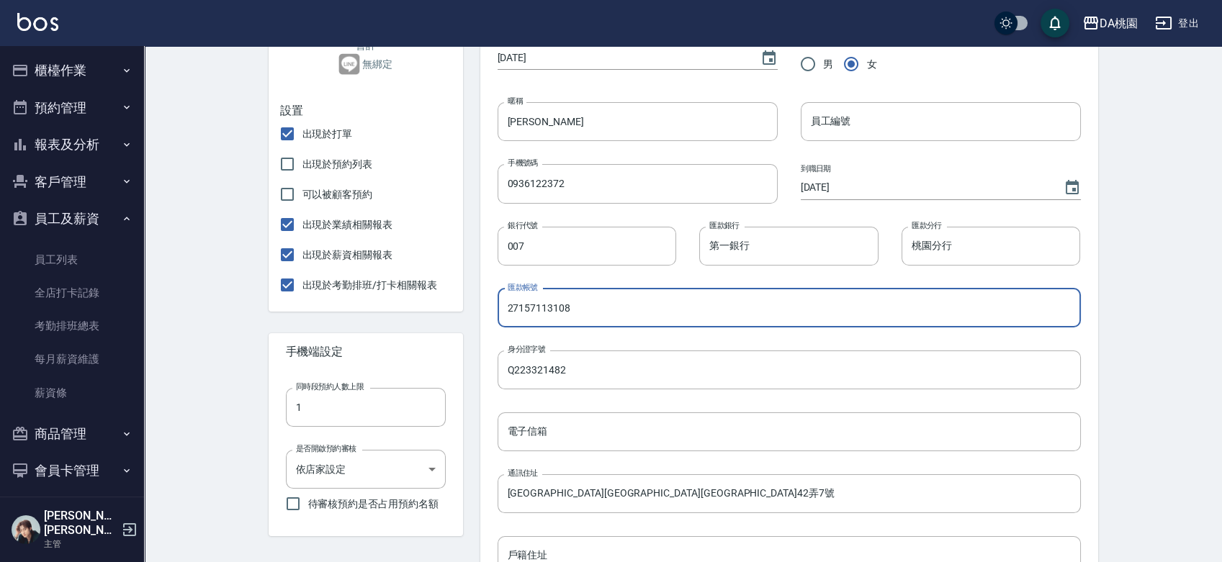
drag, startPoint x: 596, startPoint y: 307, endPoint x: 401, endPoint y: 300, distance: 195.2
click at [401, 300] on div "Tina二姐 會計 無綁定 設置 出現於打單 出現於預約列表 可以被顧客預約 出現於業績相關報表 出現於薪資相關報表 出現於考勤排班/打卡相關報表 手機端設…" at bounding box center [674, 395] width 846 height 990
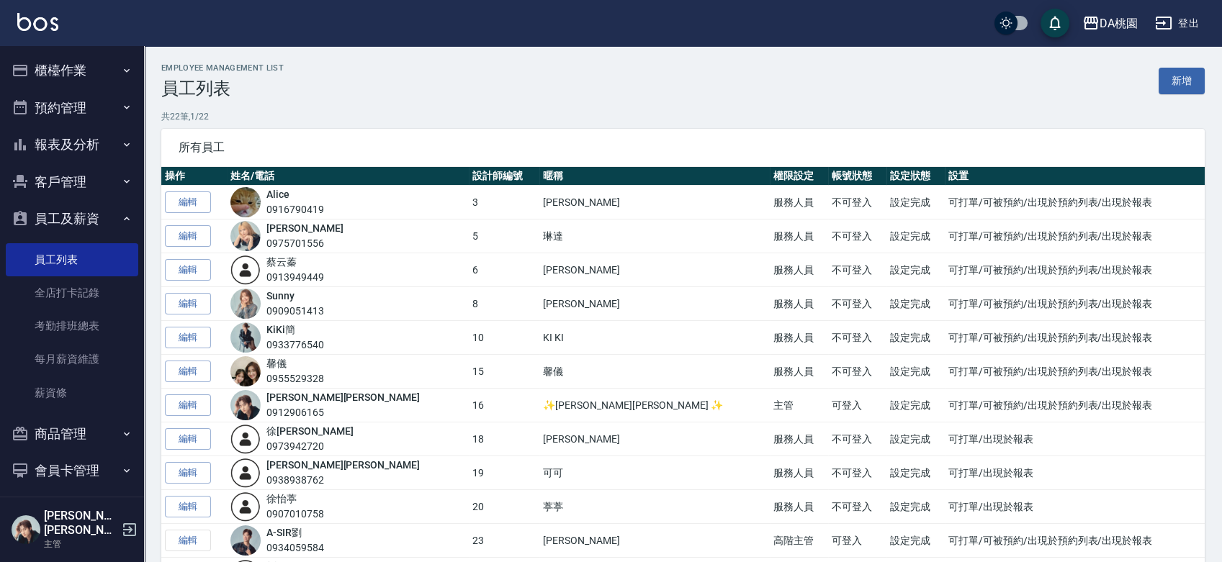
scroll to position [240, 0]
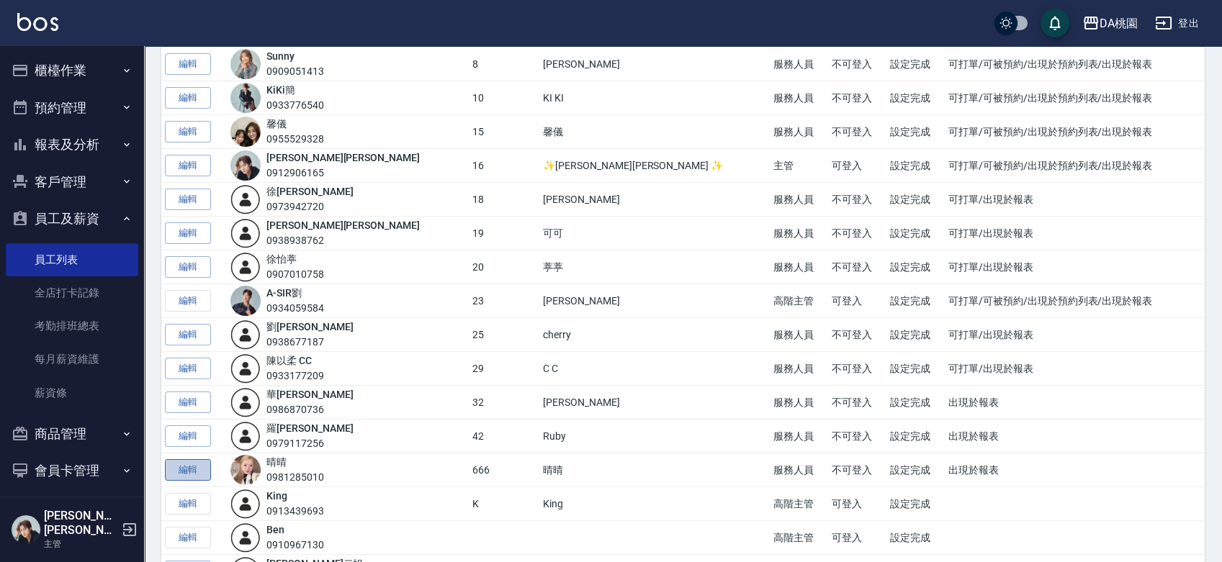
click at [194, 471] on link "編輯" at bounding box center [188, 470] width 46 height 22
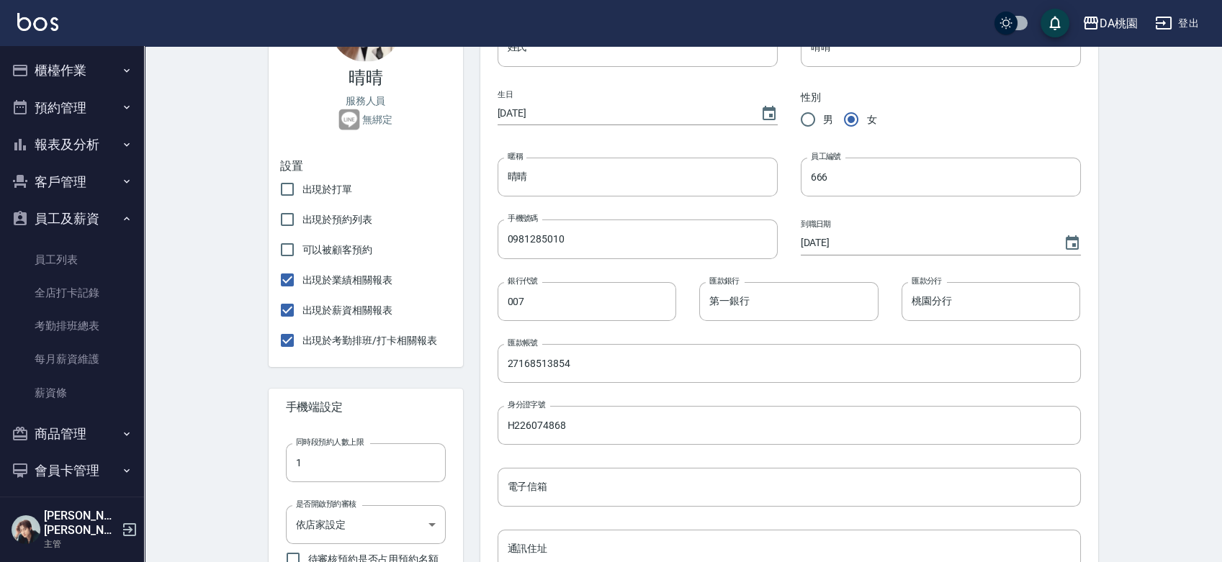
scroll to position [320, 0]
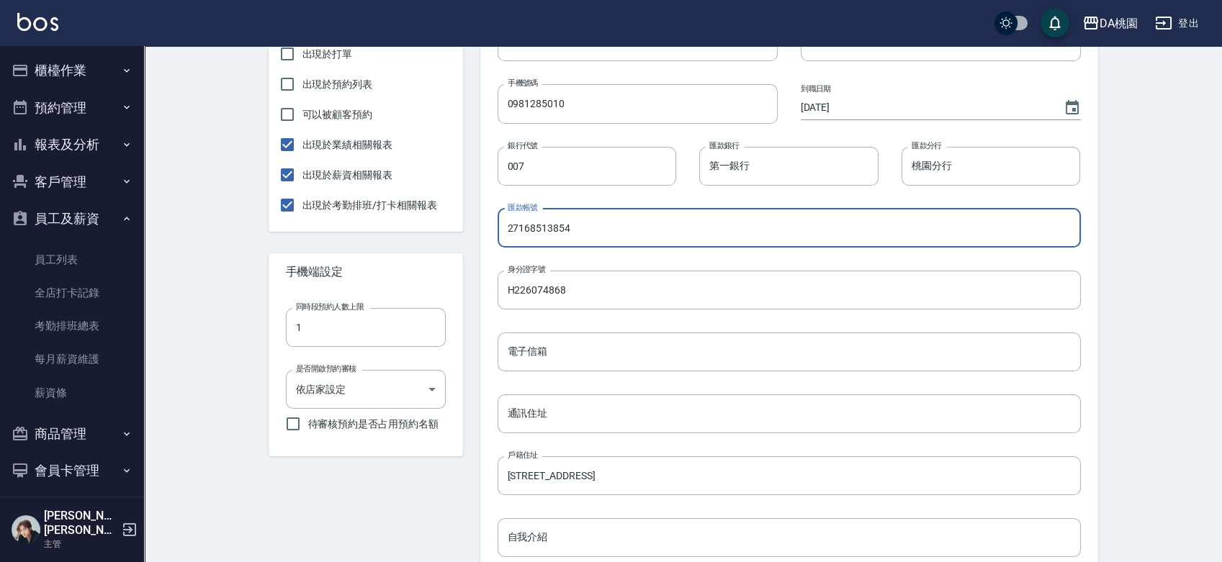
drag, startPoint x: 374, startPoint y: 215, endPoint x: 339, endPoint y: 215, distance: 35.3
click at [339, 215] on div "晴晴 服務人員 無綁定 設置 出現於打單 出現於預約列表 可以被顧客預約 出現於業績相關報表 出現於薪資相關報表 出現於考勤排班/打卡相關報表 手機端設定 …" at bounding box center [674, 315] width 846 height 990
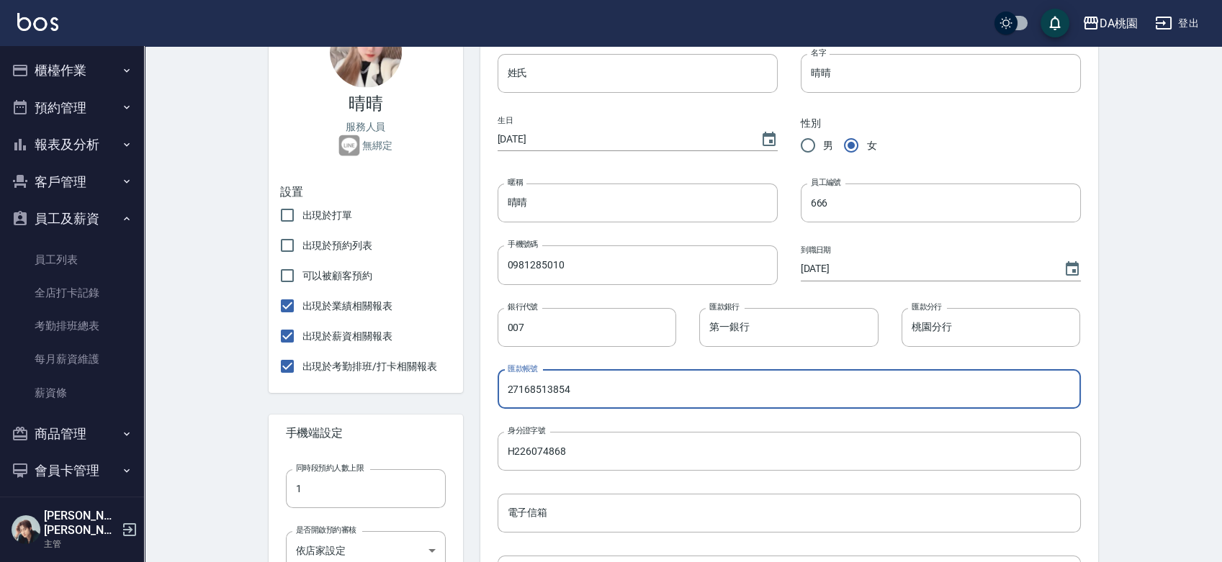
scroll to position [0, 0]
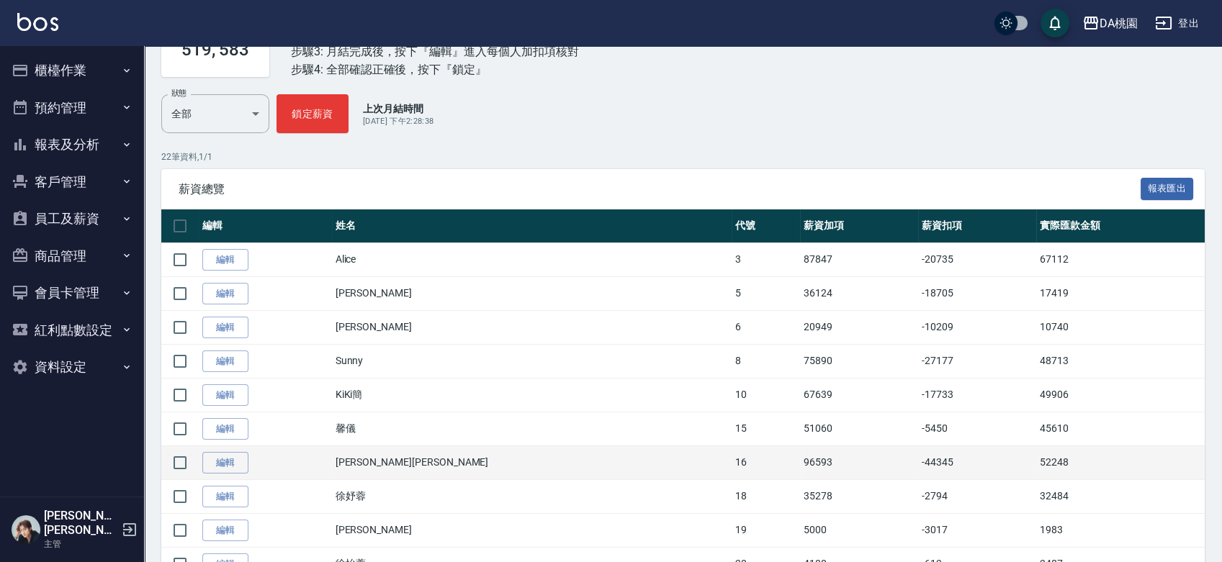
scroll to position [160, 0]
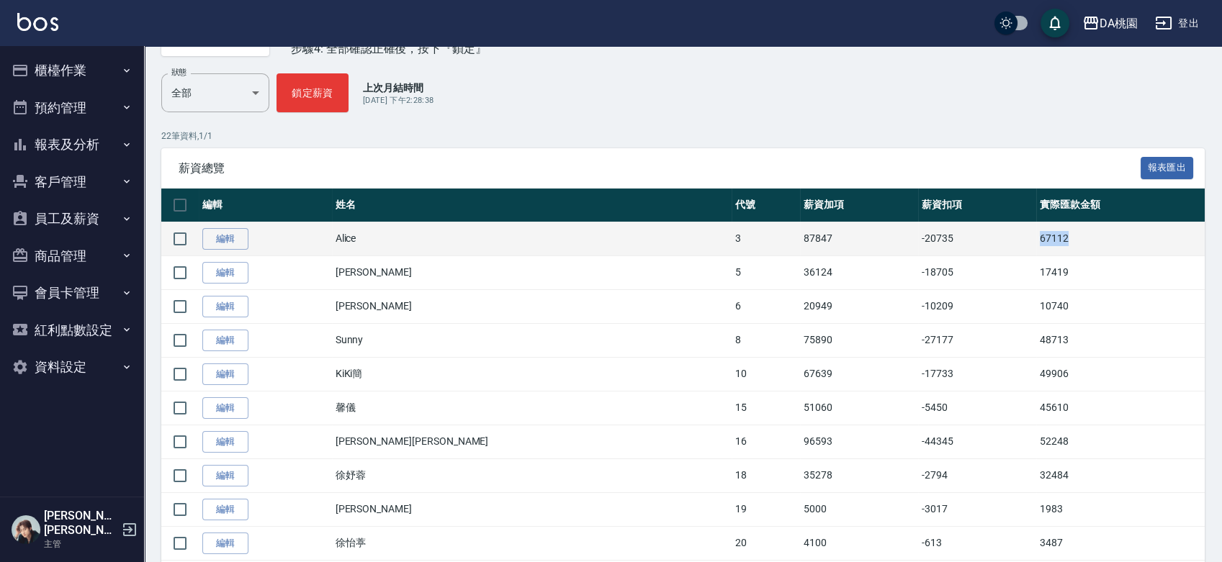
drag, startPoint x: 1011, startPoint y: 235, endPoint x: 963, endPoint y: 242, distance: 48.0
click at [963, 242] on tr "編輯 Alice 3 87847 -20735 67112" at bounding box center [682, 239] width 1043 height 34
copy tr "67112"
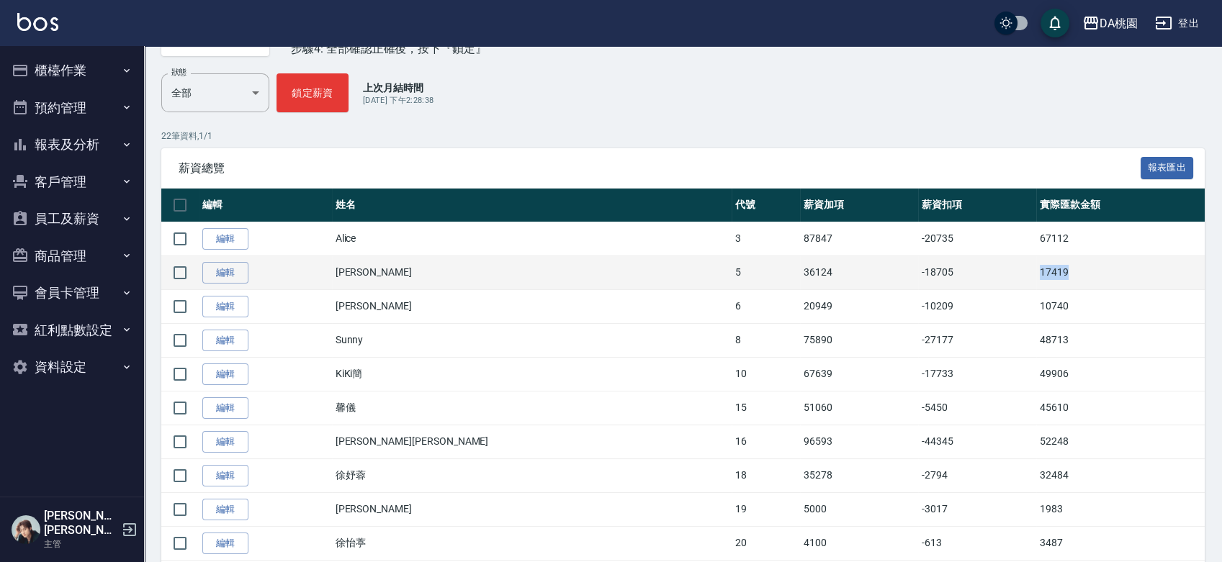
drag, startPoint x: 1008, startPoint y: 272, endPoint x: 889, endPoint y: 283, distance: 119.3
click at [889, 283] on tr "編輯 Linda 5 36124 -18705 17419" at bounding box center [682, 273] width 1043 height 34
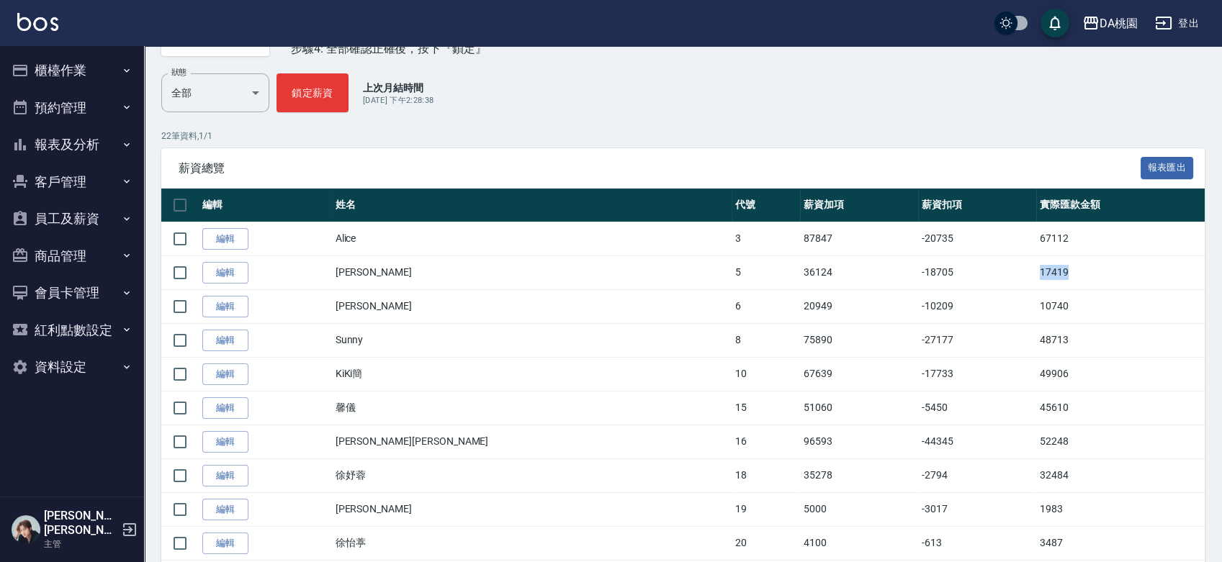
copy tr "17419"
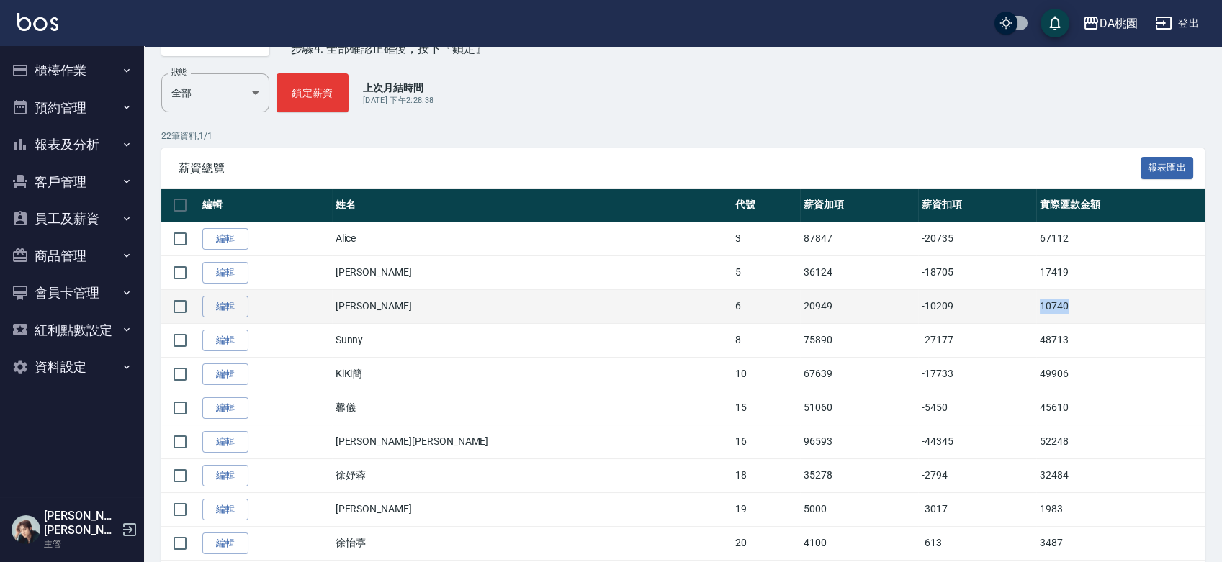
drag, startPoint x: 1013, startPoint y: 304, endPoint x: 956, endPoint y: 310, distance: 57.2
click at [956, 310] on tr "編輯 [PERSON_NAME] 6 20949 -10209 10740" at bounding box center [682, 306] width 1043 height 34
copy tr "10740"
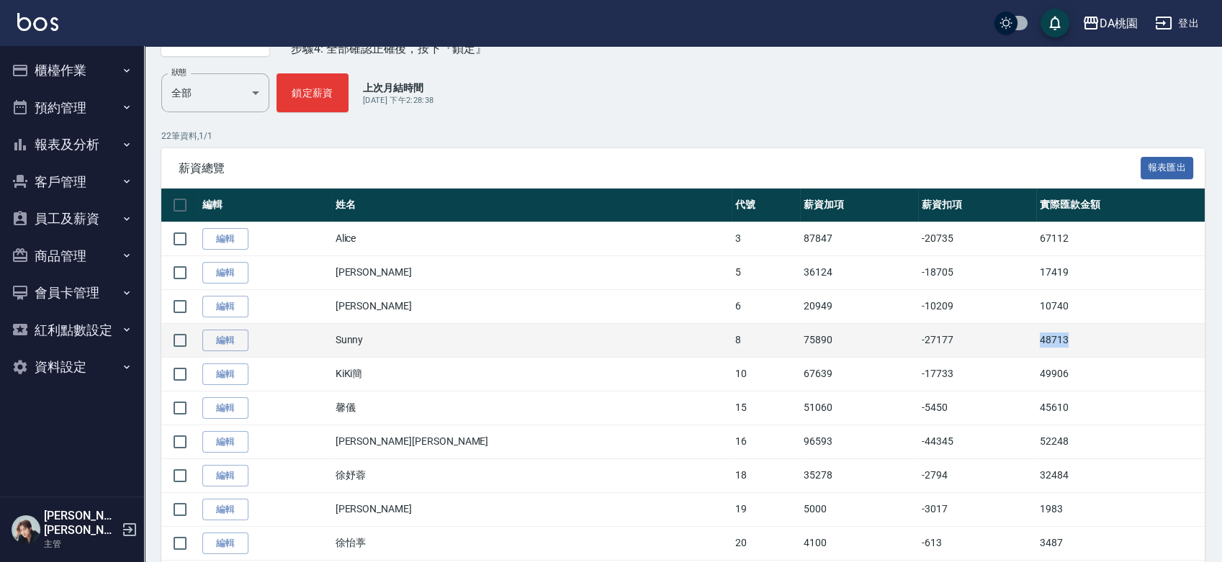
drag, startPoint x: 1017, startPoint y: 345, endPoint x: 950, endPoint y: 345, distance: 66.9
click at [950, 345] on tr "編輯 Sunny 8 75890 -27177 48713" at bounding box center [682, 340] width 1043 height 34
copy tr "48713"
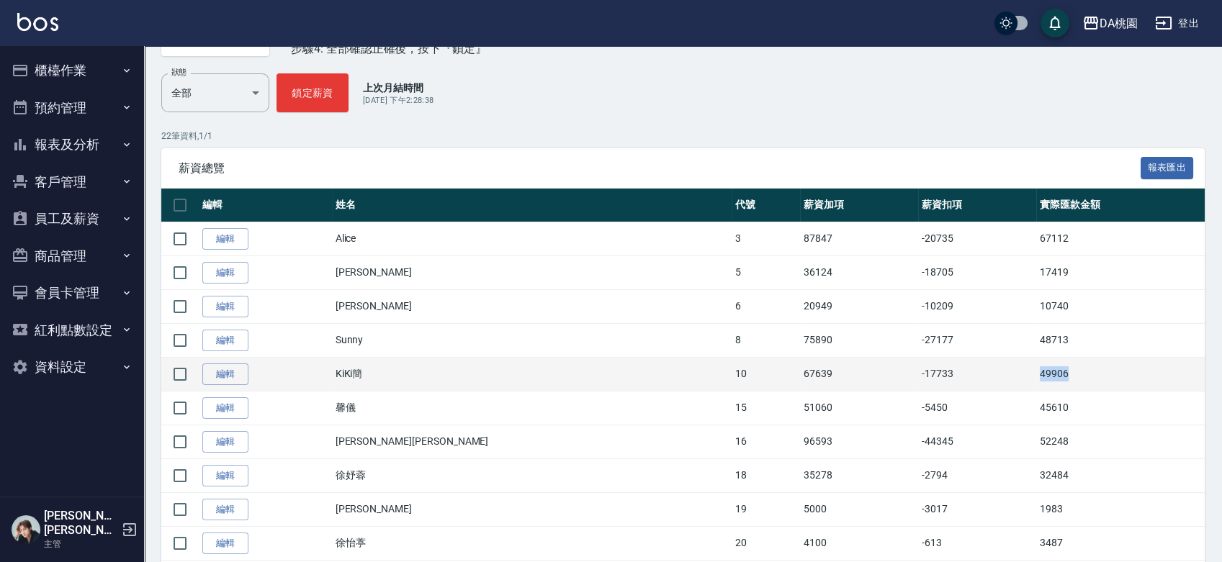
drag, startPoint x: 1013, startPoint y: 379, endPoint x: 954, endPoint y: 378, distance: 59.8
click at [957, 381] on tr "編輯 KiKi[PERSON_NAME]10 67639 -17733 49906" at bounding box center [682, 374] width 1043 height 34
copy tr "49906"
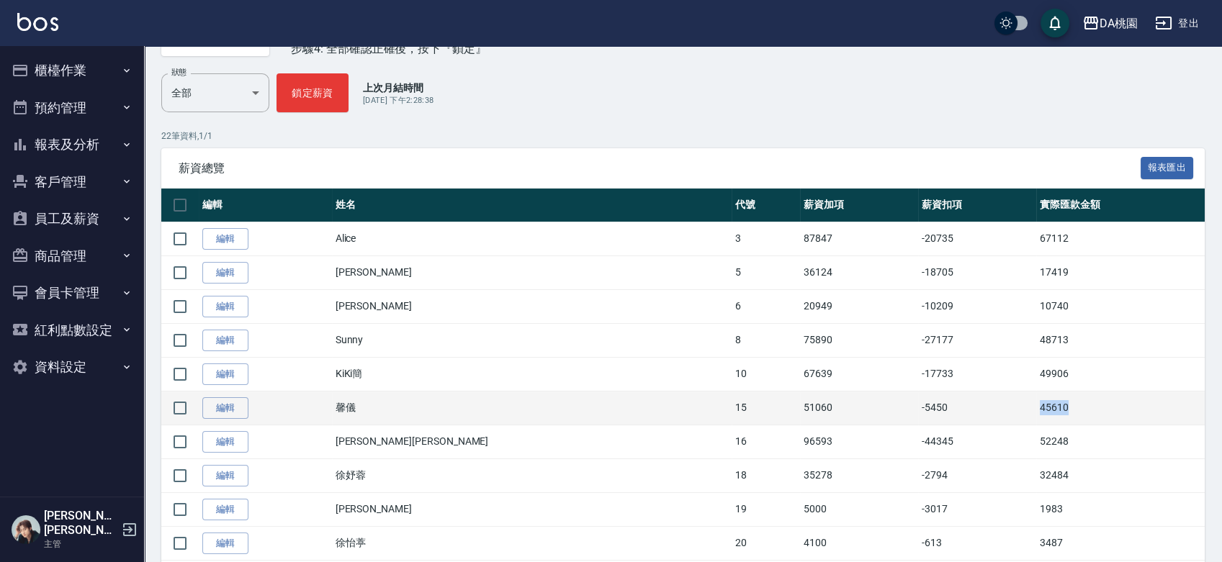
drag, startPoint x: 988, startPoint y: 416, endPoint x: 946, endPoint y: 415, distance: 42.5
click at [946, 415] on tr "編輯 馨儀 15 51060 -5450 45610" at bounding box center [682, 408] width 1043 height 34
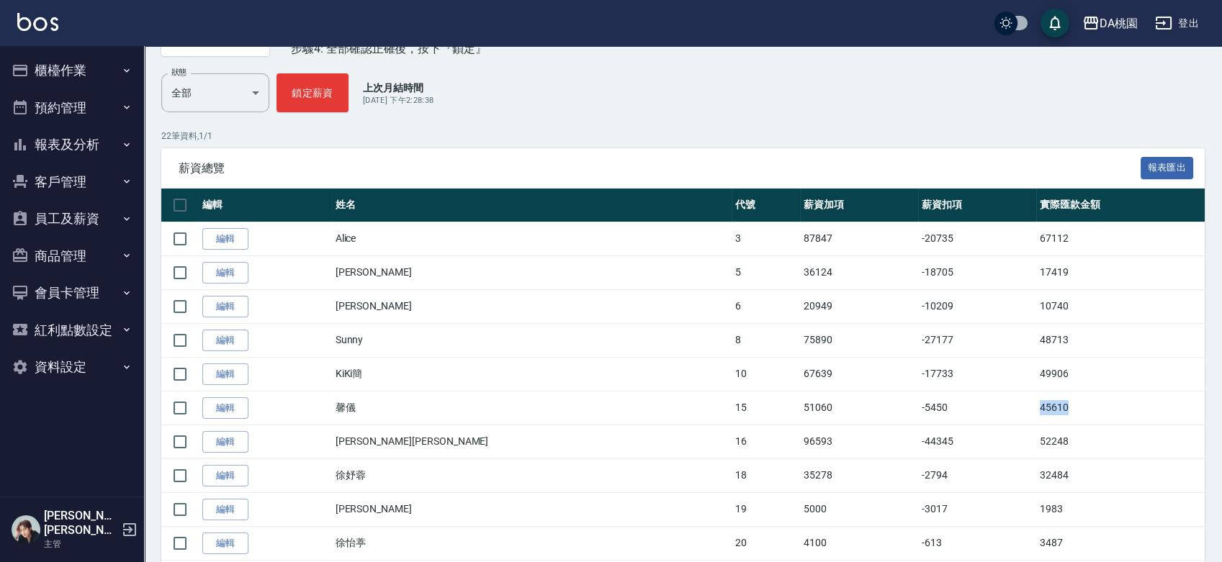
copy tr "45610"
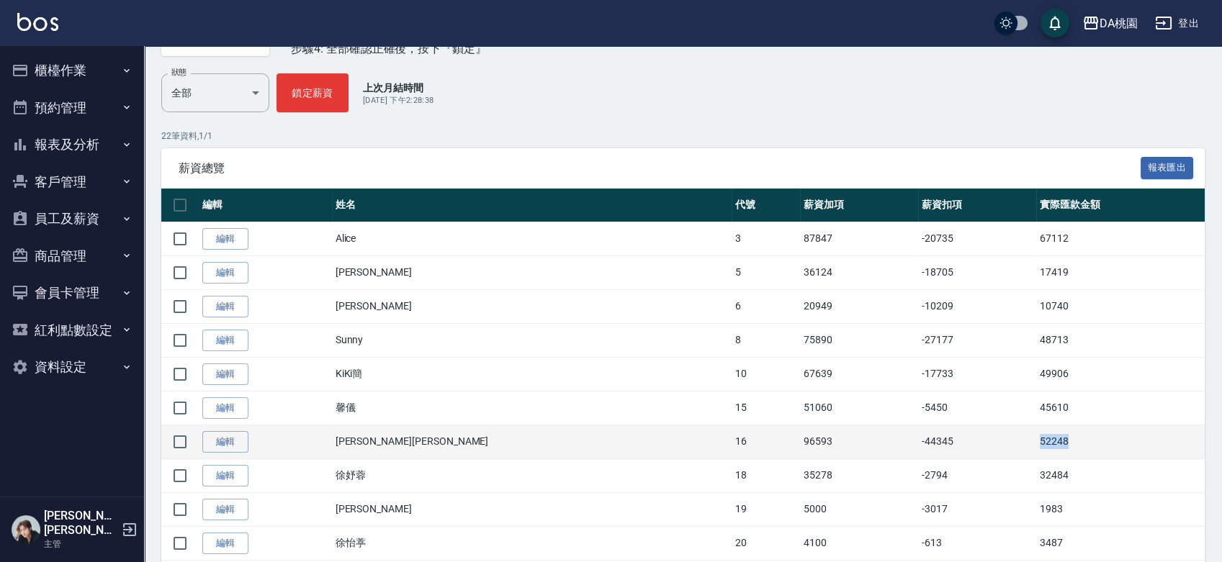
drag, startPoint x: 996, startPoint y: 442, endPoint x: 916, endPoint y: 446, distance: 80.7
click at [919, 446] on tr "編輯 [PERSON_NAME][PERSON_NAME] 16 96593 -44345 52248" at bounding box center [682, 442] width 1043 height 34
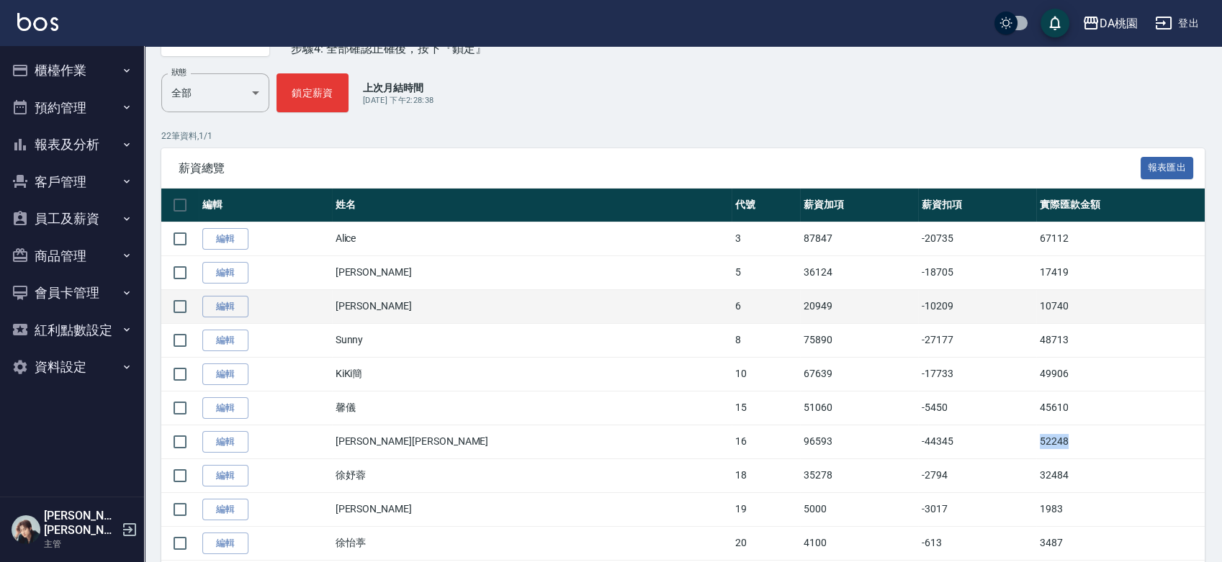
copy tr "52248"
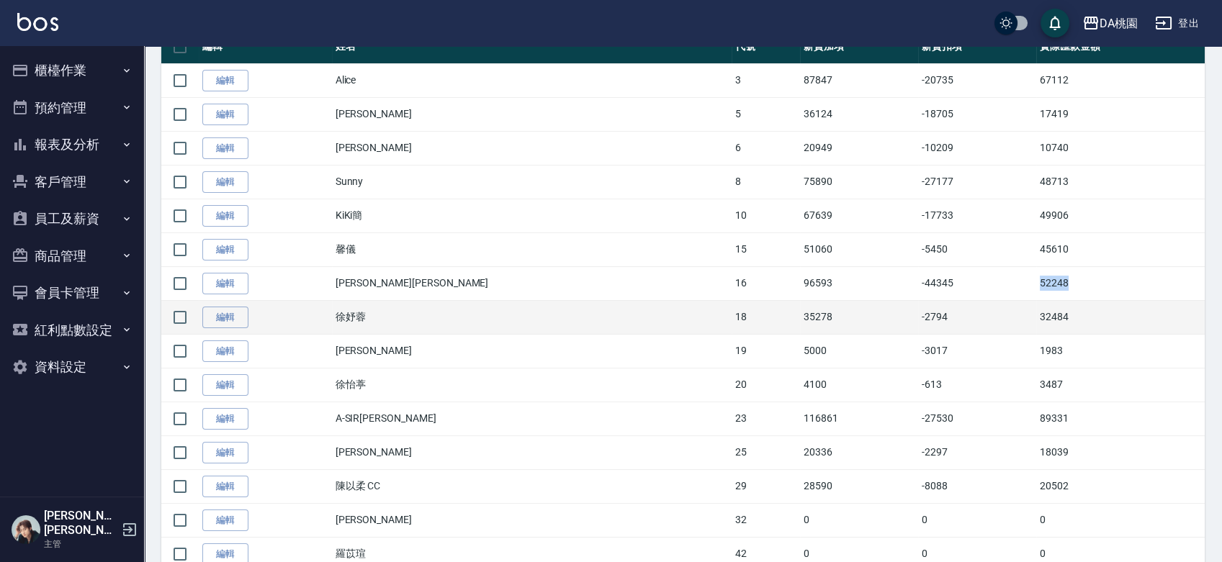
scroll to position [320, 0]
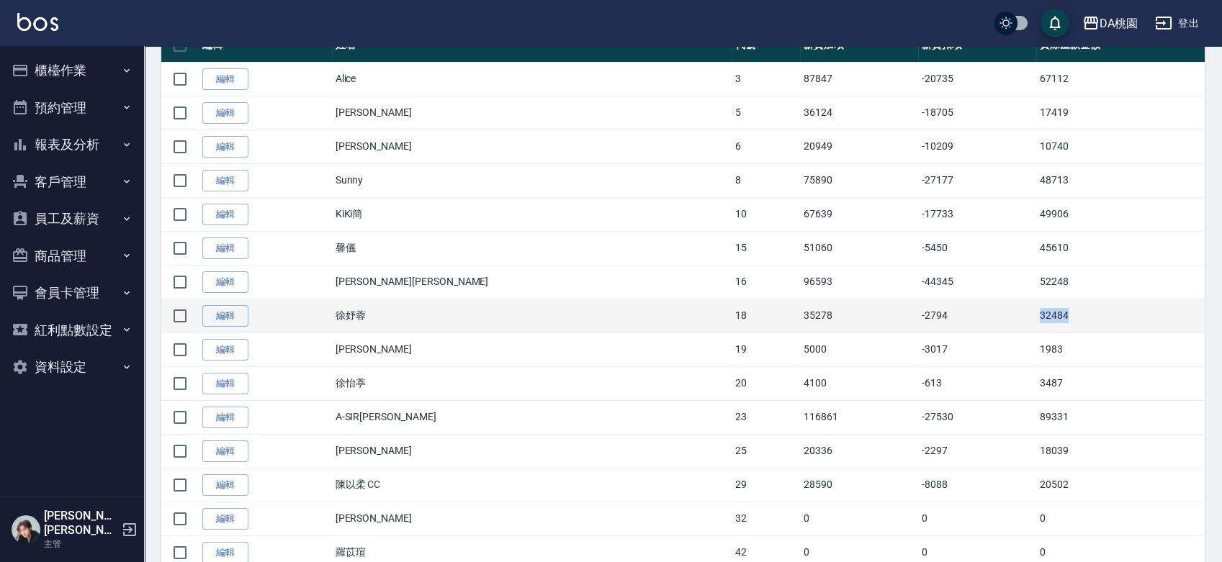
drag, startPoint x: 1021, startPoint y: 310, endPoint x: 924, endPoint y: 329, distance: 98.4
click at [924, 329] on tr "編輯 [PERSON_NAME] 18 35278 -2794 32484" at bounding box center [682, 316] width 1043 height 34
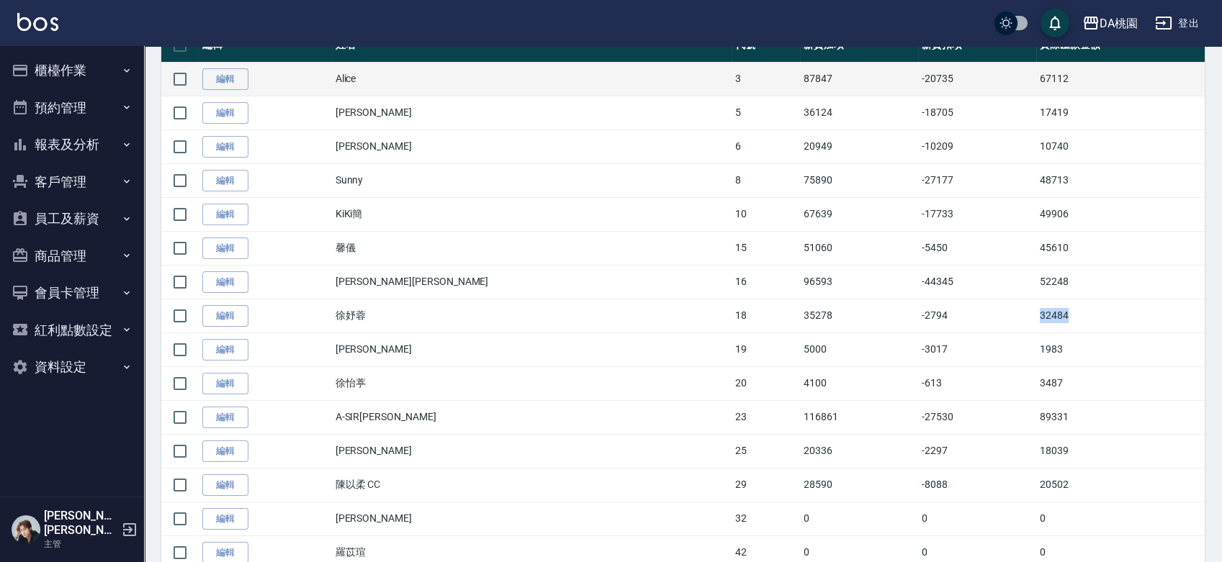
copy tr "32484"
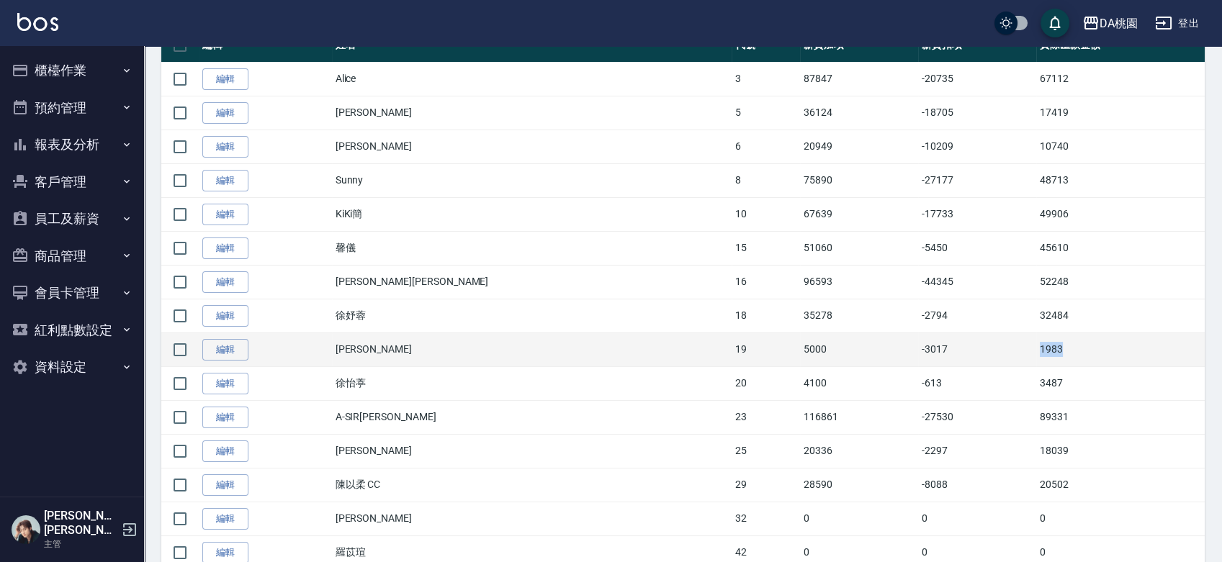
drag, startPoint x: 1029, startPoint y: 343, endPoint x: 947, endPoint y: 348, distance: 81.5
click at [947, 348] on tr "編輯 [PERSON_NAME] 19 5000 -3017 1983" at bounding box center [682, 350] width 1043 height 34
copy tr "1983"
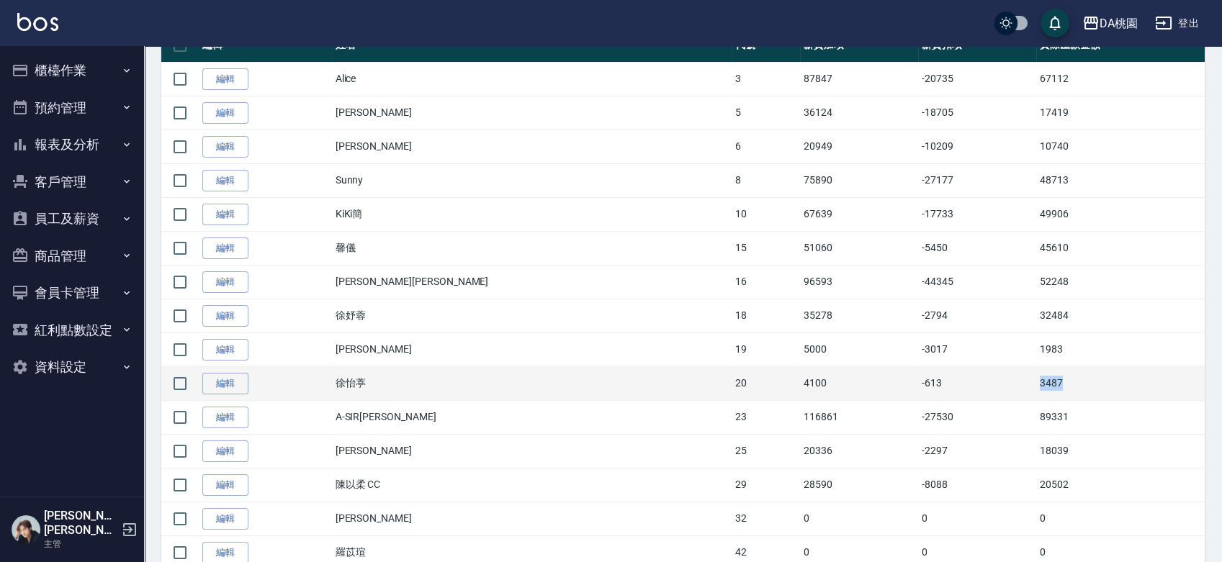
drag, startPoint x: 1017, startPoint y: 381, endPoint x: 949, endPoint y: 381, distance: 68.4
click at [948, 381] on tr "編輯 [PERSON_NAME] 20 4100 -613 3487" at bounding box center [682, 383] width 1043 height 34
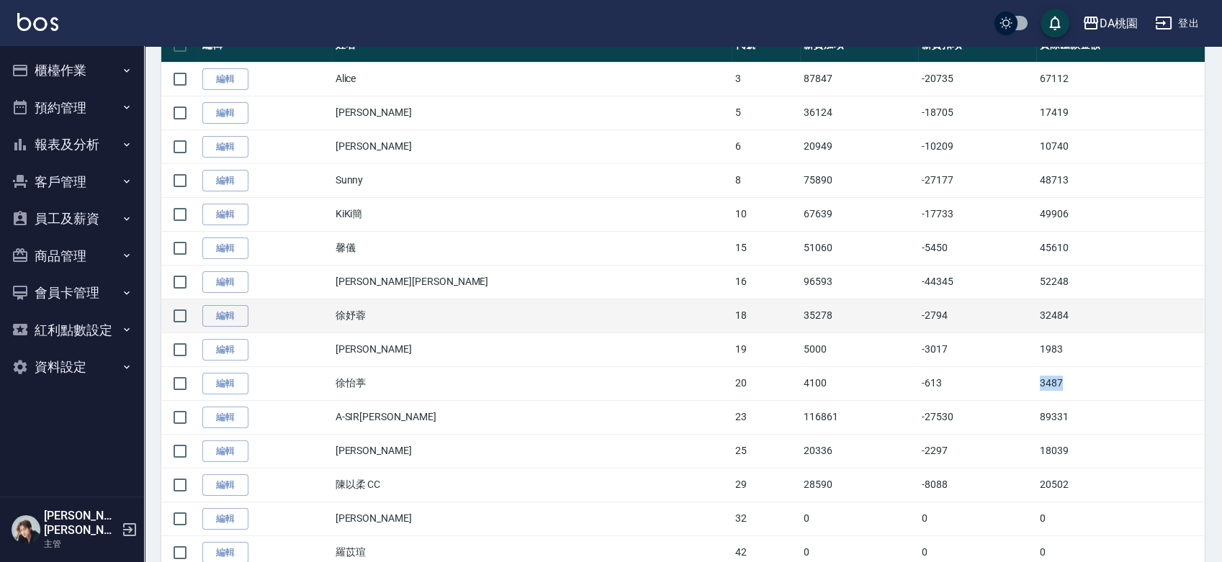
copy tr "3487"
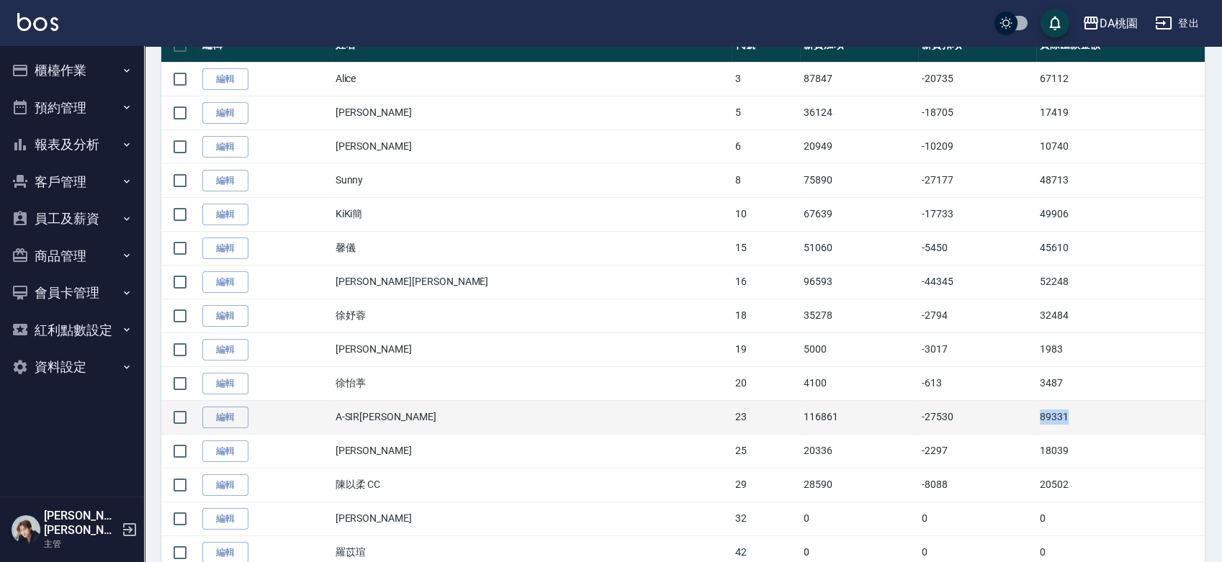
drag, startPoint x: 1016, startPoint y: 420, endPoint x: 944, endPoint y: 419, distance: 71.3
click at [940, 426] on tr "編輯 A-SIR[PERSON_NAME] 23 116861 -27530 89331" at bounding box center [682, 417] width 1043 height 34
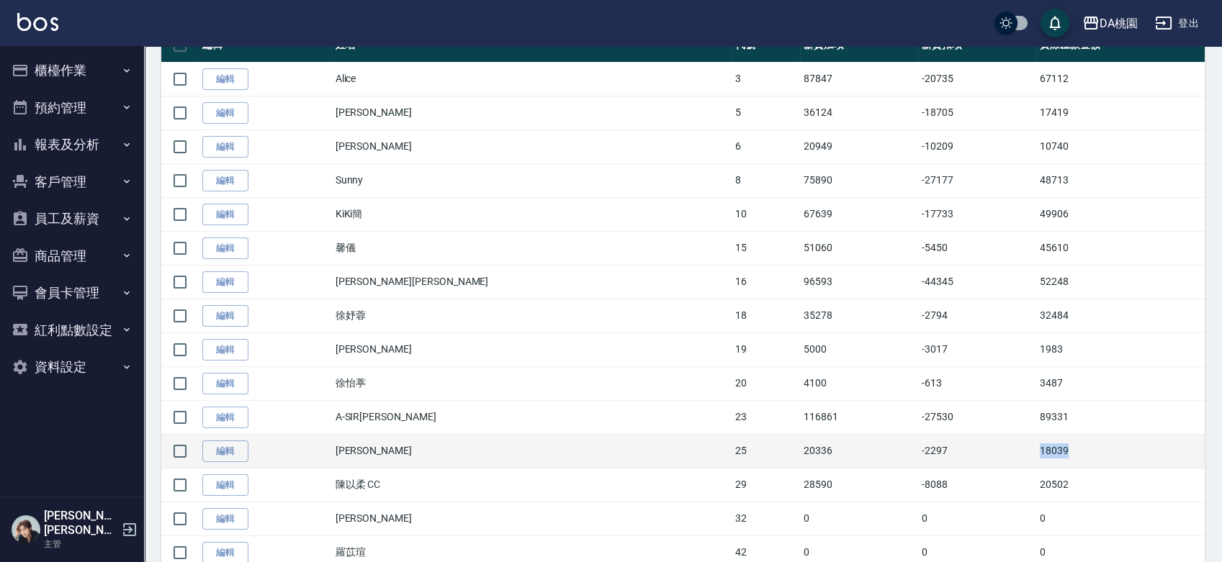
drag, startPoint x: 1021, startPoint y: 440, endPoint x: 934, endPoint y: 460, distance: 88.7
click at [934, 460] on tr "編輯 [PERSON_NAME] 25 20336 -2297 18039" at bounding box center [682, 451] width 1043 height 34
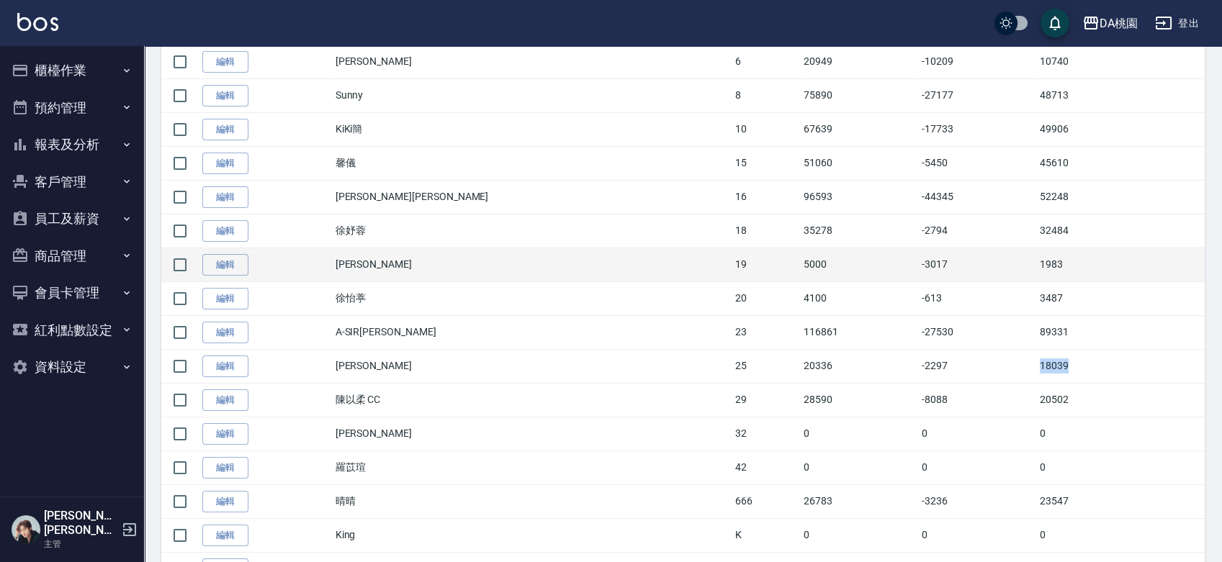
scroll to position [479, 0]
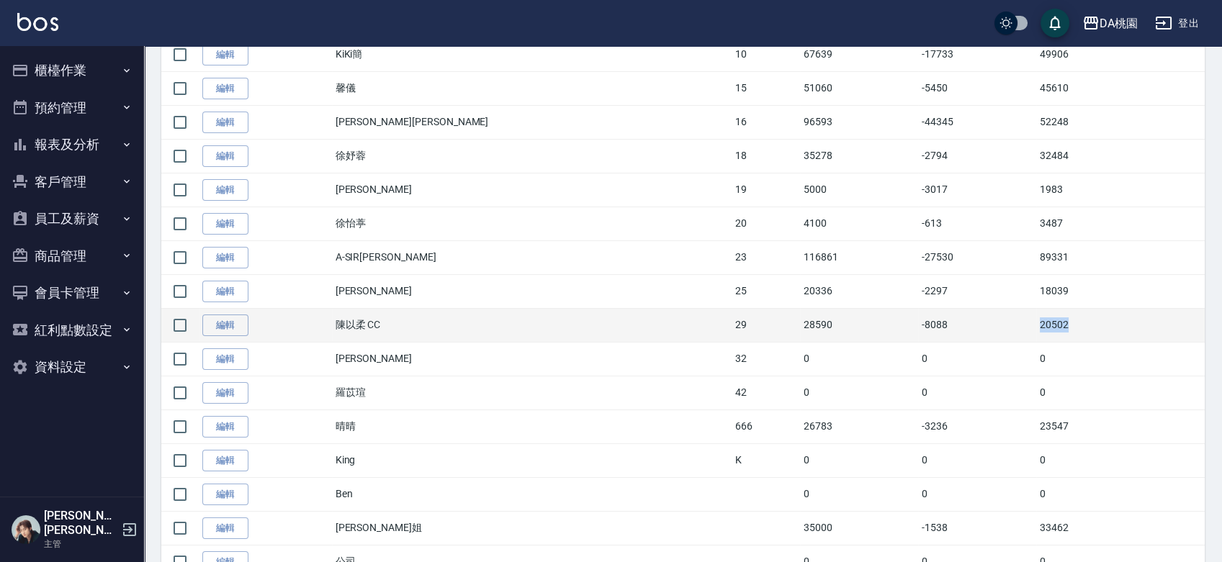
drag, startPoint x: 1024, startPoint y: 326, endPoint x: 928, endPoint y: 333, distance: 96.7
click at [928, 333] on tr "編輯 [PERSON_NAME] CC 29 28590 -8088 20502" at bounding box center [682, 325] width 1043 height 34
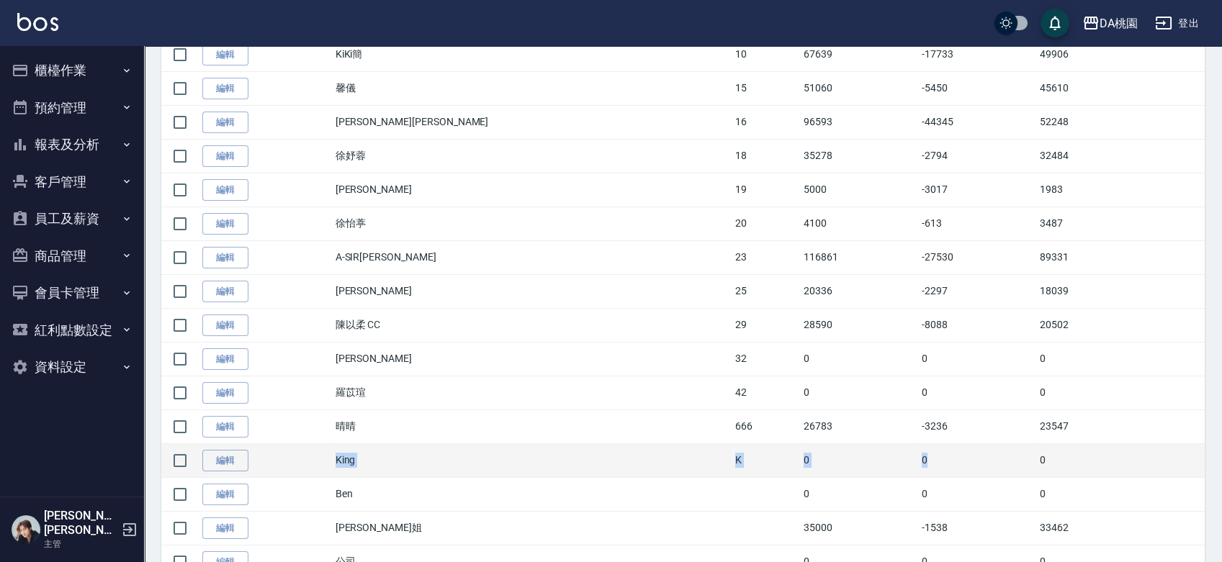
drag, startPoint x: 1027, startPoint y: 417, endPoint x: 913, endPoint y: 443, distance: 117.2
click at [913, 443] on tbody "編輯 [PERSON_NAME] 3 87847 -20735 67112 編輯 [PERSON_NAME] 5 36124 -18705 17419 編輯 …" at bounding box center [682, 274] width 1043 height 744
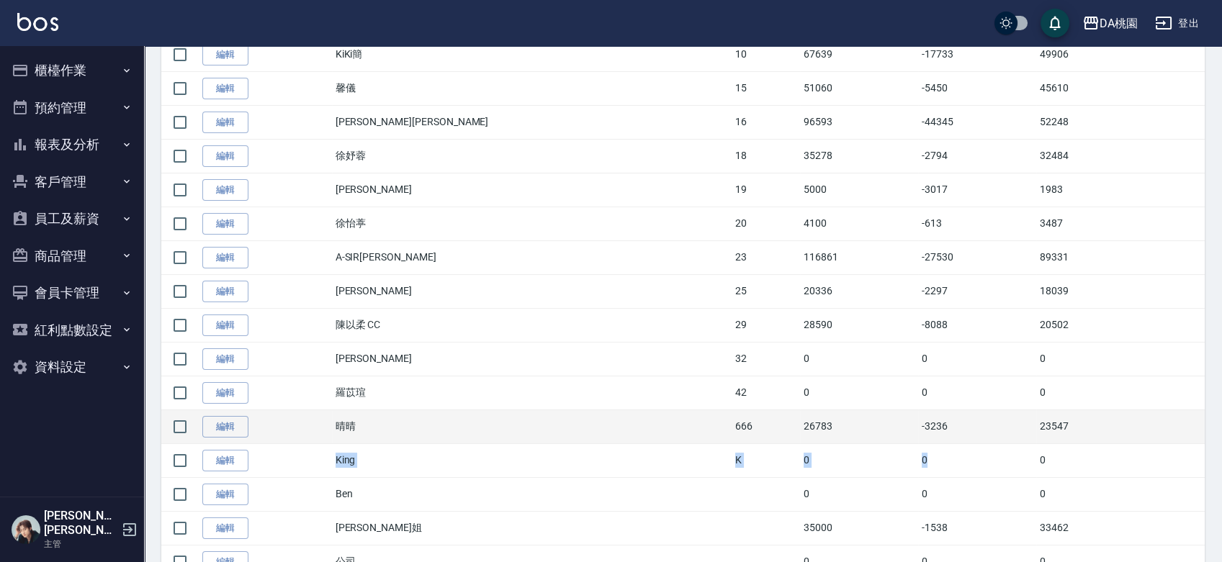
click at [1043, 433] on td "23547" at bounding box center [1120, 427] width 168 height 34
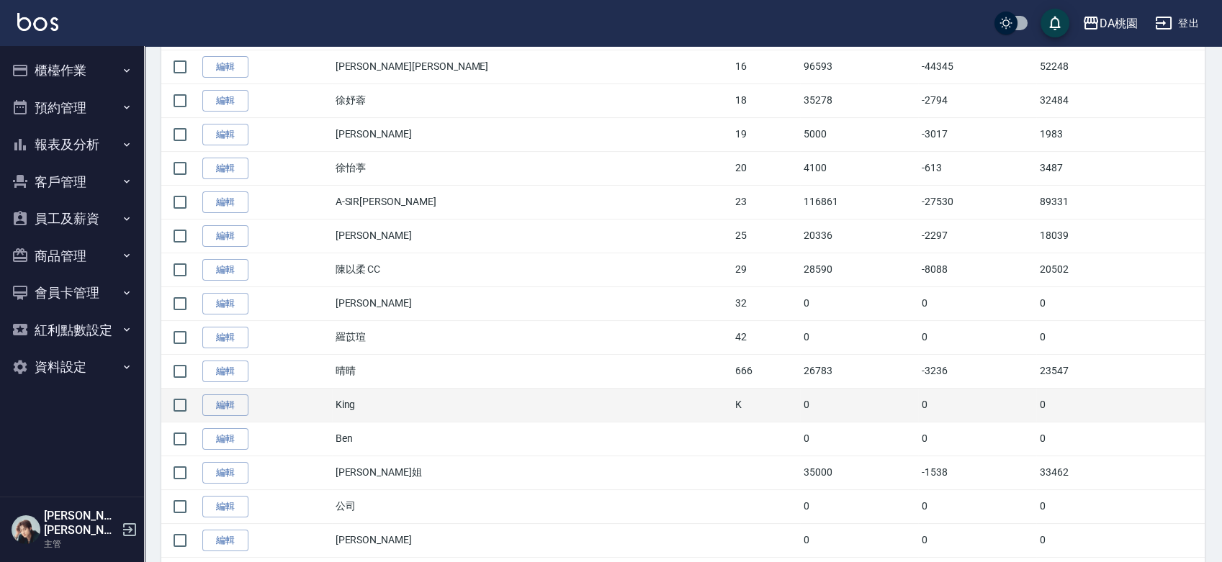
scroll to position [559, 0]
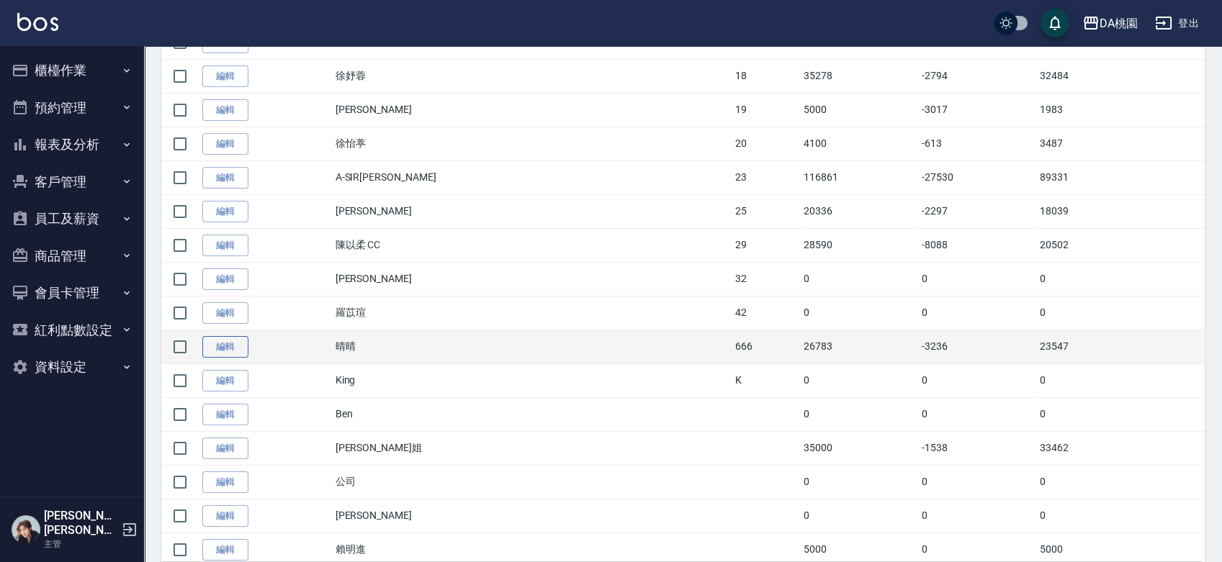
click at [225, 340] on link "編輯" at bounding box center [225, 347] width 46 height 22
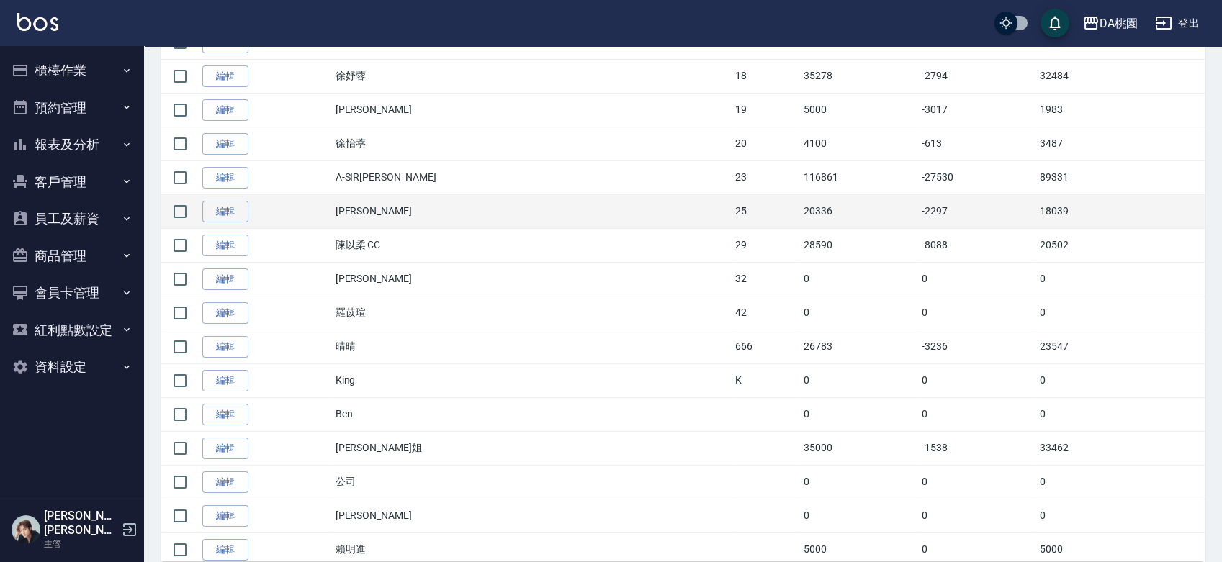
scroll to position [608, 0]
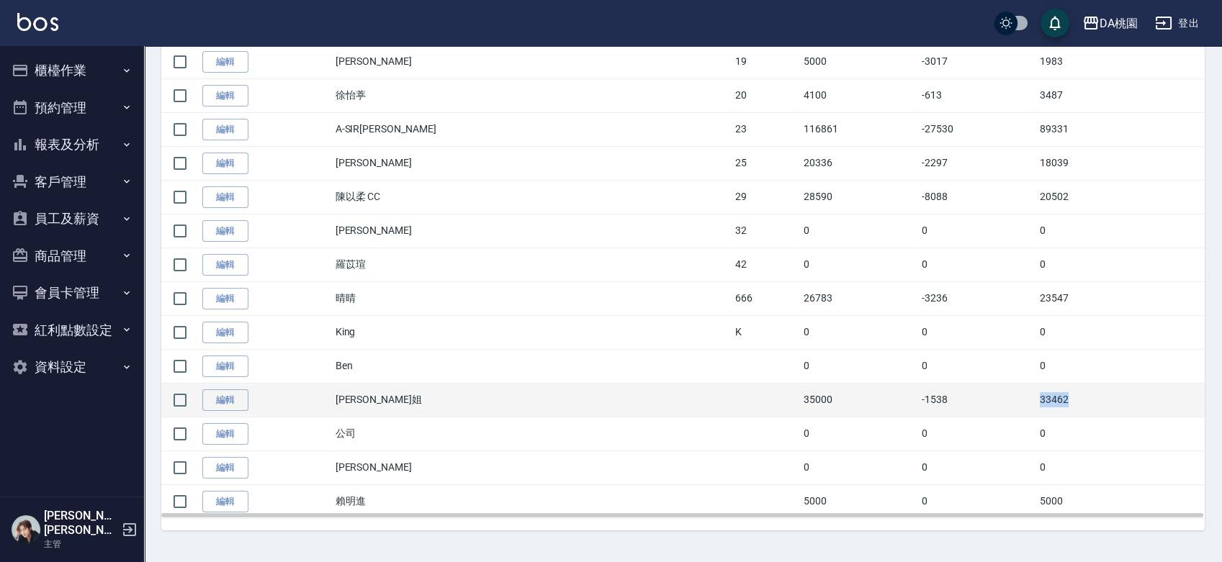
drag, startPoint x: 972, startPoint y: 399, endPoint x: 944, endPoint y: 404, distance: 28.4
click at [944, 404] on tr "編輯 [PERSON_NAME]二姐 35000 -1538 33462" at bounding box center [682, 400] width 1043 height 34
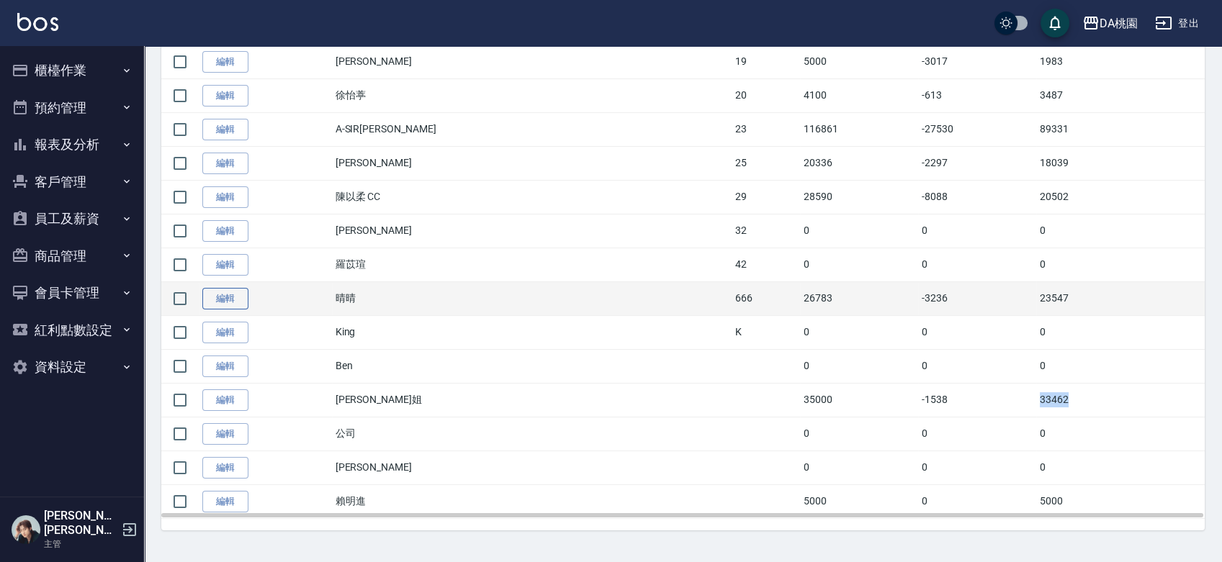
click at [214, 294] on link "編輯" at bounding box center [225, 299] width 46 height 22
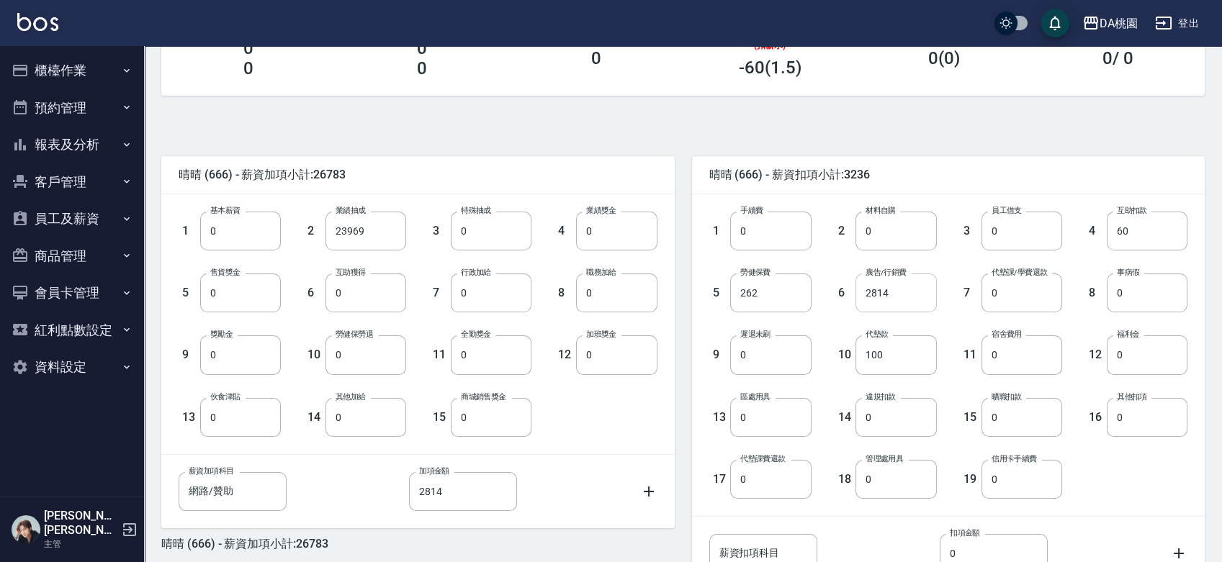
scroll to position [320, 0]
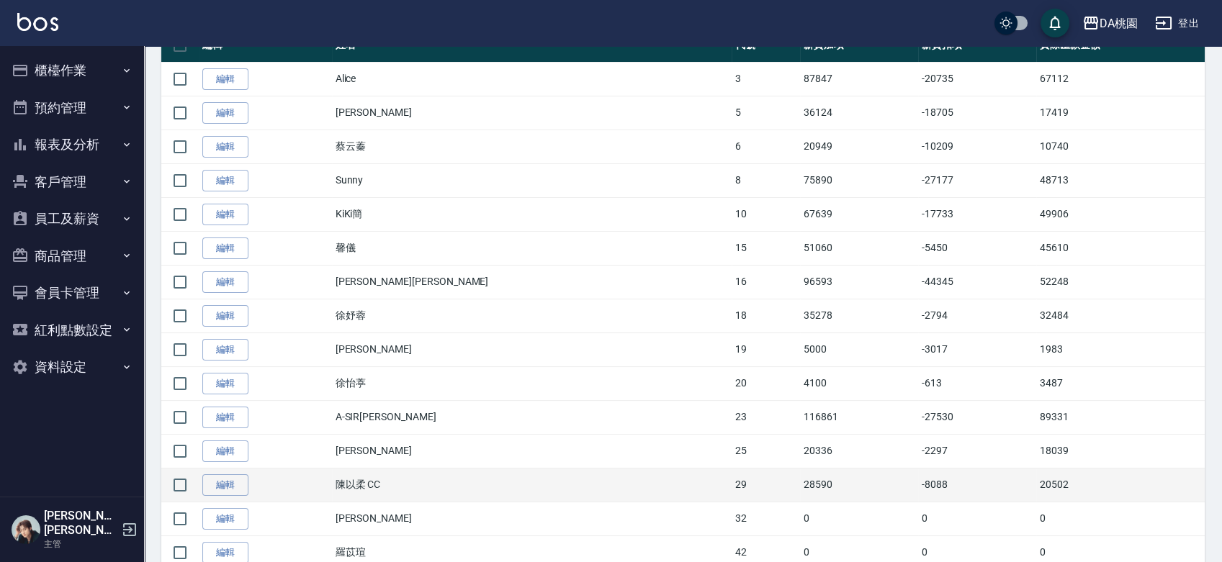
scroll to position [608, 0]
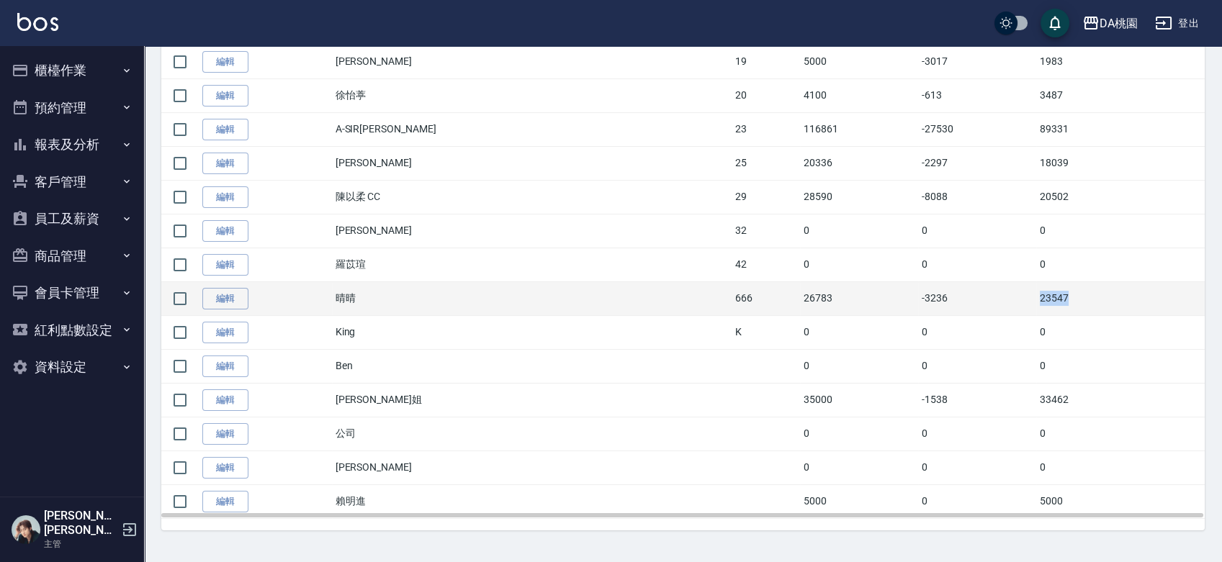
drag, startPoint x: 948, startPoint y: 299, endPoint x: 924, endPoint y: 300, distance: 23.8
click at [924, 300] on tr "編輯 晴晴 666 26783 -3236 23547" at bounding box center [682, 298] width 1043 height 34
